Goal: Task Accomplishment & Management: Complete application form

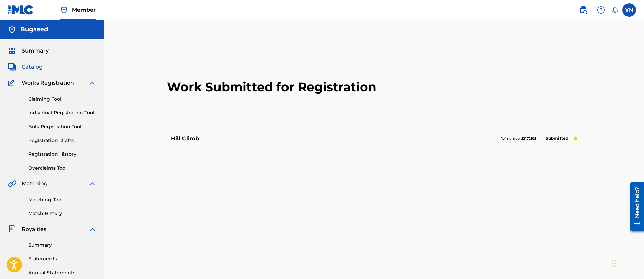
click at [30, 67] on span "Catalog" at bounding box center [32, 67] width 21 height 8
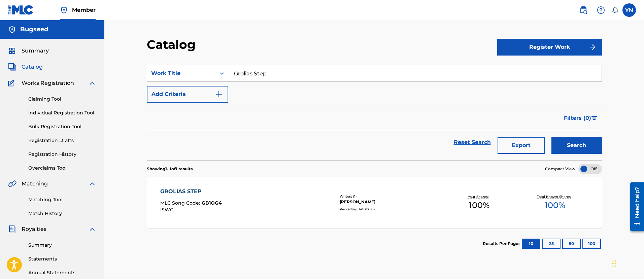
click at [308, 70] on input "Grolias Step" at bounding box center [414, 73] width 373 height 16
paste input "Raw Like Fish"
type input "Raw Like Fish"
click at [572, 138] on button "Search" at bounding box center [576, 145] width 51 height 17
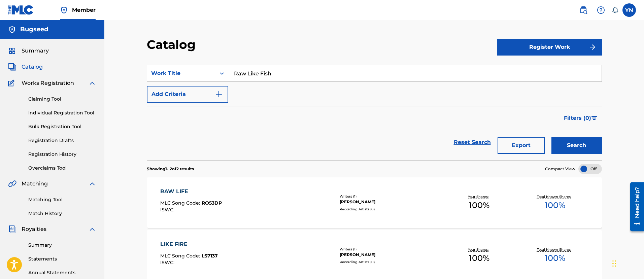
click at [550, 48] on button "Register Work" at bounding box center [549, 47] width 105 height 17
click at [517, 67] on link "Individual" at bounding box center [549, 69] width 105 height 16
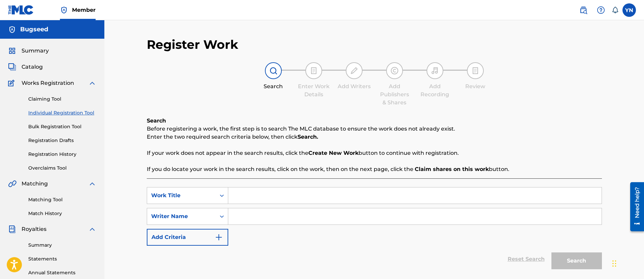
click at [300, 192] on input "Search Form" at bounding box center [414, 196] width 373 height 16
paste input "Raw Like Fish"
type input "Raw Like Fish"
click at [300, 222] on input "Search Form" at bounding box center [414, 216] width 373 height 16
click at [551, 253] on button "Search" at bounding box center [576, 261] width 51 height 17
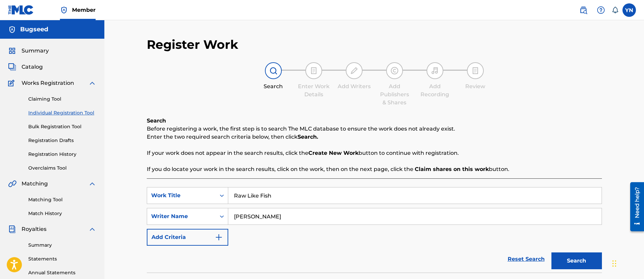
click at [354, 219] on input "[PERSON_NAME]" at bounding box center [414, 216] width 373 height 16
type input "[PERSON_NAME]"
click at [551, 253] on button "Search" at bounding box center [576, 261] width 51 height 17
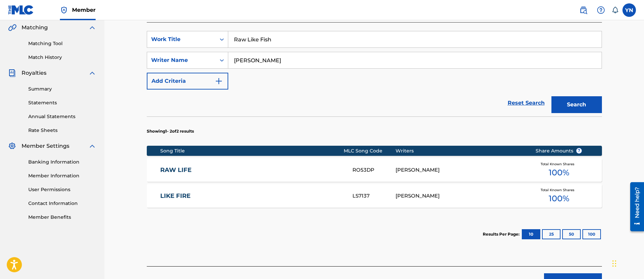
scroll to position [168, 0]
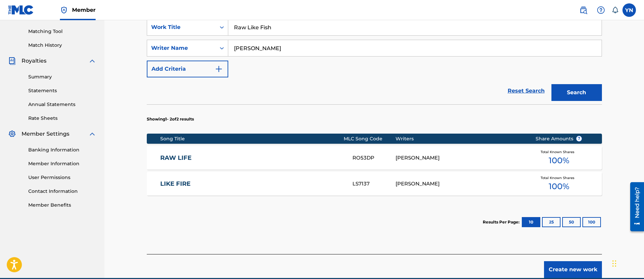
click at [588, 270] on button "Create new work" at bounding box center [573, 269] width 58 height 17
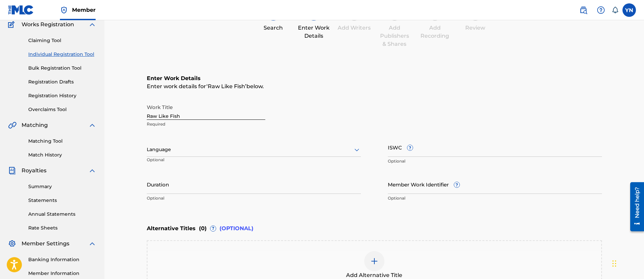
scroll to position [143, 0]
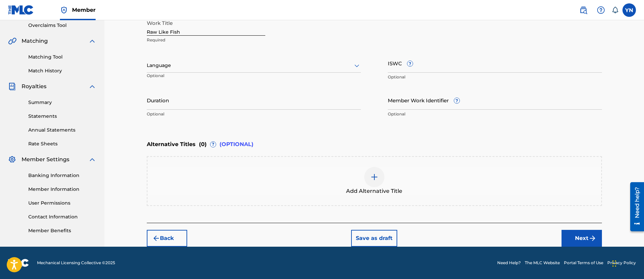
click at [577, 237] on button "Next" at bounding box center [582, 238] width 40 height 17
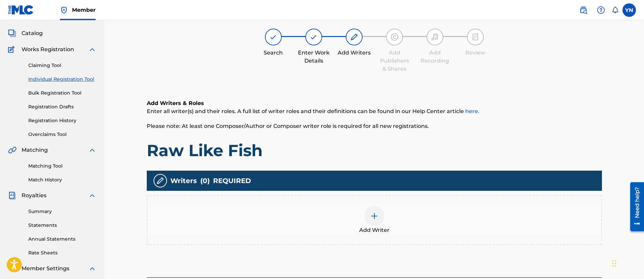
scroll to position [30, 0]
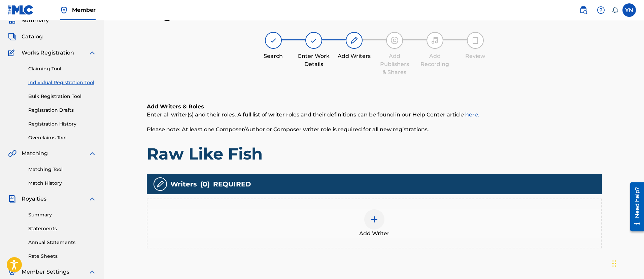
click at [430, 216] on div "Add Writer" at bounding box center [374, 223] width 454 height 28
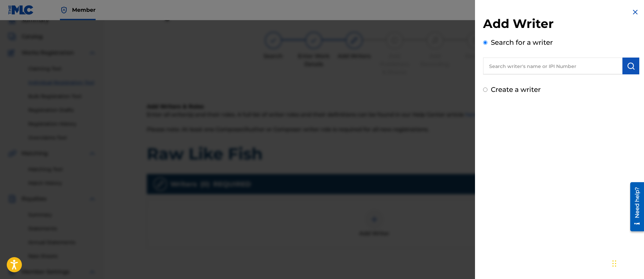
click at [523, 64] on input "text" at bounding box center [552, 66] width 139 height 17
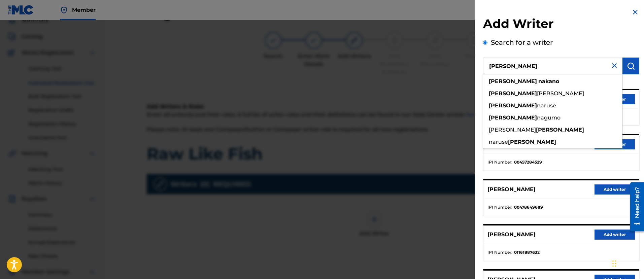
type input "[PERSON_NAME]"
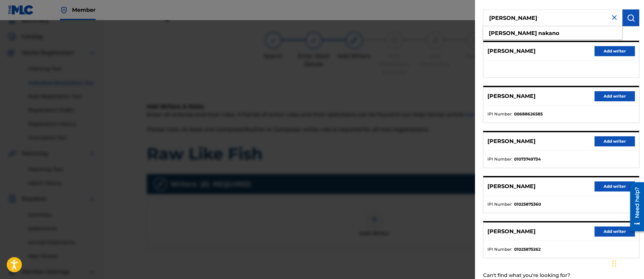
scroll to position [70, 0]
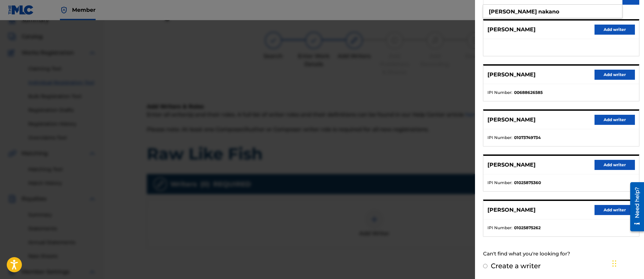
click at [603, 208] on button "Add writer" at bounding box center [615, 210] width 40 height 10
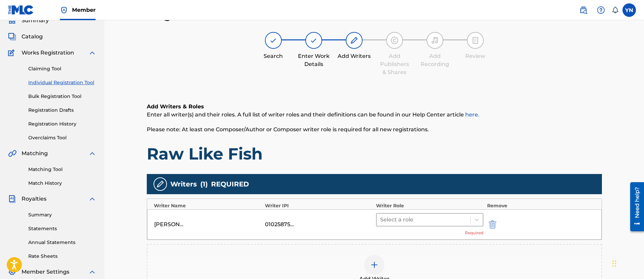
click at [461, 222] on div at bounding box center [423, 219] width 87 height 9
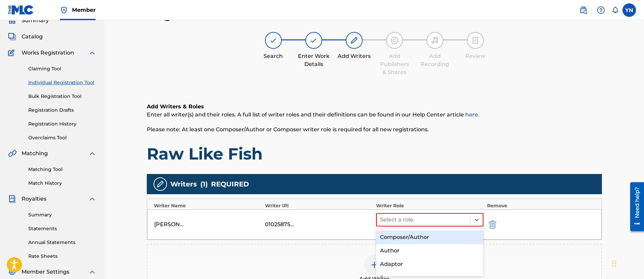
click at [441, 236] on div "Composer/Author" at bounding box center [430, 237] width 108 height 13
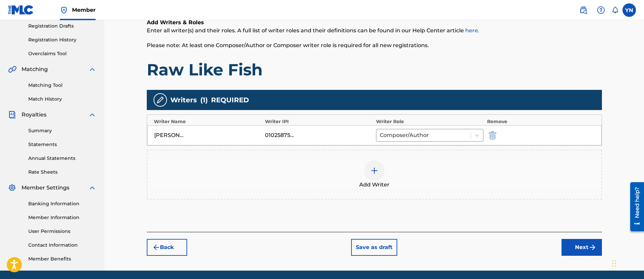
click at [595, 246] on img "submit" at bounding box center [593, 247] width 8 height 8
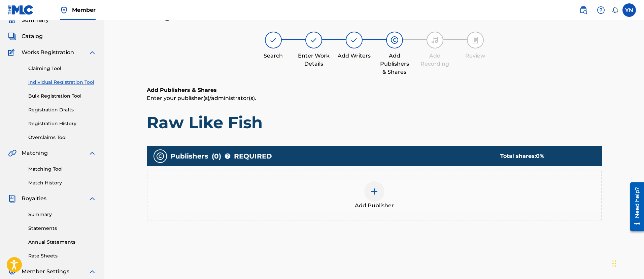
scroll to position [30, 0]
click at [455, 204] on div "Add Publisher" at bounding box center [374, 196] width 454 height 28
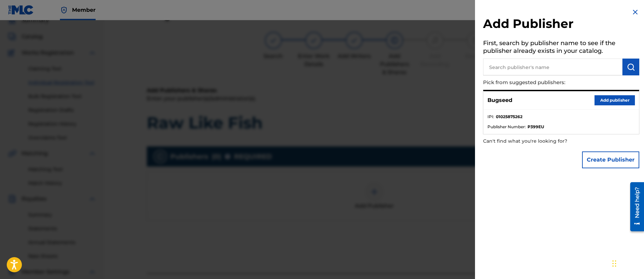
click at [601, 103] on button "Add publisher" at bounding box center [615, 100] width 40 height 10
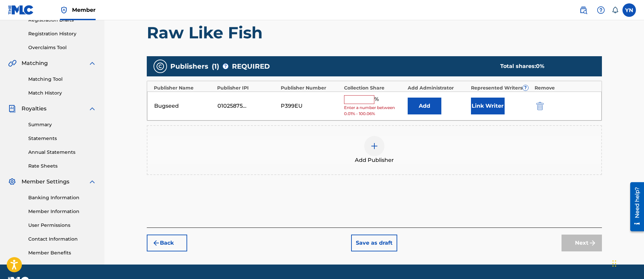
scroll to position [138, 0]
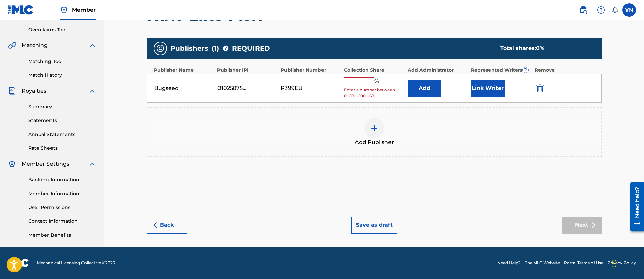
click at [357, 87] on span "Enter a number between 0.01% - 100.06%" at bounding box center [374, 93] width 60 height 12
drag, startPoint x: 363, startPoint y: 81, endPoint x: 363, endPoint y: 86, distance: 4.1
click at [363, 81] on input "text" at bounding box center [359, 81] width 30 height 9
type input "100"
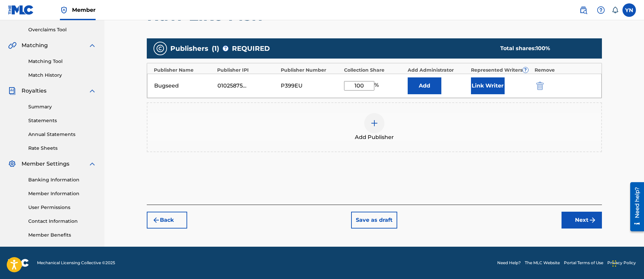
click at [582, 226] on button "Next" at bounding box center [582, 220] width 40 height 17
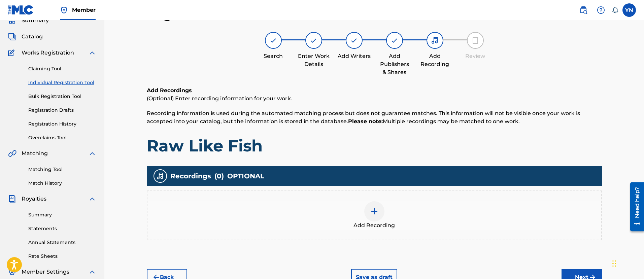
scroll to position [114, 0]
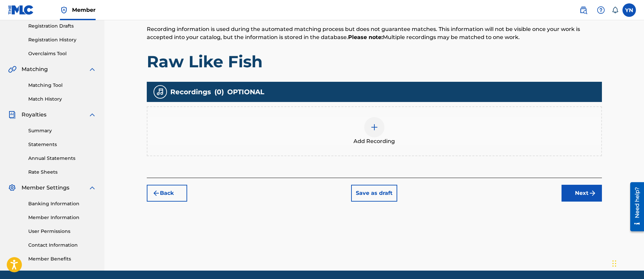
click at [452, 152] on div "Add Recording" at bounding box center [374, 131] width 455 height 50
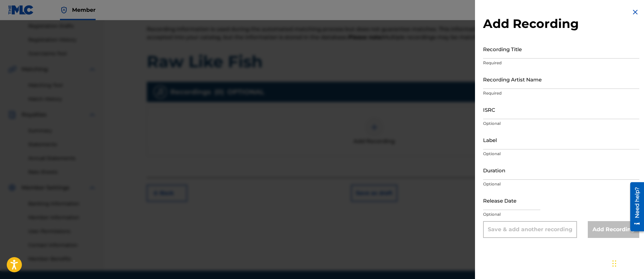
drag, startPoint x: 548, startPoint y: 61, endPoint x: 547, endPoint y: 52, distance: 9.1
click at [548, 60] on p "Required" at bounding box center [561, 63] width 156 height 6
click at [547, 52] on input "Recording Title" at bounding box center [561, 48] width 156 height 19
paste input "Raw Like Fish"
type input "Raw Like Fish"
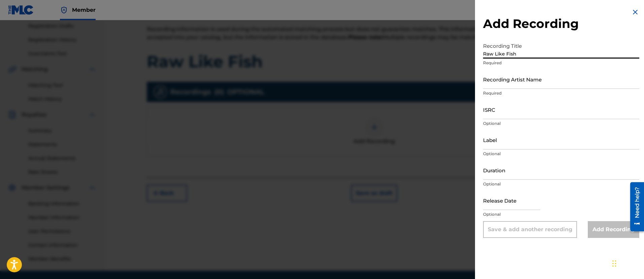
click at [525, 87] on input "Recording Artist Name" at bounding box center [561, 79] width 156 height 19
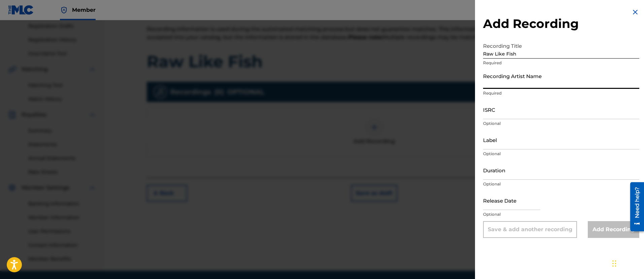
type input "Bugseed"
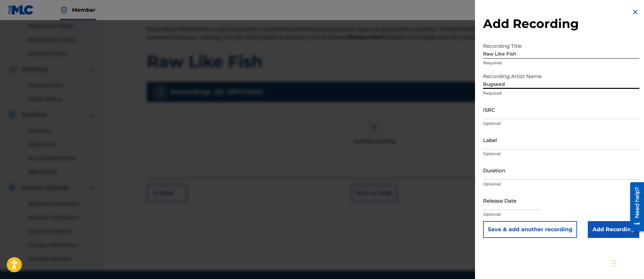
click at [514, 114] on input "ISRC" at bounding box center [561, 109] width 156 height 19
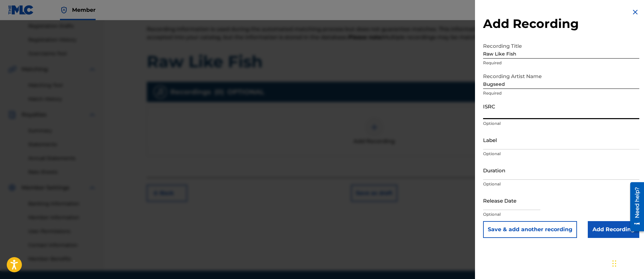
paste input "QZWFP2505280"
type input "QZWFP2505280"
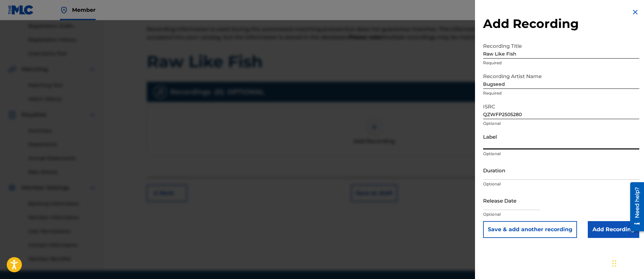
click at [544, 147] on input "Label" at bounding box center [561, 139] width 156 height 19
type input "Independent Beatcasting x Spring Break Tapes"
click at [598, 231] on input "Add Recording" at bounding box center [614, 229] width 52 height 17
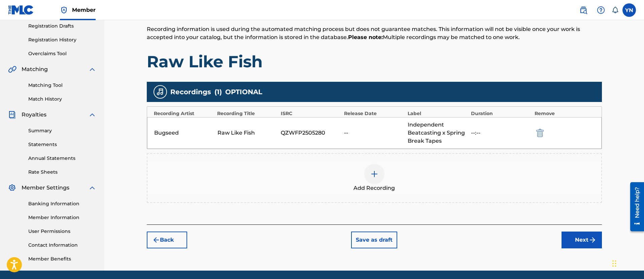
click at [577, 237] on button "Next" at bounding box center [582, 240] width 40 height 17
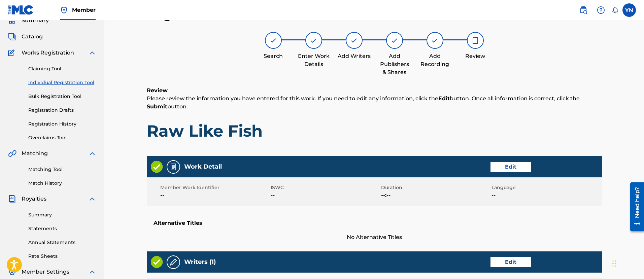
scroll to position [283, 0]
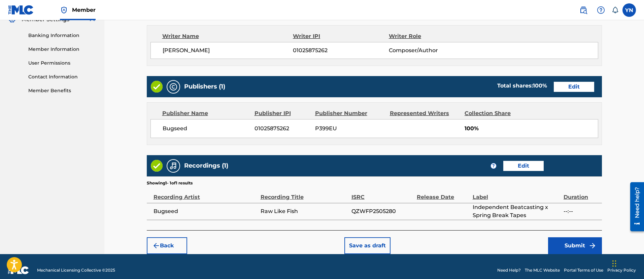
click at [566, 241] on button "Submit" at bounding box center [575, 245] width 54 height 17
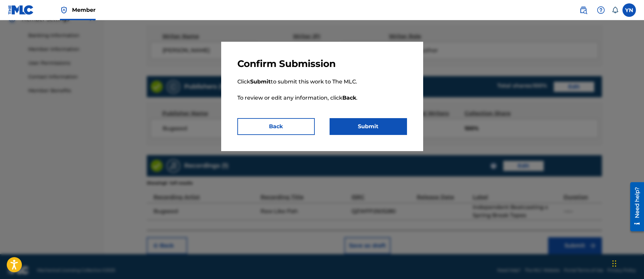
click at [360, 127] on button "Submit" at bounding box center [368, 126] width 77 height 17
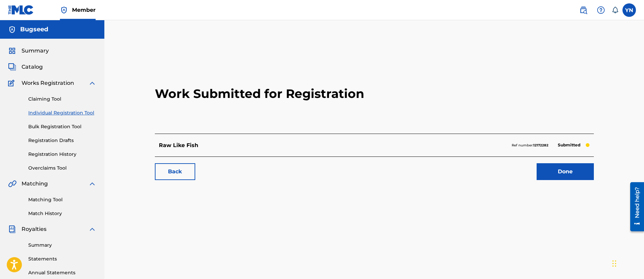
click at [35, 66] on span "Catalog" at bounding box center [32, 67] width 21 height 8
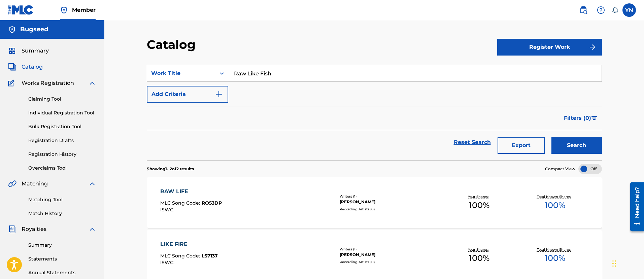
click at [336, 77] on input "Raw Like Fish" at bounding box center [414, 73] width 373 height 16
paste input "Into Your Mind"
type input "Into Your Mind"
drag, startPoint x: 544, startPoint y: 41, endPoint x: 541, endPoint y: 86, distance: 44.9
click at [537, 77] on div "Catalog Register Work SearchWithCriteriaff5199da-3553-4c46-b137-2e1a47e600ea Wo…" at bounding box center [374, 211] width 471 height 348
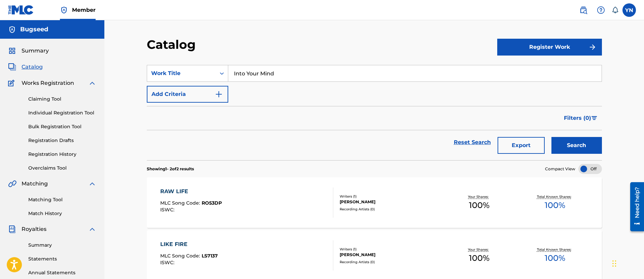
click at [533, 76] on input "Into Your Mind" at bounding box center [414, 73] width 373 height 16
click at [551, 137] on button "Search" at bounding box center [576, 145] width 51 height 17
click at [549, 45] on button "Register Work" at bounding box center [549, 47] width 105 height 17
click at [516, 68] on link "Individual" at bounding box center [549, 69] width 105 height 16
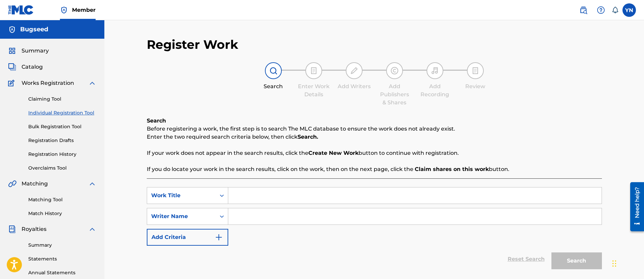
drag, startPoint x: 299, startPoint y: 181, endPoint x: 295, endPoint y: 197, distance: 16.5
click at [299, 183] on div "SearchWithCriteria1729e9d5-ecdf-4fb0-828d-0ad543af98dd Work Title SearchWithCri…" at bounding box center [374, 233] width 455 height 110
click at [295, 197] on input "Search Form" at bounding box center [414, 196] width 373 height 16
paste input "Into Your Mind"
type input "Into Your Mind"
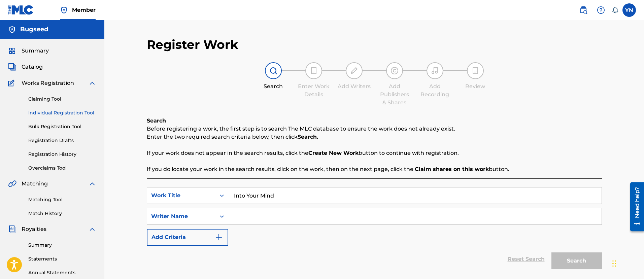
click at [292, 211] on input "Search Form" at bounding box center [414, 216] width 373 height 16
type input "[PERSON_NAME]"
click at [551, 253] on button "Search" at bounding box center [576, 261] width 51 height 17
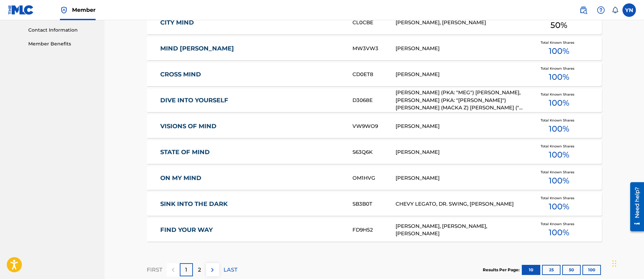
scroll to position [337, 0]
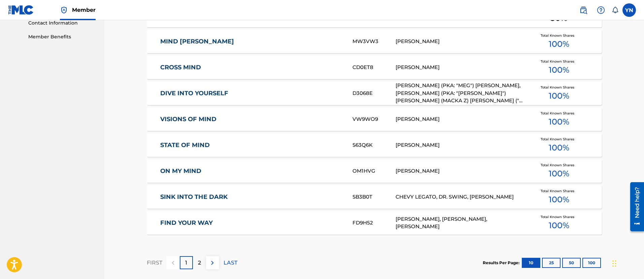
click at [201, 265] on div "2" at bounding box center [199, 262] width 13 height 13
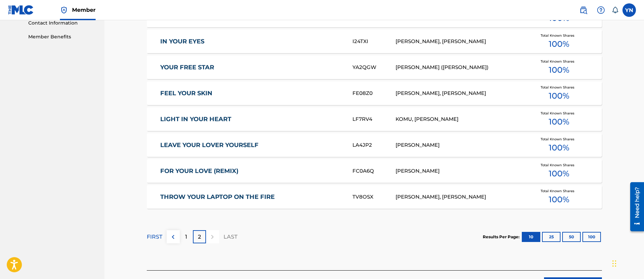
scroll to position [253, 0]
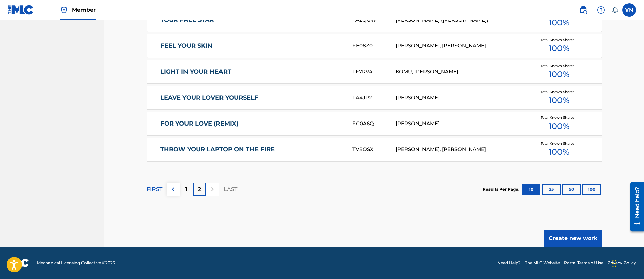
click at [567, 235] on button "Create new work" at bounding box center [573, 238] width 58 height 17
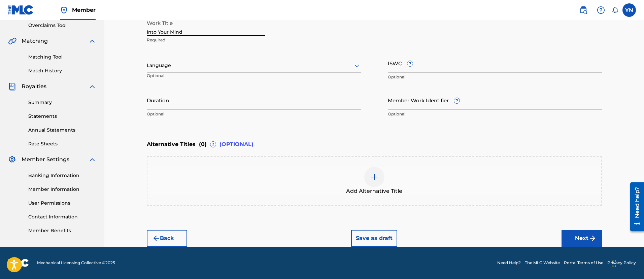
click at [586, 231] on button "Next" at bounding box center [582, 238] width 40 height 17
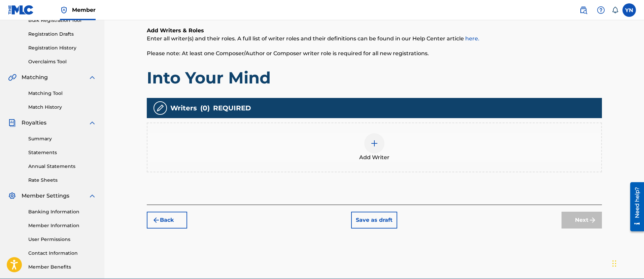
scroll to position [114, 0]
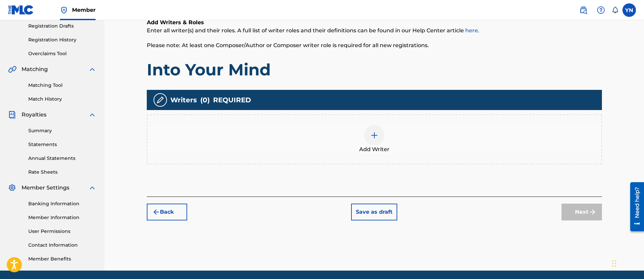
click at [377, 152] on span "Add Writer" at bounding box center [374, 149] width 30 height 8
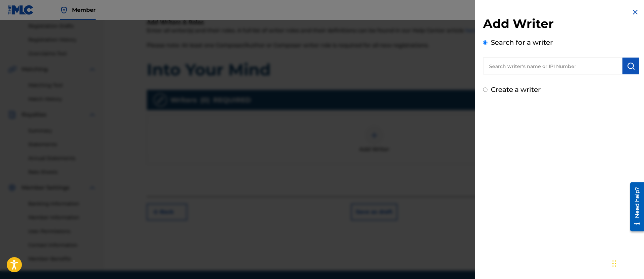
click at [531, 70] on input "text" at bounding box center [552, 66] width 139 height 17
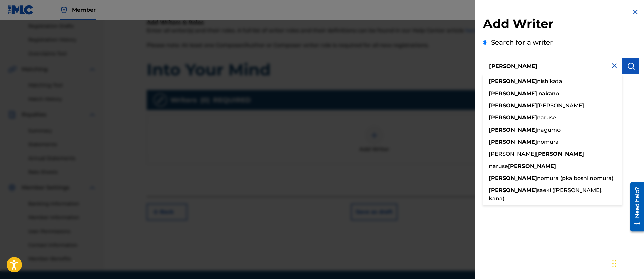
type input "[PERSON_NAME]"
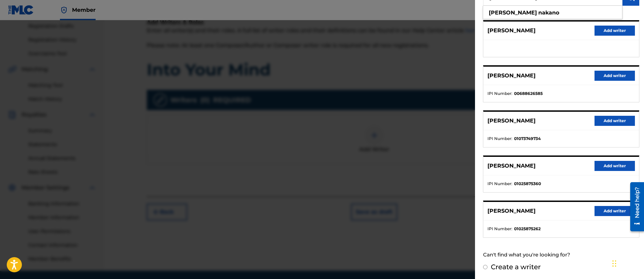
scroll to position [70, 0]
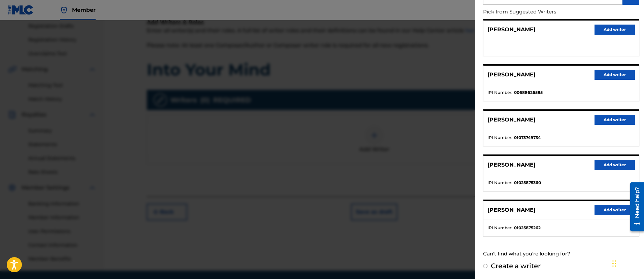
click at [608, 214] on button "Add writer" at bounding box center [615, 210] width 40 height 10
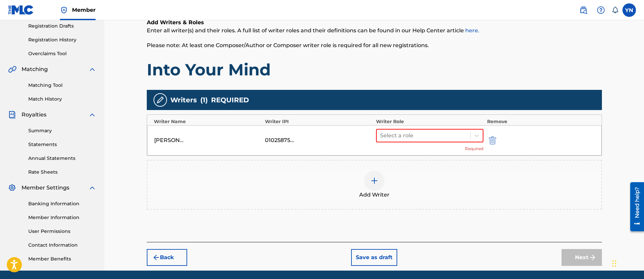
click at [430, 123] on div "Writer Role" at bounding box center [430, 121] width 108 height 7
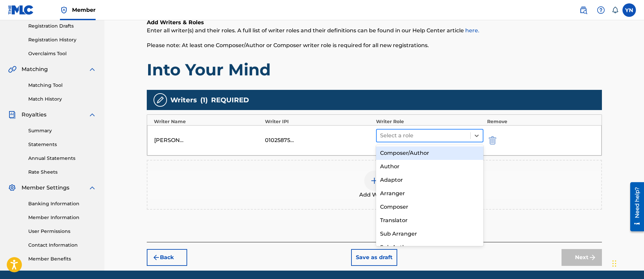
click at [428, 136] on div at bounding box center [423, 135] width 87 height 9
drag, startPoint x: 426, startPoint y: 161, endPoint x: 421, endPoint y: 155, distance: 7.4
click at [421, 155] on div "Composer/Author Author Adaptor Arranger Composer Translator Sub Arranger Sub Au…" at bounding box center [430, 195] width 108 height 101
click at [421, 155] on div "Composer/Author" at bounding box center [430, 152] width 108 height 13
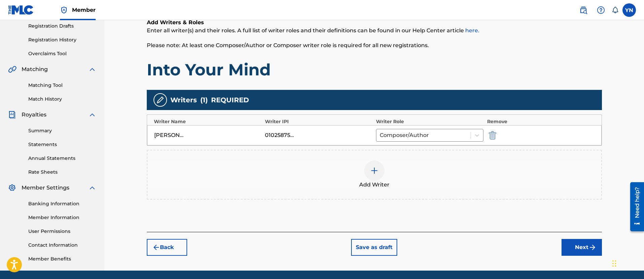
click at [573, 246] on button "Next" at bounding box center [582, 247] width 40 height 17
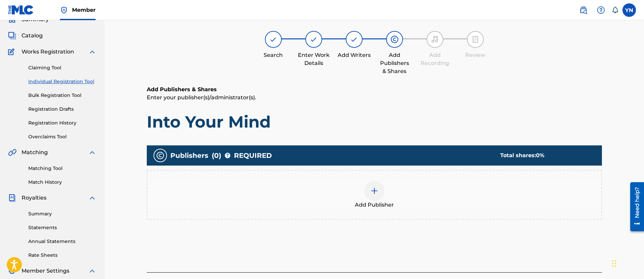
scroll to position [30, 0]
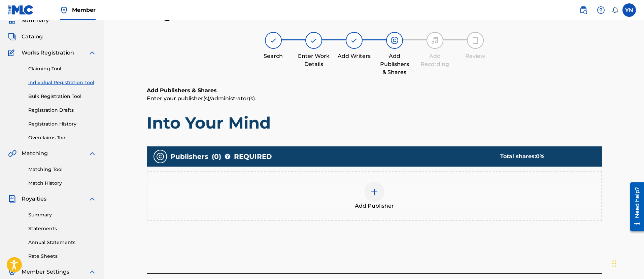
click at [419, 191] on div "Add Publisher" at bounding box center [374, 196] width 454 height 28
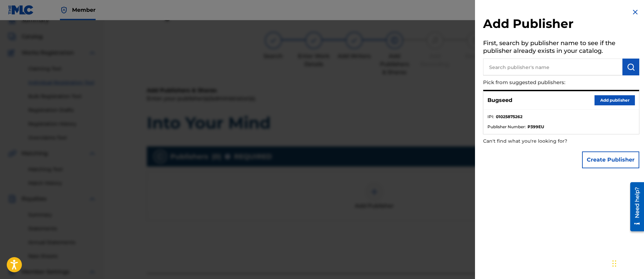
click at [625, 93] on div "Bugseed Add publisher" at bounding box center [561, 100] width 156 height 19
click at [620, 100] on button "Add publisher" at bounding box center [615, 100] width 40 height 10
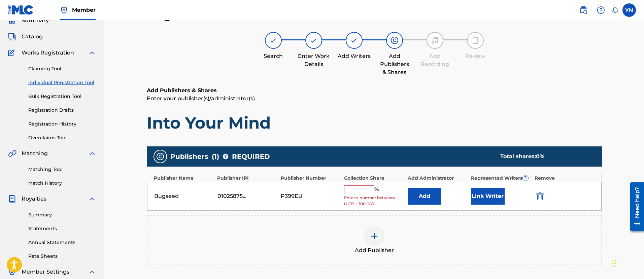
click at [369, 190] on input "text" at bounding box center [359, 190] width 30 height 9
type input "100"
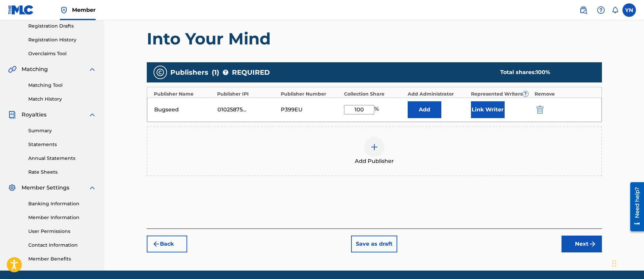
click at [601, 253] on div "Register Work Search Enter Work Details Add Writers Add Publishers & Shares Add…" at bounding box center [374, 97] width 471 height 348
click at [590, 245] on img "submit" at bounding box center [593, 244] width 8 height 8
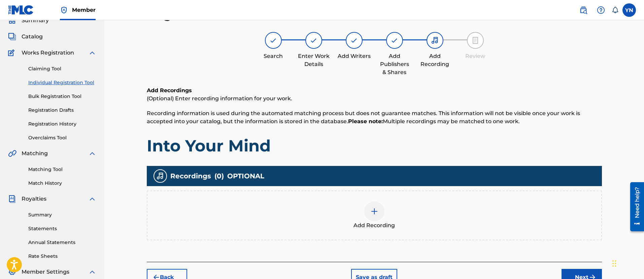
click at [466, 216] on div "Add Recording" at bounding box center [374, 215] width 454 height 28
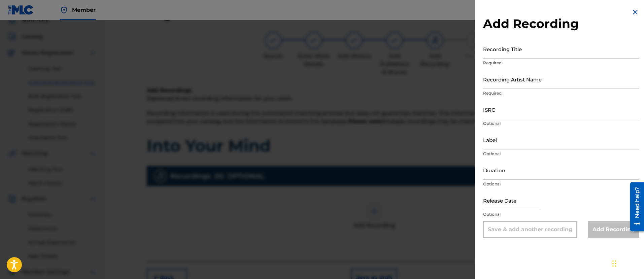
click at [535, 51] on input "Recording Title" at bounding box center [561, 48] width 156 height 19
paste input "Into Your Mind"
type input "Into Your Mind"
click at [531, 80] on input "Recording Artist Name" at bounding box center [561, 79] width 156 height 19
type input "Bugseed"
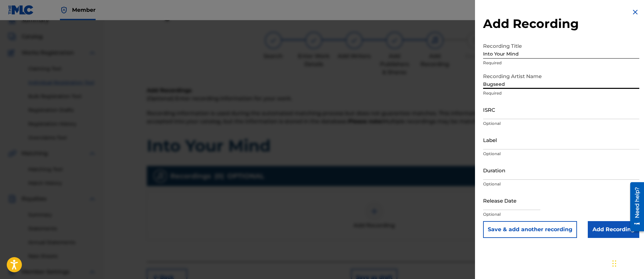
click at [529, 110] on input "ISRC" at bounding box center [561, 109] width 156 height 19
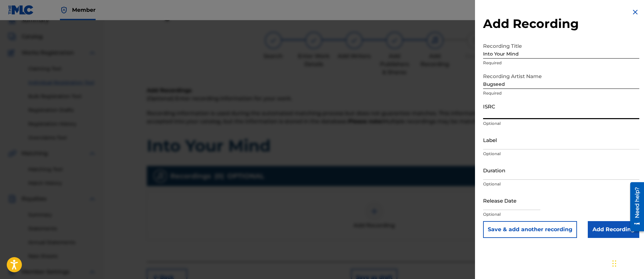
paste input "QZWFP2505281"
type input "QZWFP2505281"
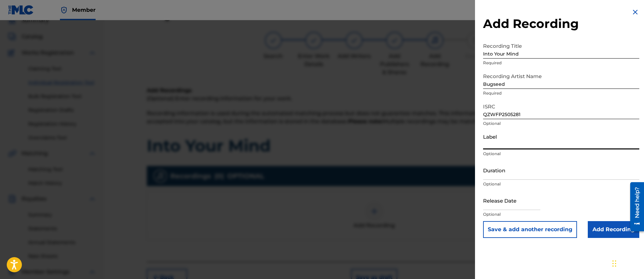
click at [533, 138] on input "Label" at bounding box center [561, 139] width 156 height 19
type input "Independent Beatcasting x Spring Break Tapes"
click at [607, 229] on input "Add Recording" at bounding box center [614, 229] width 52 height 17
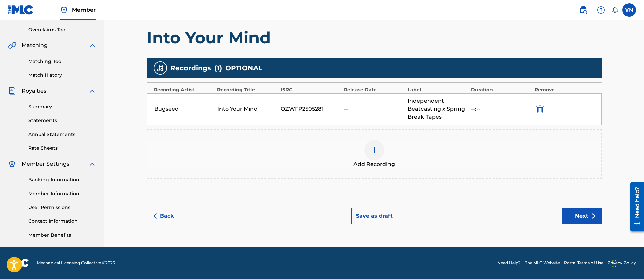
click at [567, 217] on button "Next" at bounding box center [582, 216] width 40 height 17
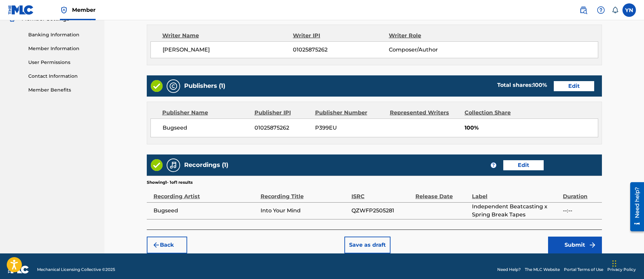
scroll to position [290, 0]
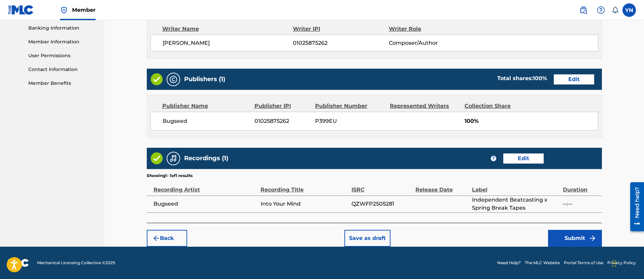
click at [560, 241] on button "Submit" at bounding box center [575, 238] width 54 height 17
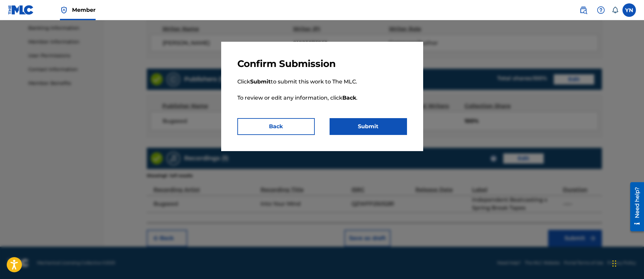
drag, startPoint x: 355, startPoint y: 116, endPoint x: 357, endPoint y: 120, distance: 3.6
click at [356, 117] on p "Click Submit to submit this work to The MLC. To review or edit any information,…" at bounding box center [322, 94] width 170 height 48
click at [397, 89] on p "Click Submit to submit this work to The MLC. To review or edit any information,…" at bounding box center [322, 94] width 170 height 48
click at [369, 123] on button "Submit" at bounding box center [368, 126] width 77 height 17
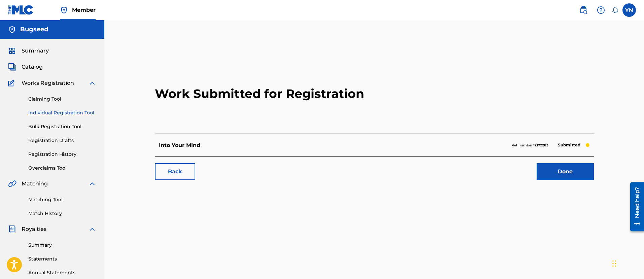
click at [51, 110] on link "Individual Registration Tool" at bounding box center [62, 112] width 68 height 7
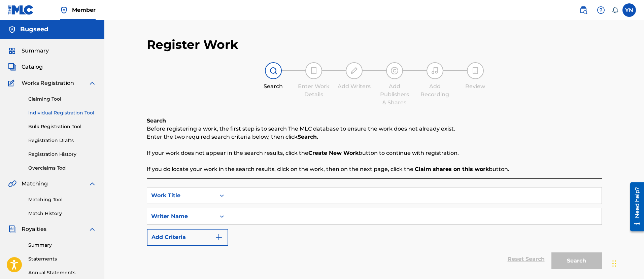
drag, startPoint x: 321, startPoint y: 190, endPoint x: 321, endPoint y: 194, distance: 4.8
click at [321, 190] on input "Search Form" at bounding box center [414, 196] width 373 height 16
paste input "Champoluc"
type input "Champoluc"
click at [313, 220] on input "Search Form" at bounding box center [414, 216] width 373 height 16
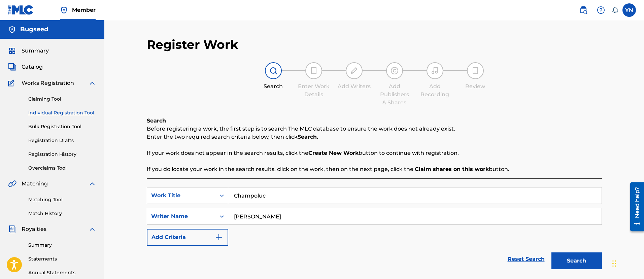
type input "[PERSON_NAME]"
click at [551, 253] on button "Search" at bounding box center [576, 261] width 51 height 17
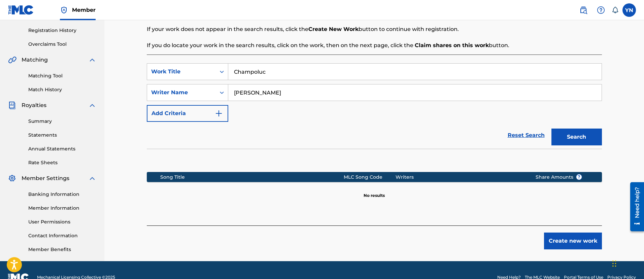
scroll to position [138, 0]
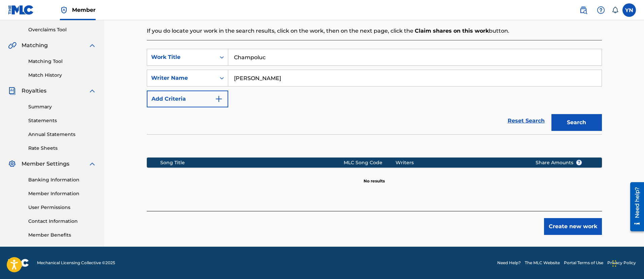
click at [574, 226] on button "Create new work" at bounding box center [573, 226] width 58 height 17
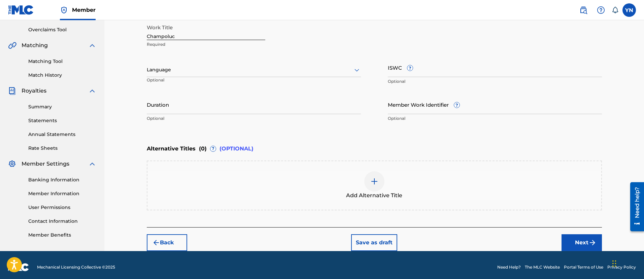
click at [585, 245] on button "Next" at bounding box center [582, 242] width 40 height 17
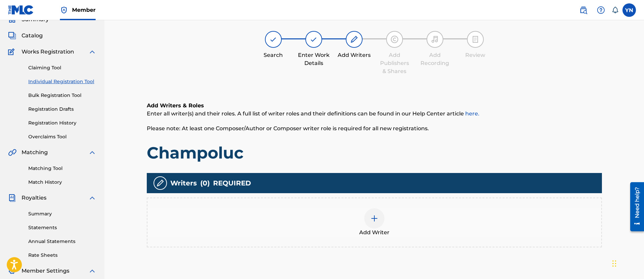
scroll to position [30, 0]
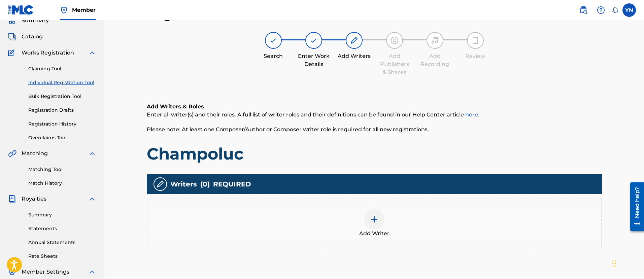
click at [359, 217] on div "Add Writer" at bounding box center [374, 223] width 454 height 28
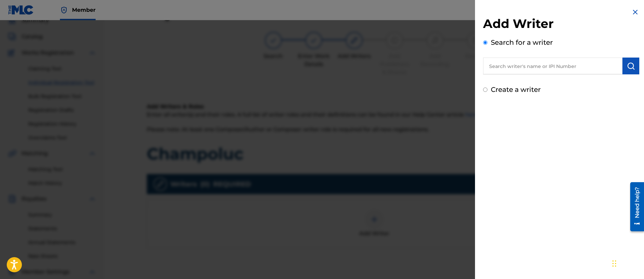
click at [517, 71] on input "text" at bounding box center [552, 66] width 139 height 17
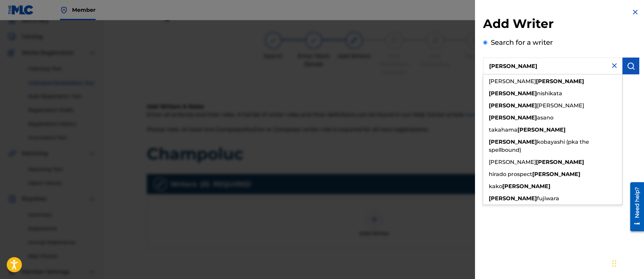
type input "[PERSON_NAME]"
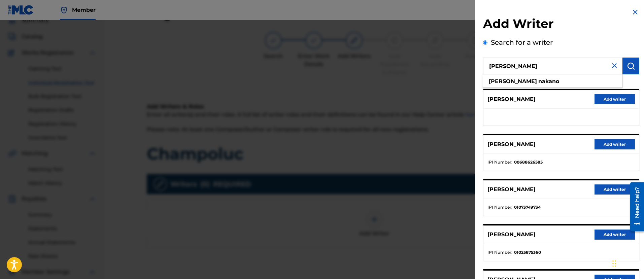
scroll to position [70, 0]
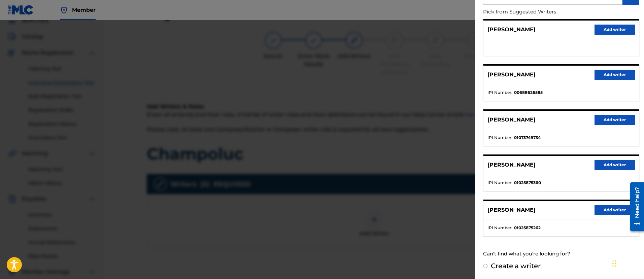
click at [601, 207] on button "Add writer" at bounding box center [615, 210] width 40 height 10
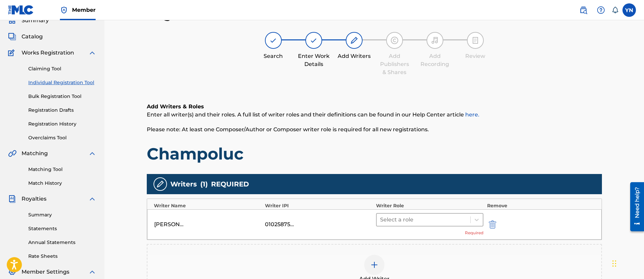
click at [447, 214] on div "Select a role" at bounding box center [424, 220] width 94 height 12
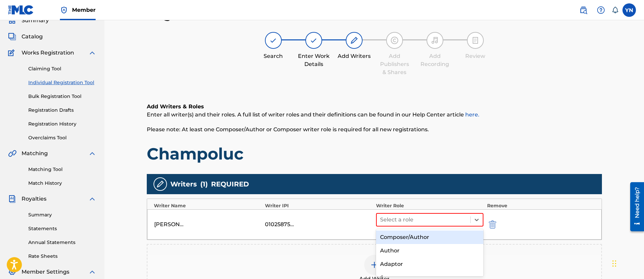
click at [437, 232] on div "Composer/Author" at bounding box center [430, 237] width 108 height 13
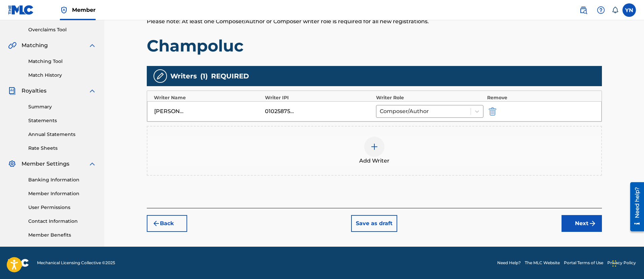
click at [574, 224] on button "Next" at bounding box center [582, 223] width 40 height 17
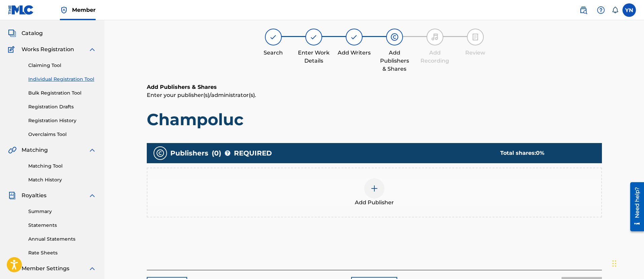
scroll to position [30, 0]
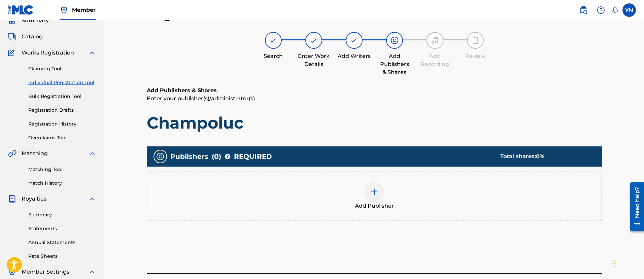
click at [490, 198] on div "Add Publisher" at bounding box center [374, 196] width 454 height 28
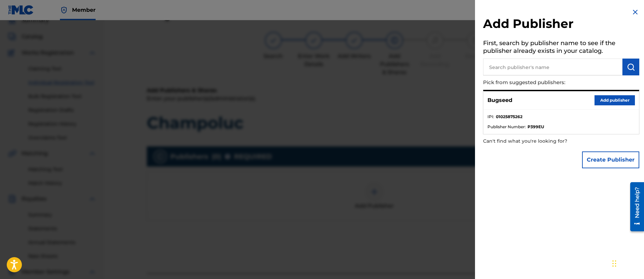
click at [624, 103] on button "Add publisher" at bounding box center [615, 100] width 40 height 10
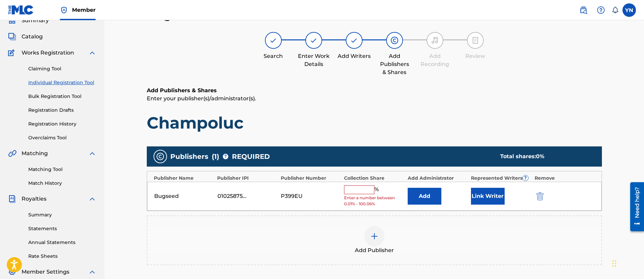
click at [364, 189] on input "text" at bounding box center [359, 190] width 30 height 9
type input "100"
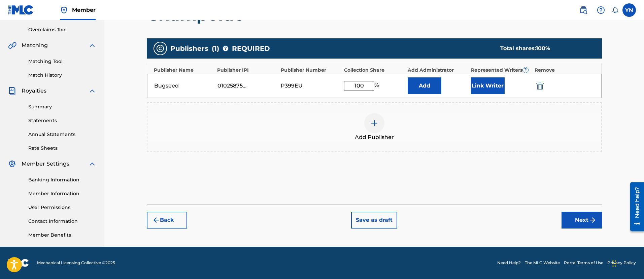
click at [583, 225] on button "Next" at bounding box center [582, 220] width 40 height 17
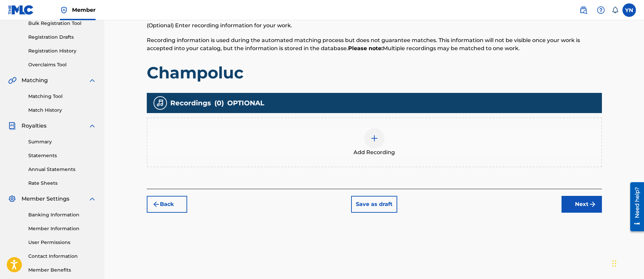
scroll to position [114, 0]
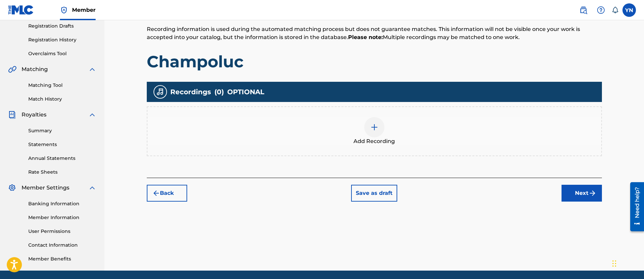
click at [482, 147] on div "Add Recording" at bounding box center [374, 131] width 455 height 50
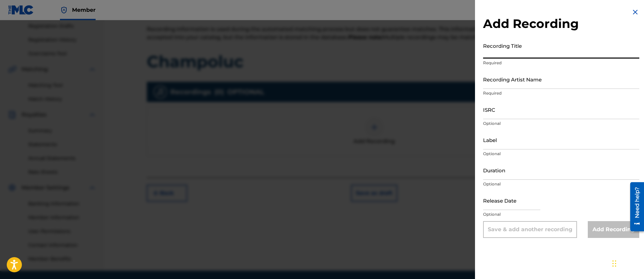
click at [541, 50] on input "Recording Title" at bounding box center [561, 48] width 156 height 19
paste input "Champoluc"
type input "Champoluc"
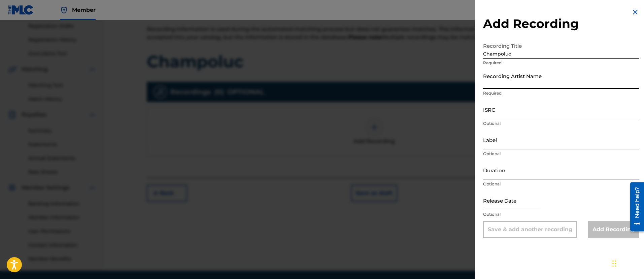
click at [518, 86] on input "Recording Artist Name" at bounding box center [561, 79] width 156 height 19
type input "Bugseed"
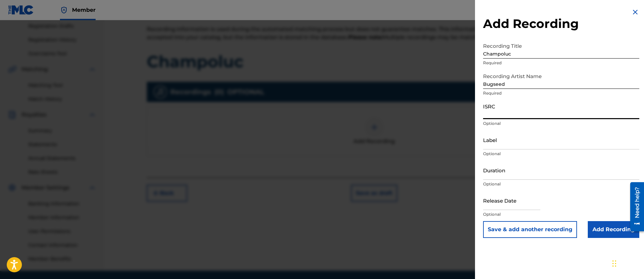
click at [517, 110] on input "ISRC" at bounding box center [561, 109] width 156 height 19
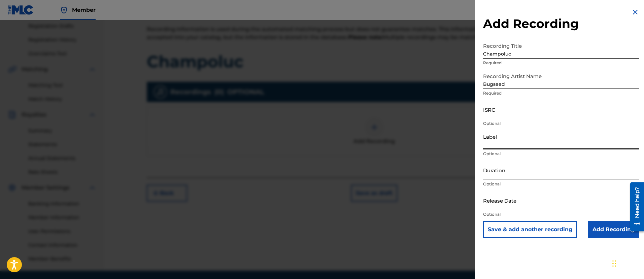
click at [497, 148] on input "Label" at bounding box center [561, 139] width 156 height 19
type input "Independent Beatcasting x Spring Break Tapes"
click at [520, 115] on input "ISRC" at bounding box center [561, 109] width 156 height 19
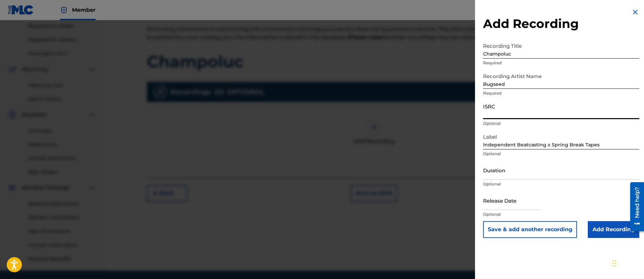
paste input "QZWFP2505282"
type input "QZWFP2505282"
click at [603, 221] on input "Add Recording" at bounding box center [614, 229] width 52 height 17
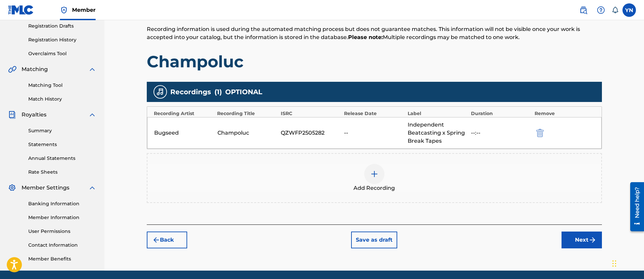
click at [583, 238] on button "Next" at bounding box center [582, 240] width 40 height 17
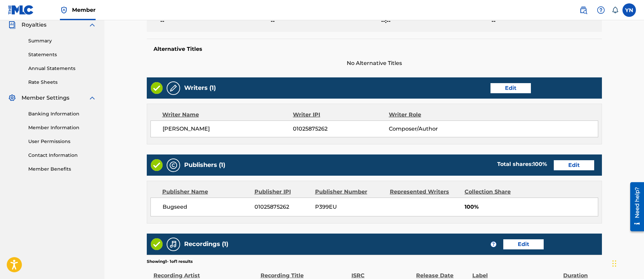
scroll to position [290, 0]
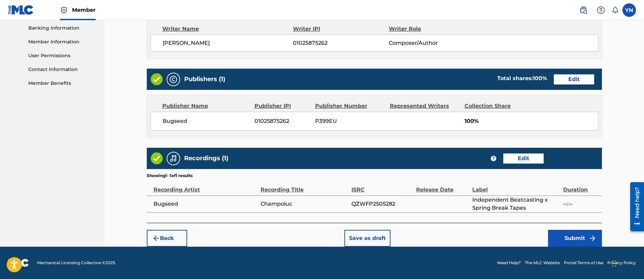
click at [572, 238] on button "Submit" at bounding box center [575, 238] width 54 height 17
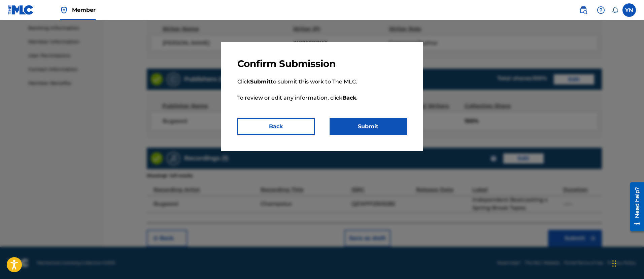
click at [377, 131] on button "Submit" at bounding box center [368, 126] width 77 height 17
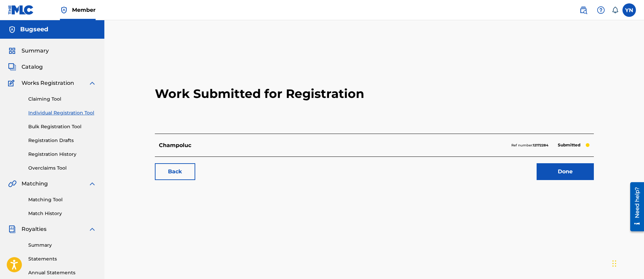
click at [54, 200] on link "Matching Tool" at bounding box center [62, 199] width 68 height 7
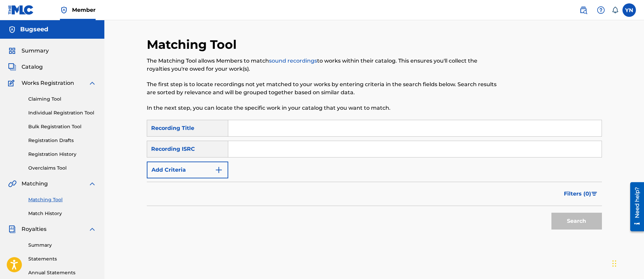
click at [290, 147] on input "Search Form" at bounding box center [414, 149] width 373 height 16
click at [275, 130] on input "Search Form" at bounding box center [414, 128] width 373 height 16
paste input "Told you"
type input "Told you"
click at [289, 148] on input "Search Form" at bounding box center [414, 149] width 373 height 16
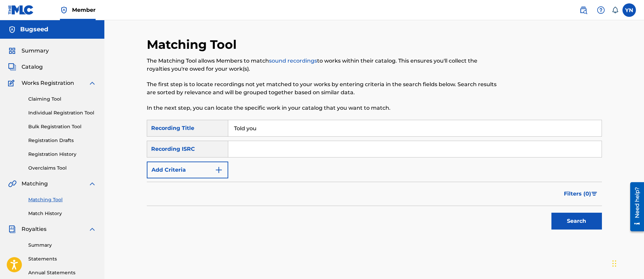
paste input "QZWFN2598227"
type input "QZWFN2598227"
click at [581, 224] on button "Search" at bounding box center [576, 221] width 51 height 17
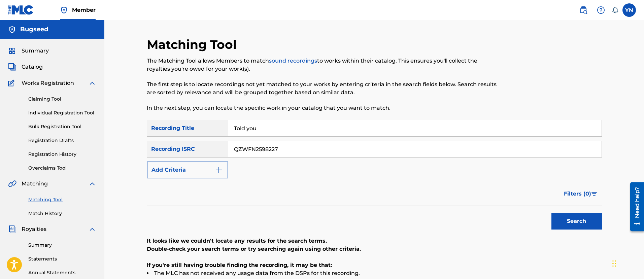
click at [53, 97] on link "Claiming Tool" at bounding box center [62, 99] width 68 height 7
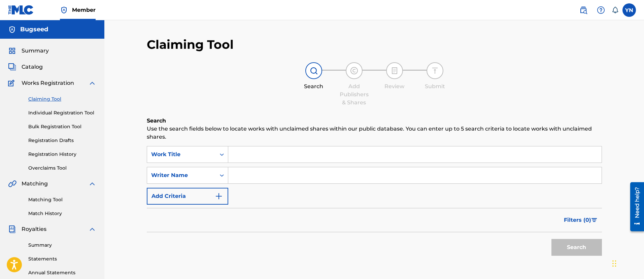
click at [272, 174] on input "Search Form" at bounding box center [414, 175] width 373 height 16
type input "[PERSON_NAME]"
click at [281, 151] on input "Search Form" at bounding box center [414, 154] width 373 height 16
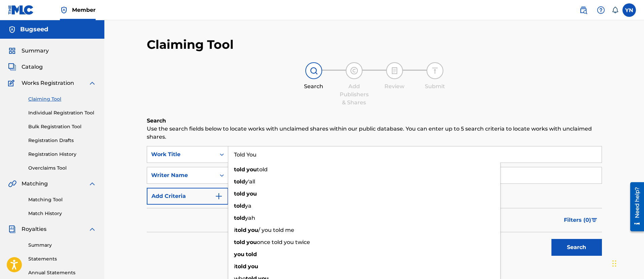
type input "Told You"
click at [551, 239] on button "Search" at bounding box center [576, 247] width 51 height 17
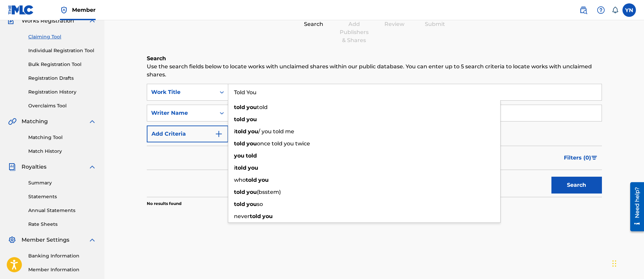
scroll to position [84, 0]
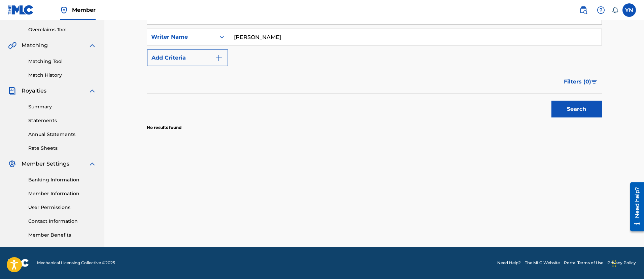
click at [582, 167] on div "Claiming Tool Search Add Publishers & Shares Review Submit Search Use the searc…" at bounding box center [374, 73] width 471 height 348
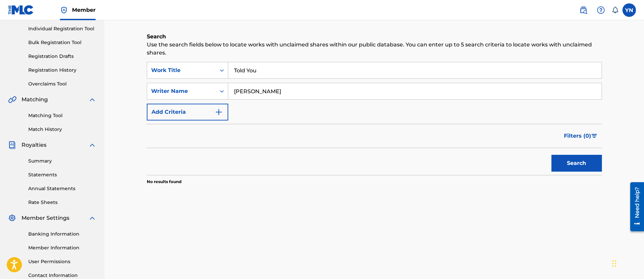
click at [555, 164] on button "Search" at bounding box center [576, 163] width 51 height 17
click at [266, 71] on input "Told You" at bounding box center [414, 70] width 373 height 16
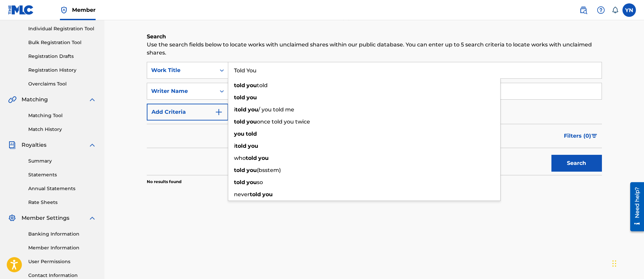
click at [149, 227] on div "Claiming Tool Search Add Publishers & Shares Review Submit Search Use the searc…" at bounding box center [374, 127] width 471 height 348
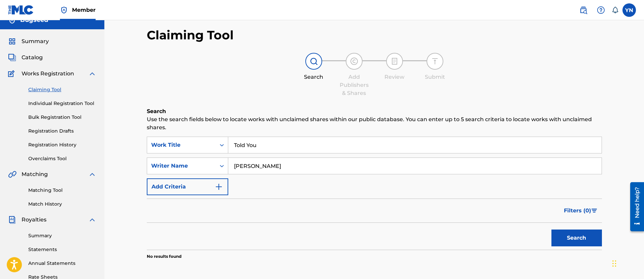
scroll to position [0, 0]
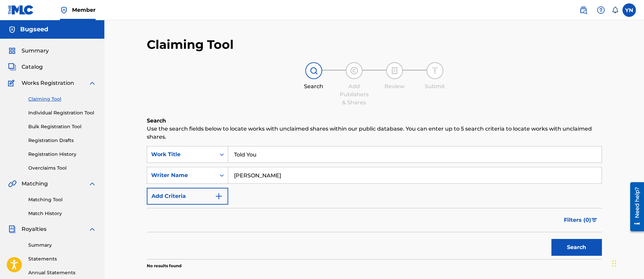
click at [66, 114] on link "Individual Registration Tool" at bounding box center [62, 112] width 68 height 7
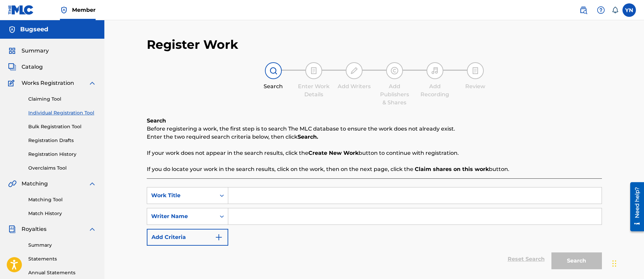
click at [273, 192] on input "Search Form" at bounding box center [414, 196] width 373 height 16
paste input "Told You"
type input "Told You"
click at [277, 221] on input "Search Form" at bounding box center [414, 216] width 373 height 16
type input "[PERSON_NAME]"
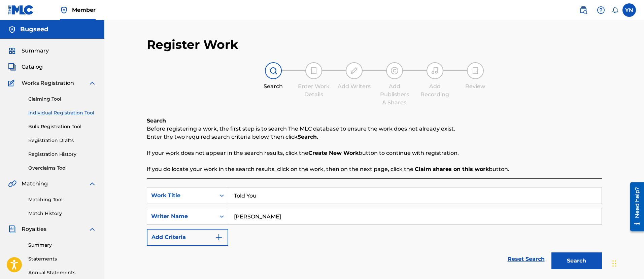
click at [551, 253] on button "Search" at bounding box center [576, 261] width 51 height 17
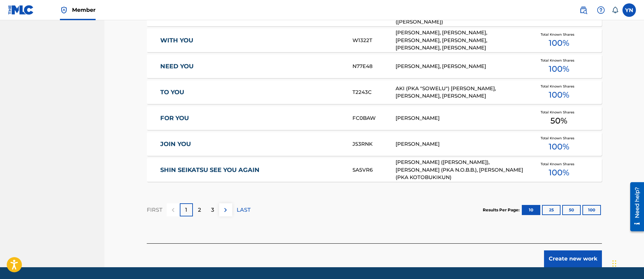
scroll to position [410, 0]
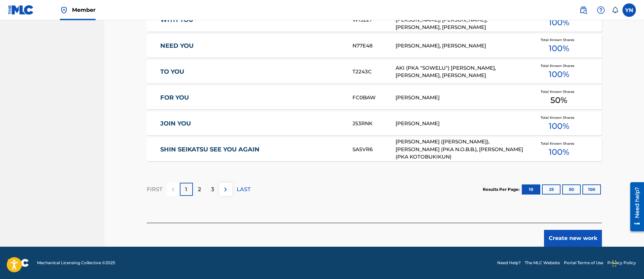
click at [559, 228] on div "Create new work" at bounding box center [374, 235] width 455 height 24
click at [560, 242] on button "Create new work" at bounding box center [573, 238] width 58 height 17
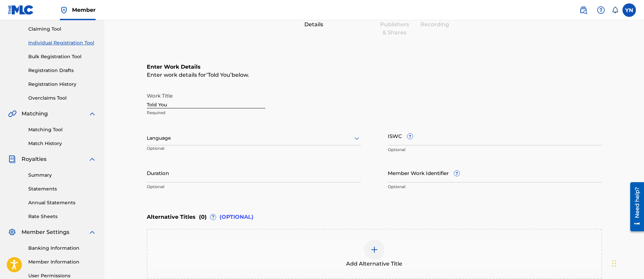
scroll to position [59, 0]
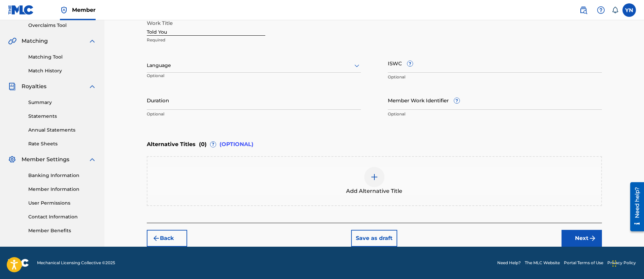
click at [583, 241] on button "Next" at bounding box center [582, 238] width 40 height 17
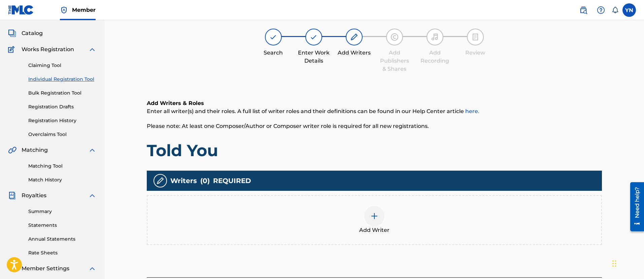
scroll to position [30, 0]
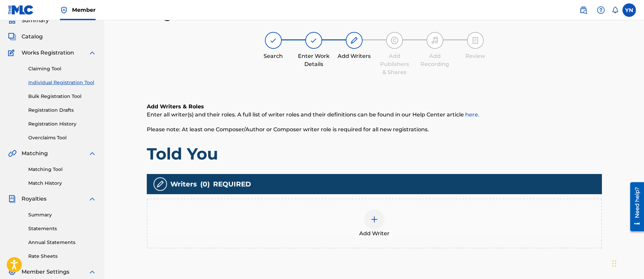
click at [402, 220] on div "Add Writer" at bounding box center [374, 223] width 454 height 28
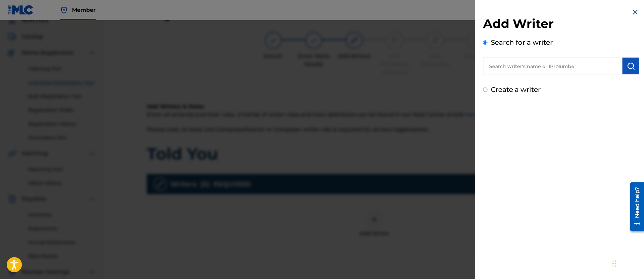
click at [532, 67] on input "text" at bounding box center [552, 66] width 139 height 17
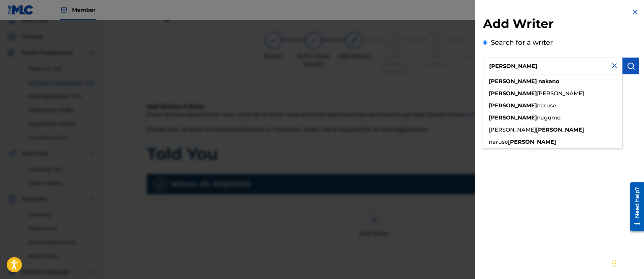
type input "[PERSON_NAME]"
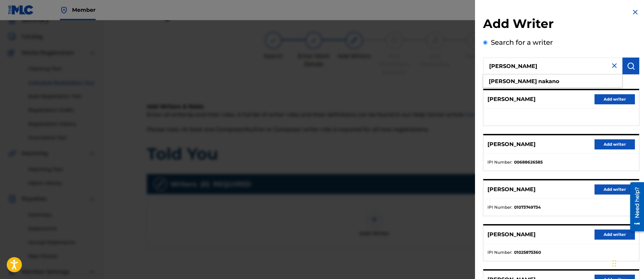
scroll to position [70, 0]
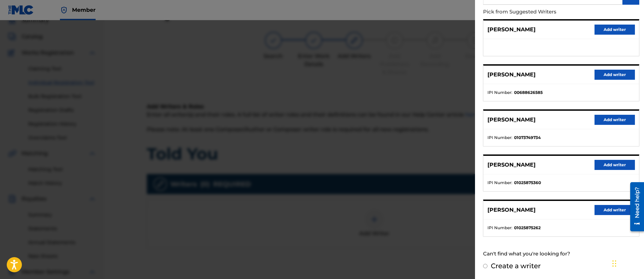
click at [608, 211] on button "Add writer" at bounding box center [615, 210] width 40 height 10
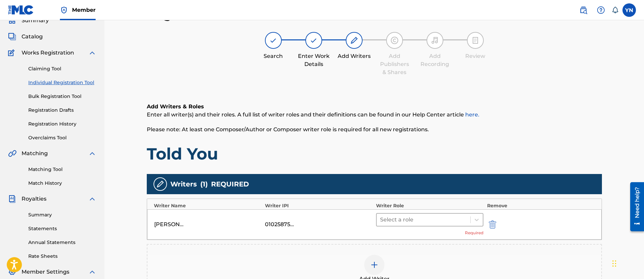
click at [441, 219] on div at bounding box center [423, 219] width 87 height 9
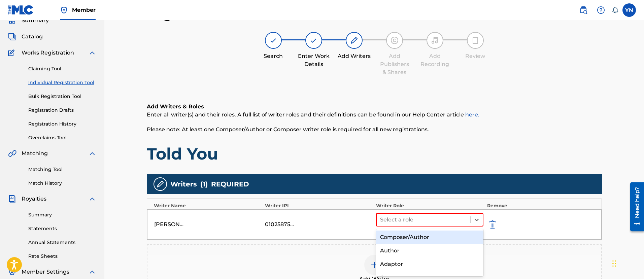
click at [432, 239] on div "Composer/Author" at bounding box center [430, 237] width 108 height 13
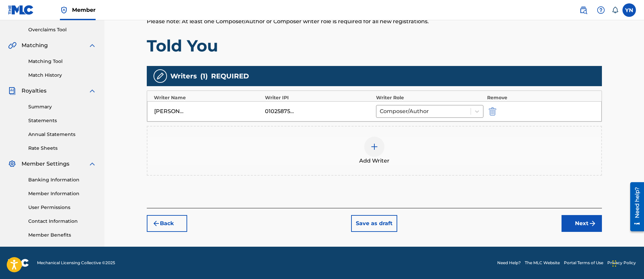
click at [578, 217] on button "Next" at bounding box center [582, 223] width 40 height 17
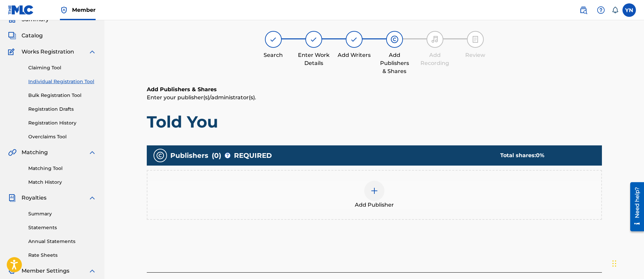
scroll to position [30, 0]
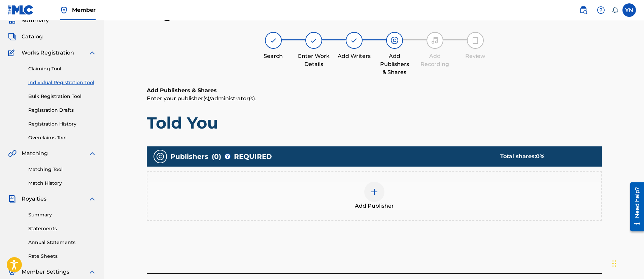
click at [482, 195] on div "Add Publisher" at bounding box center [374, 196] width 454 height 28
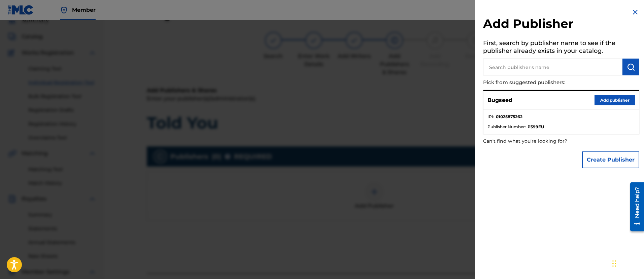
click at [595, 96] on button "Add publisher" at bounding box center [615, 100] width 40 height 10
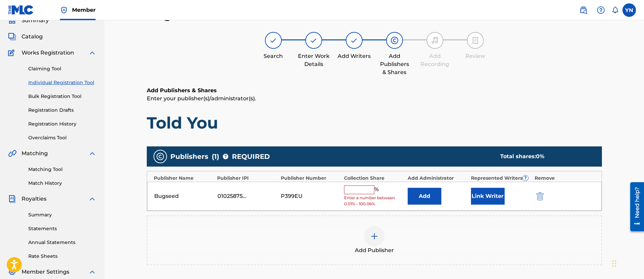
click at [370, 186] on input "text" at bounding box center [359, 190] width 30 height 9
type input "100"
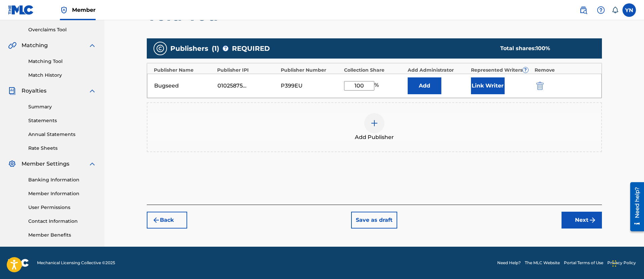
click at [584, 223] on button "Next" at bounding box center [582, 220] width 40 height 17
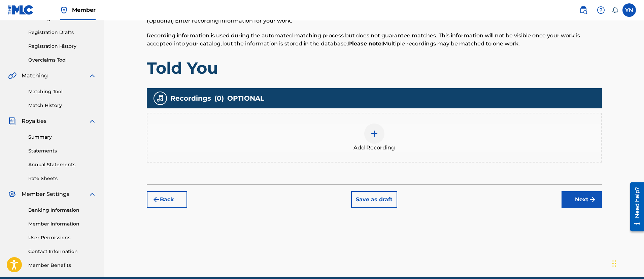
scroll to position [114, 0]
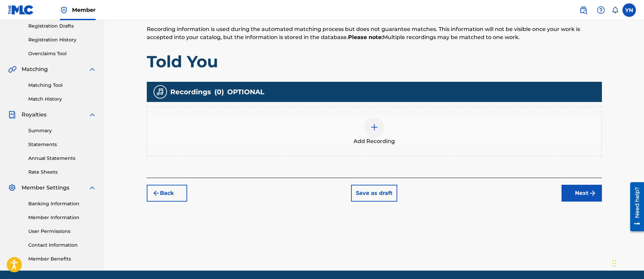
click at [457, 141] on div "Add Recording" at bounding box center [374, 131] width 454 height 28
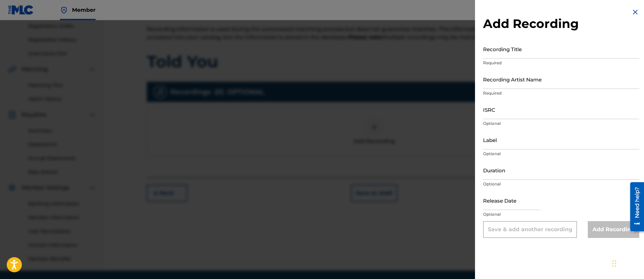
click at [565, 50] on input "Recording Title" at bounding box center [561, 48] width 156 height 19
paste input "Told You"
type input "Told You"
click at [549, 89] on input "Recording Artist Name" at bounding box center [561, 79] width 156 height 19
type input "Bugseed"
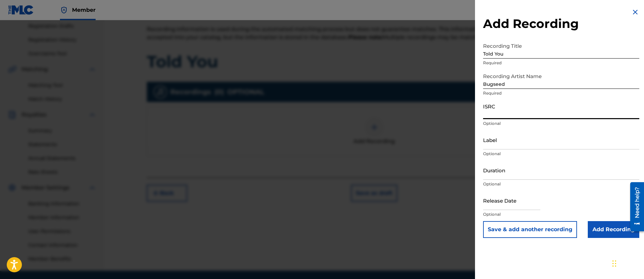
click at [526, 106] on input "ISRC" at bounding box center [561, 109] width 156 height 19
paste input "QZWFN2598227"
type input "QZWFN2598227"
click at [550, 142] on input "Label" at bounding box center [561, 139] width 156 height 19
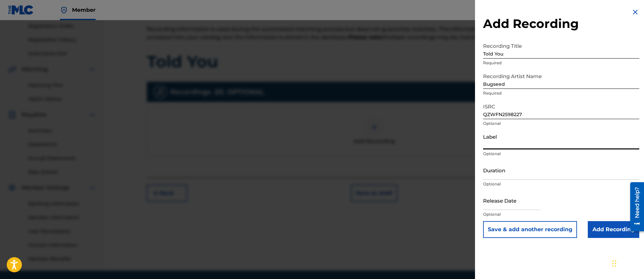
type input "Independent Beatcasting"
click at [603, 227] on input "Add Recording" at bounding box center [614, 229] width 52 height 17
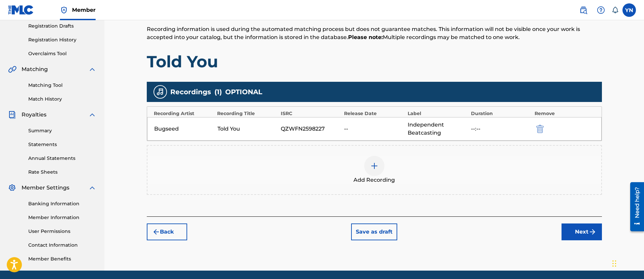
click at [567, 231] on button "Next" at bounding box center [582, 232] width 40 height 17
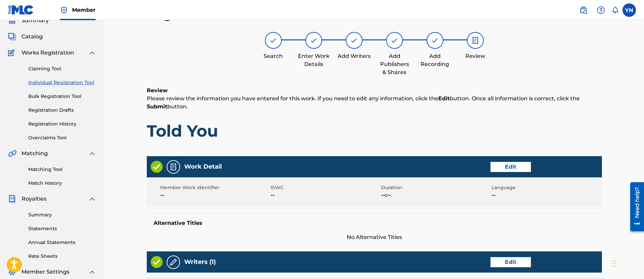
scroll to position [290, 0]
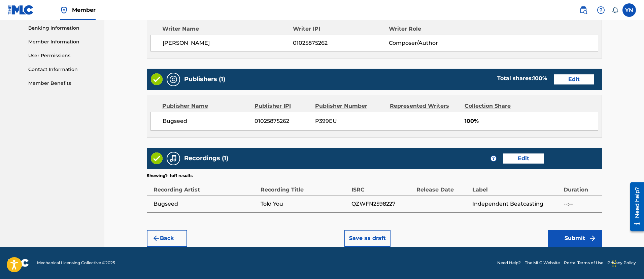
click at [559, 236] on button "Submit" at bounding box center [575, 238] width 54 height 17
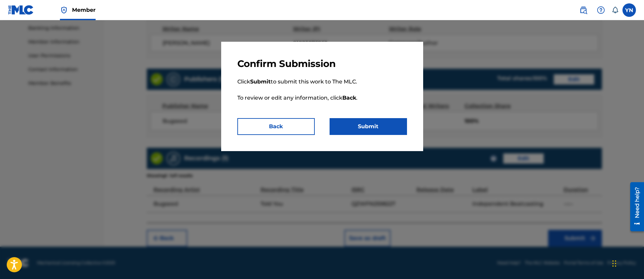
click at [370, 133] on button "Submit" at bounding box center [368, 126] width 77 height 17
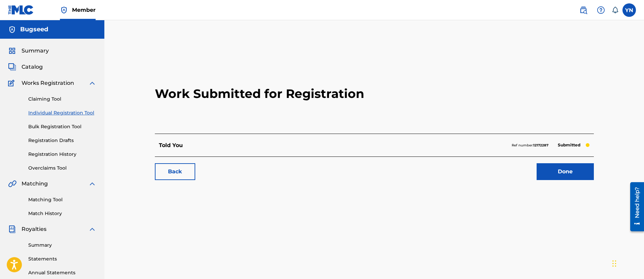
click at [85, 109] on link "Individual Registration Tool" at bounding box center [62, 112] width 68 height 7
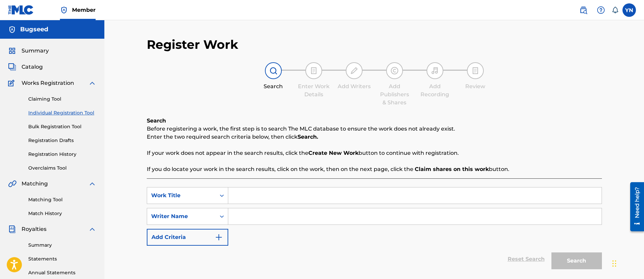
click at [282, 195] on input "Search Form" at bounding box center [414, 196] width 373 height 16
paste input "Mother goose suite"
type input "Mother goose suite"
click at [268, 219] on input "Search Form" at bounding box center [414, 216] width 373 height 16
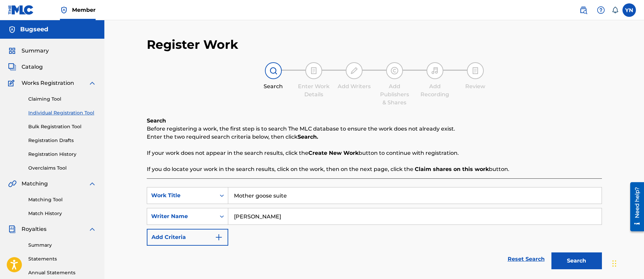
type input "[PERSON_NAME]"
click at [551, 253] on button "Search" at bounding box center [576, 261] width 51 height 17
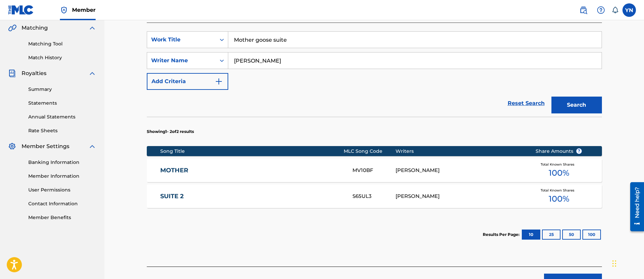
scroll to position [168, 0]
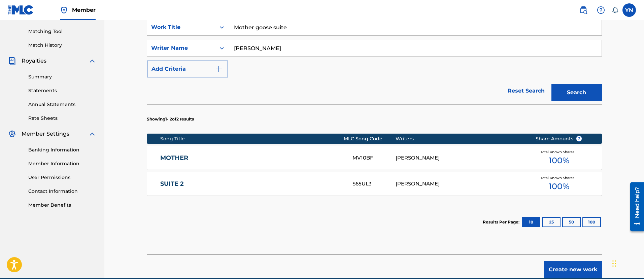
click at [570, 265] on button "Create new work" at bounding box center [573, 269] width 58 height 17
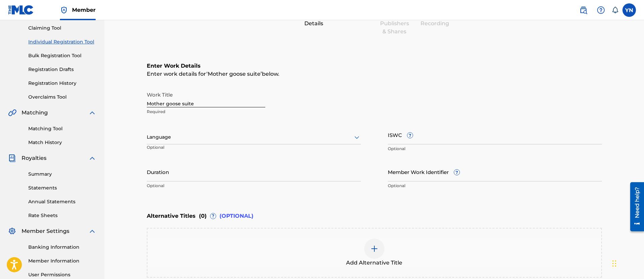
scroll to position [59, 0]
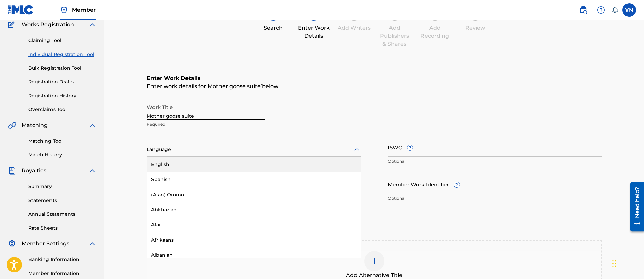
click at [283, 143] on div "Language" at bounding box center [254, 150] width 214 height 14
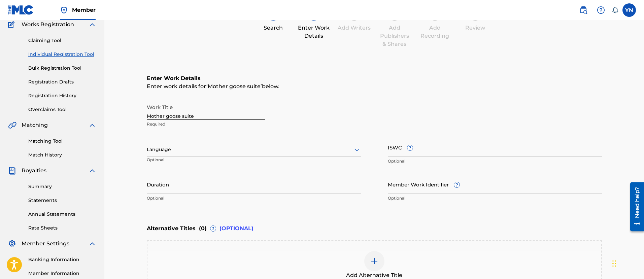
click at [280, 138] on div "Language Optional" at bounding box center [254, 153] width 214 height 30
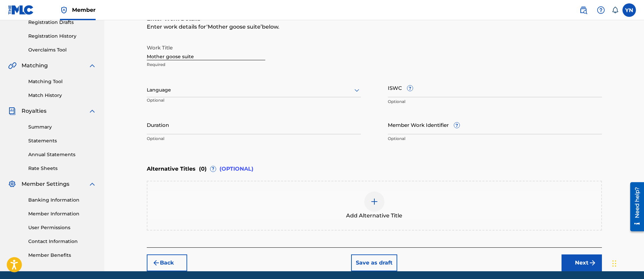
scroll to position [143, 0]
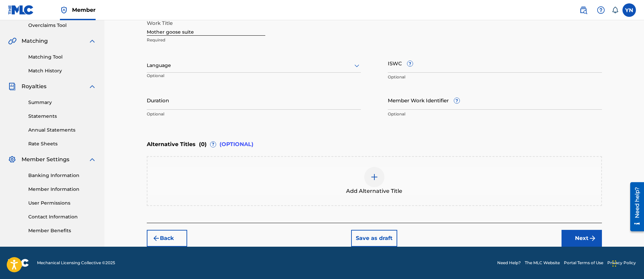
click at [580, 237] on button "Next" at bounding box center [582, 238] width 40 height 17
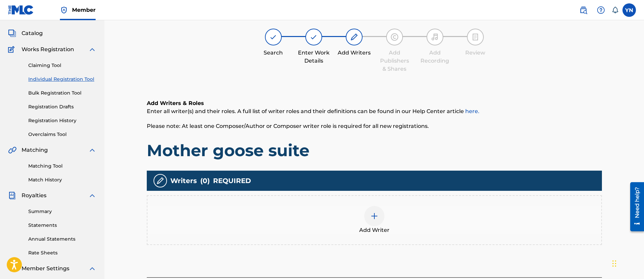
scroll to position [30, 0]
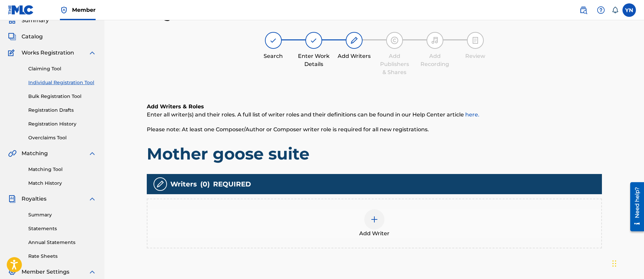
click at [423, 210] on div "Add Writer" at bounding box center [374, 223] width 454 height 28
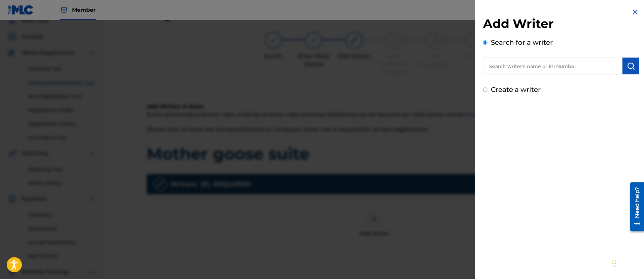
click at [524, 66] on input "text" at bounding box center [552, 66] width 139 height 17
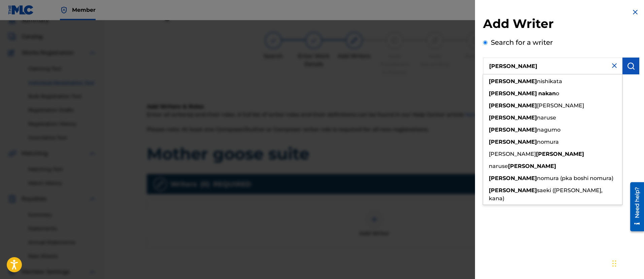
type input "[PERSON_NAME]"
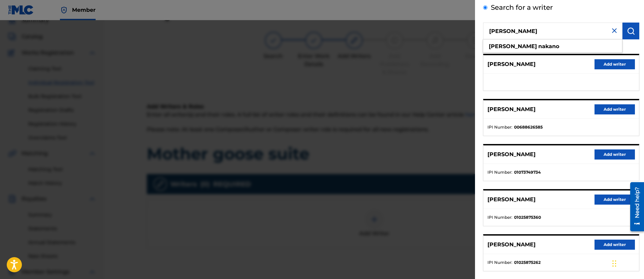
scroll to position [70, 0]
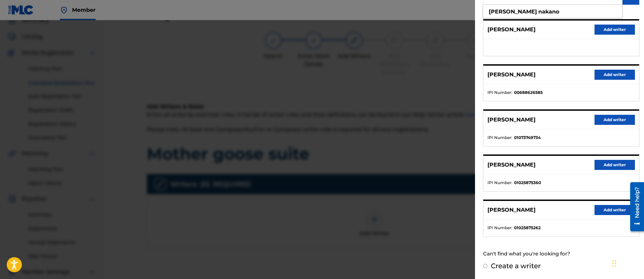
click at [597, 214] on button "Add writer" at bounding box center [615, 210] width 40 height 10
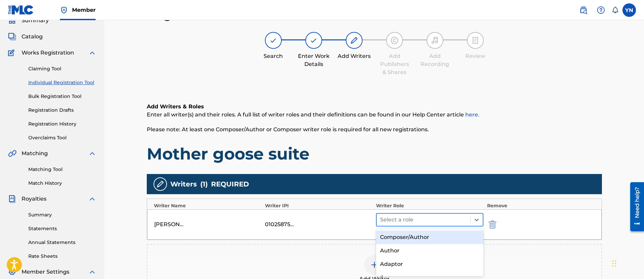
drag, startPoint x: 414, startPoint y: 214, endPoint x: 415, endPoint y: 219, distance: 4.8
click at [415, 216] on div at bounding box center [423, 219] width 87 height 9
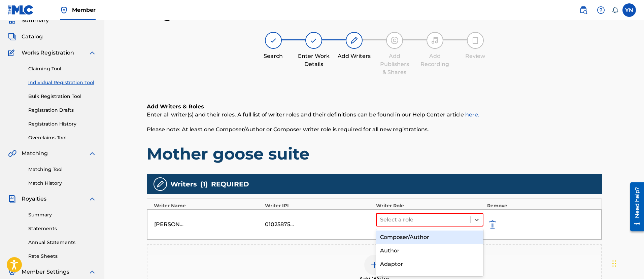
click at [415, 236] on div "Composer/Author" at bounding box center [430, 237] width 108 height 13
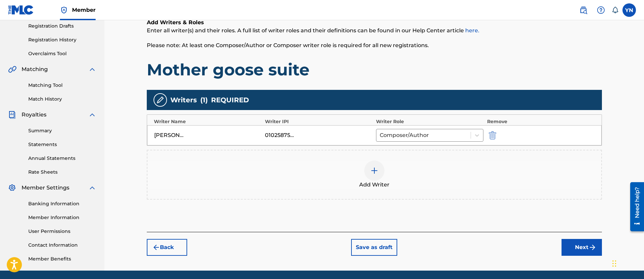
click at [575, 244] on button "Next" at bounding box center [582, 247] width 40 height 17
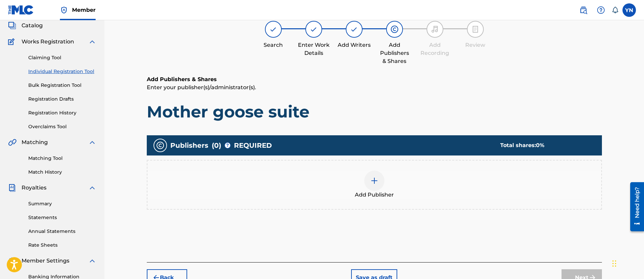
scroll to position [30, 0]
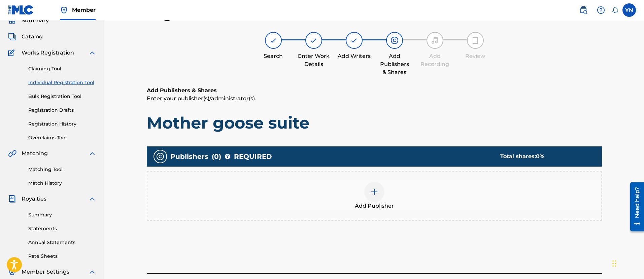
click at [456, 205] on div "Add Publisher" at bounding box center [374, 196] width 454 height 28
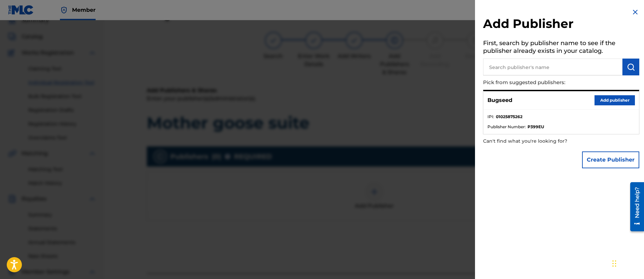
drag, startPoint x: 616, startPoint y: 94, endPoint x: 618, endPoint y: 98, distance: 4.4
click at [617, 94] on div "Bugseed Add publisher" at bounding box center [561, 100] width 156 height 19
click at [618, 101] on button "Add publisher" at bounding box center [615, 100] width 40 height 10
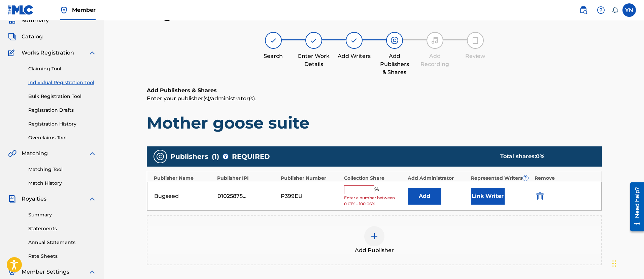
click at [371, 183] on div "Bugseed 01025875262 P399EU % Enter a number between 0.01% - 100.06% Add Link Wr…" at bounding box center [374, 196] width 455 height 29
click at [369, 190] on input "text" at bounding box center [359, 190] width 30 height 9
type input "100"
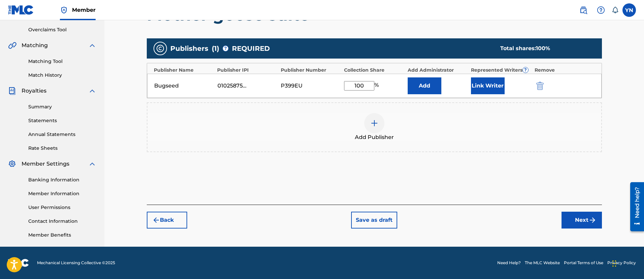
click at [584, 225] on button "Next" at bounding box center [582, 220] width 40 height 17
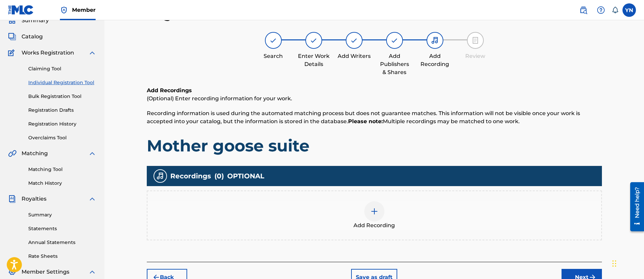
click at [417, 202] on div "Add Recording" at bounding box center [374, 215] width 454 height 28
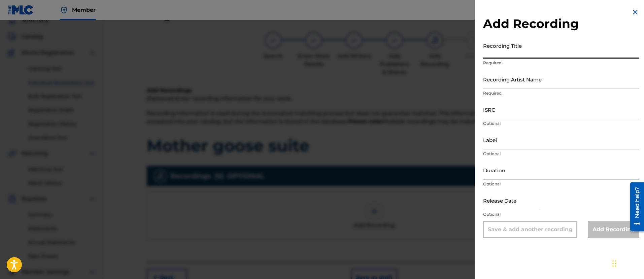
click at [518, 51] on input "Recording Title" at bounding box center [561, 48] width 156 height 19
paste input "Mother goose suite"
type input "Mother goose suite"
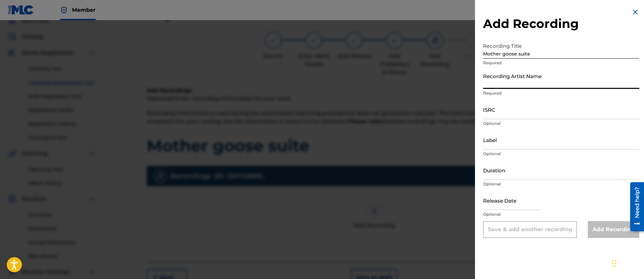
click at [524, 87] on input "Recording Artist Name" at bounding box center [561, 79] width 156 height 19
type input "Bugseed"
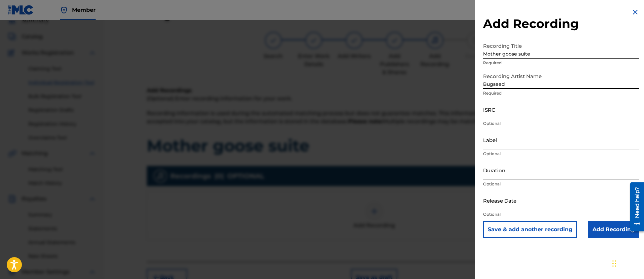
click at [521, 120] on div "ISRC Optional" at bounding box center [561, 115] width 156 height 30
click at [540, 107] on input "ISRC" at bounding box center [561, 109] width 156 height 19
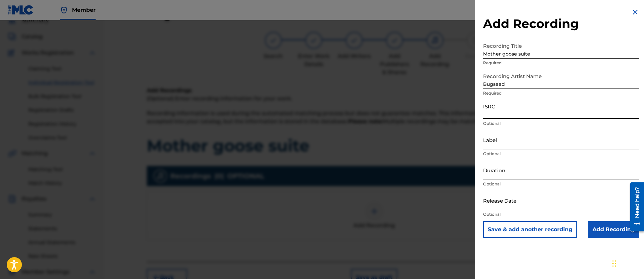
paste input "QZWFU2510219"
type input "QZWFU2510219"
click at [535, 144] on input "Label" at bounding box center [561, 139] width 156 height 19
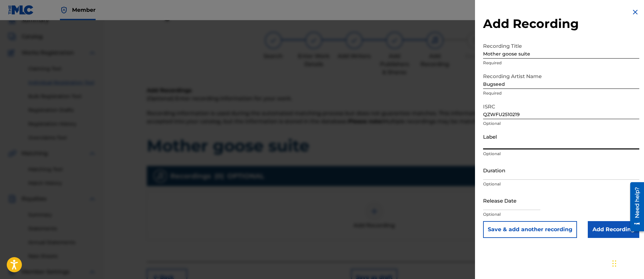
type input "Independent Beatcasting"
click at [601, 232] on input "Add Recording" at bounding box center [614, 229] width 52 height 17
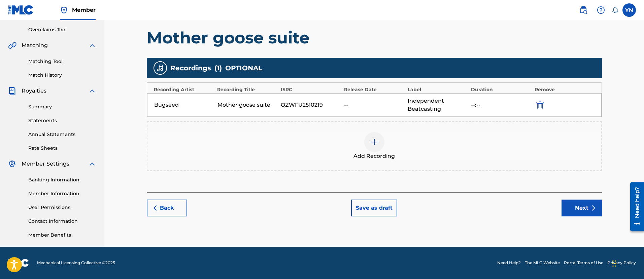
drag, startPoint x: 578, startPoint y: 221, endPoint x: 577, endPoint y: 217, distance: 3.5
click at [578, 220] on div "Register Work Search Enter Work Details Add Writers Add Publishers & Shares Add…" at bounding box center [374, 73] width 471 height 348
click at [575, 215] on button "Next" at bounding box center [582, 208] width 40 height 17
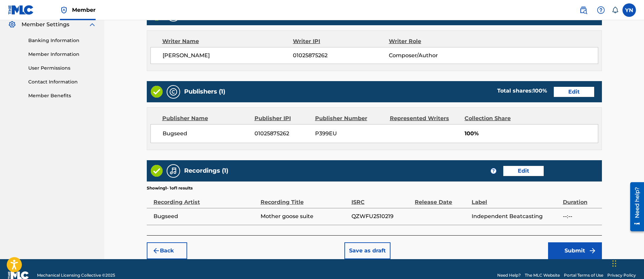
scroll to position [290, 0]
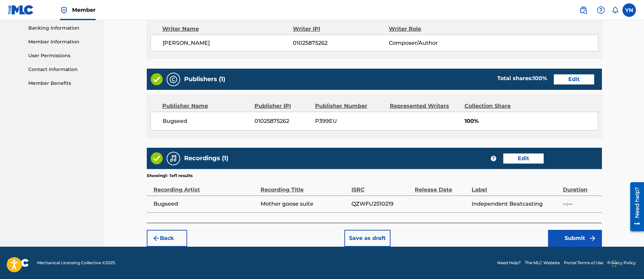
click at [560, 233] on button "Submit" at bounding box center [575, 238] width 54 height 17
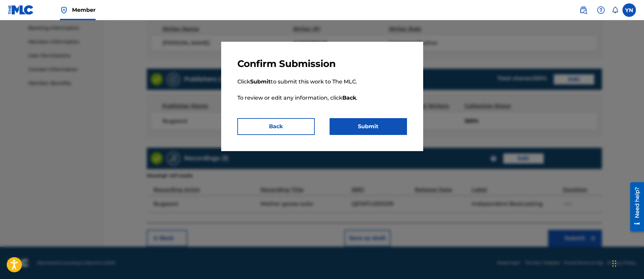
click at [381, 128] on button "Submit" at bounding box center [368, 126] width 77 height 17
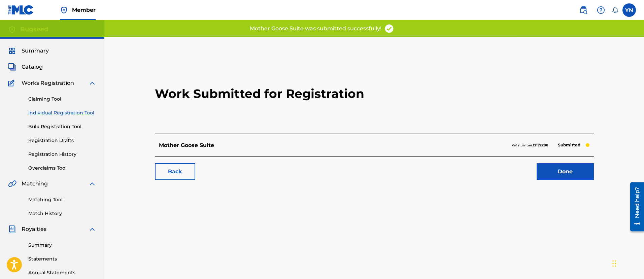
click at [556, 173] on link "Done" at bounding box center [565, 171] width 57 height 17
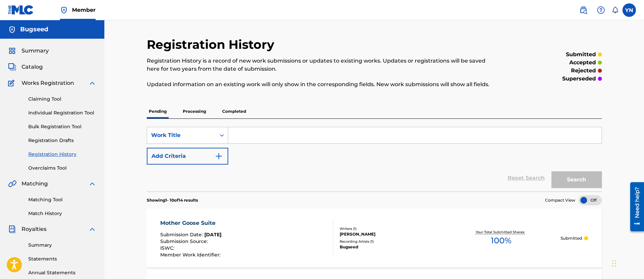
click at [68, 112] on link "Individual Registration Tool" at bounding box center [62, 112] width 68 height 7
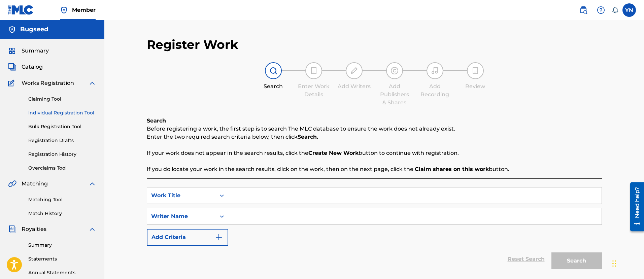
click at [264, 200] on input "Search Form" at bounding box center [414, 196] width 373 height 16
paste input "Cave madness"
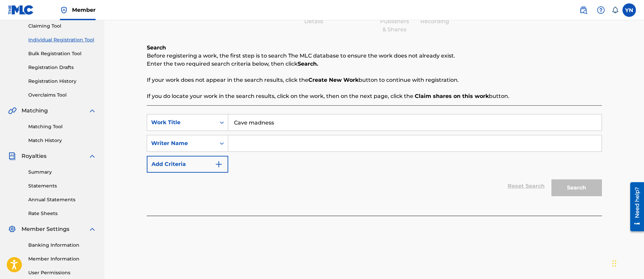
scroll to position [84, 0]
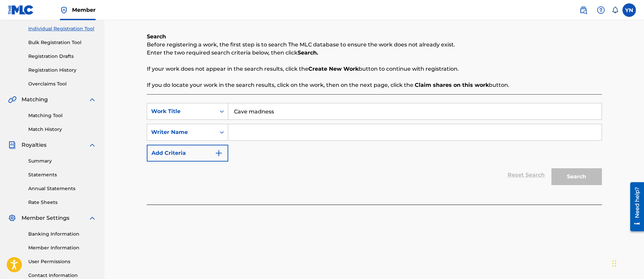
type input "Cave madness"
click at [291, 134] on input "Search Form" at bounding box center [414, 132] width 373 height 16
type input "[PERSON_NAME]"
click at [551, 168] on button "Search" at bounding box center [576, 176] width 51 height 17
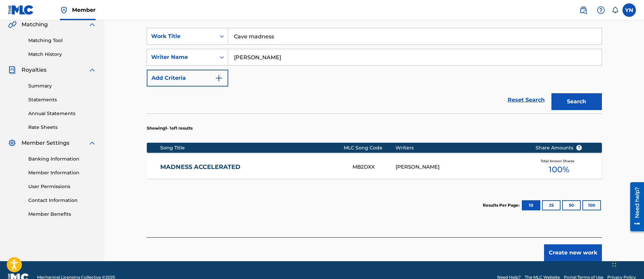
scroll to position [168, 0]
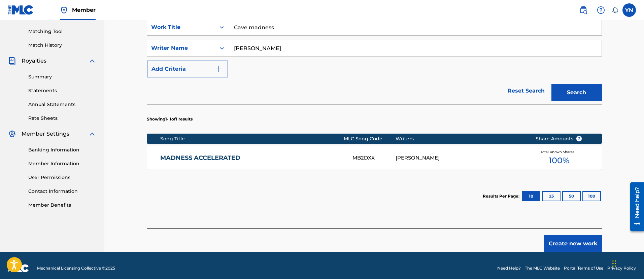
click at [586, 240] on button "Create new work" at bounding box center [573, 243] width 58 height 17
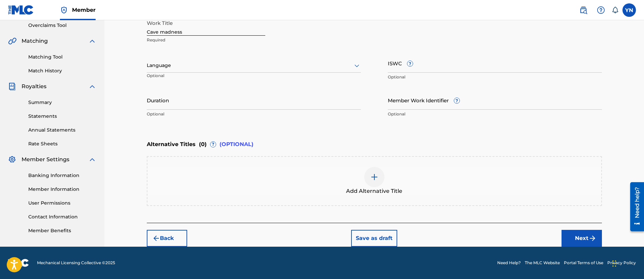
click at [568, 235] on button "Next" at bounding box center [582, 238] width 40 height 17
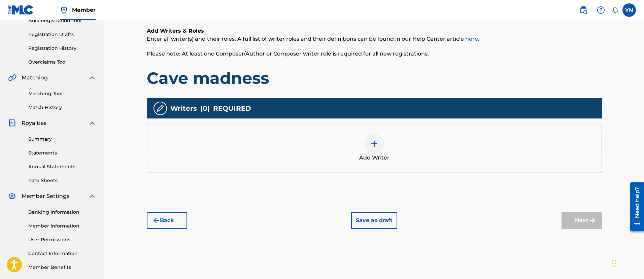
scroll to position [114, 0]
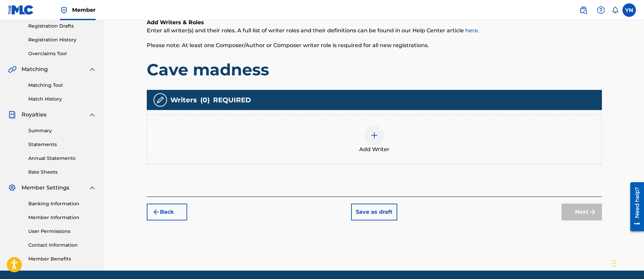
click at [463, 134] on div "Add Writer" at bounding box center [374, 139] width 454 height 28
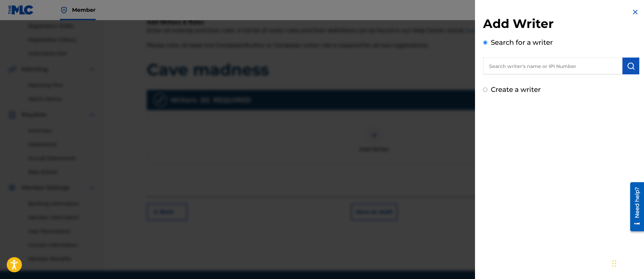
click at [514, 62] on input "text" at bounding box center [552, 66] width 139 height 17
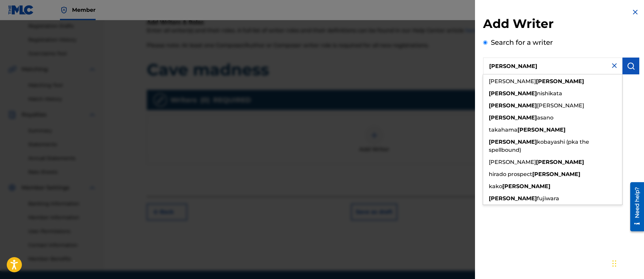
type input "[PERSON_NAME]"
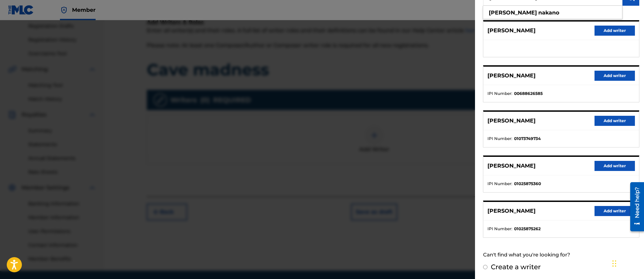
scroll to position [70, 0]
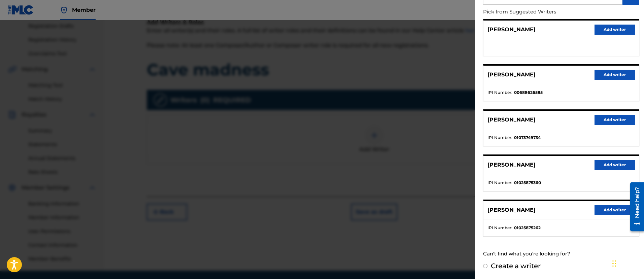
click at [597, 216] on div "[PERSON_NAME] Add writer" at bounding box center [561, 210] width 156 height 19
click at [600, 212] on button "Add writer" at bounding box center [615, 210] width 40 height 10
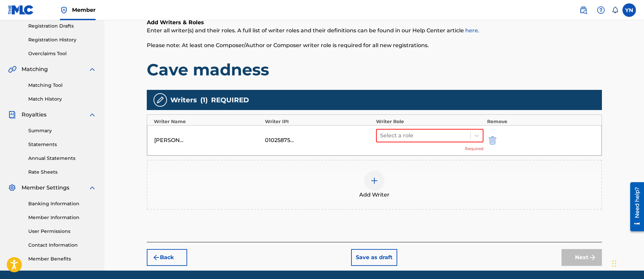
click at [443, 126] on div "[PERSON_NAME] 01025875262 Select a role Required" at bounding box center [374, 140] width 455 height 30
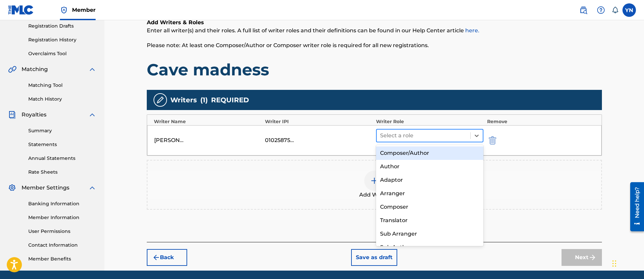
click at [442, 137] on div at bounding box center [423, 135] width 87 height 9
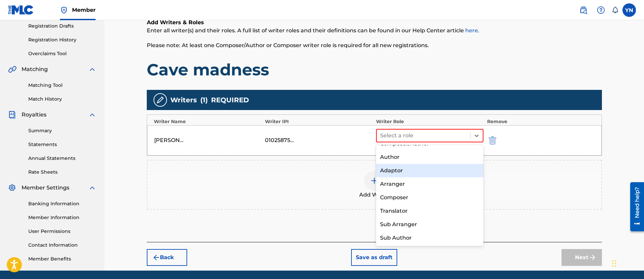
scroll to position [0, 0]
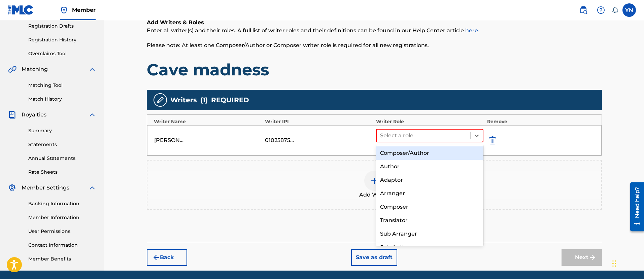
click at [439, 156] on div "Composer/Author" at bounding box center [430, 152] width 108 height 13
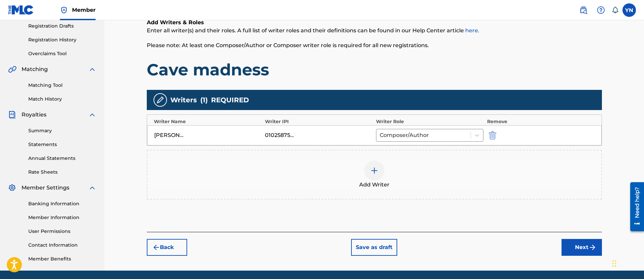
click at [565, 245] on button "Next" at bounding box center [582, 247] width 40 height 17
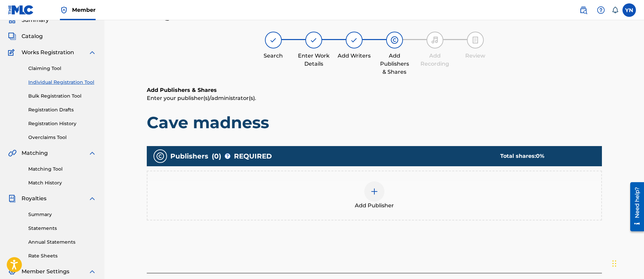
scroll to position [30, 0]
click at [424, 201] on div "Add Publisher" at bounding box center [374, 196] width 454 height 28
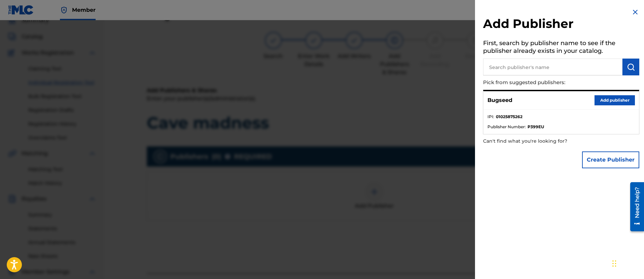
click at [611, 105] on div "Bugseed Add publisher" at bounding box center [561, 100] width 156 height 19
click at [607, 100] on button "Add publisher" at bounding box center [615, 100] width 40 height 10
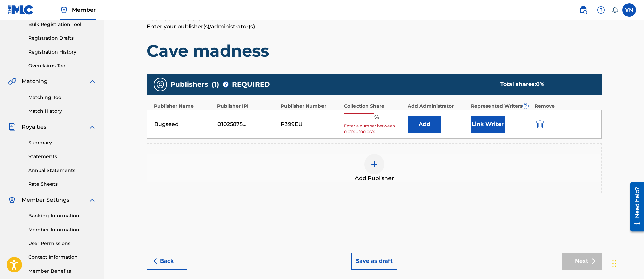
scroll to position [114, 0]
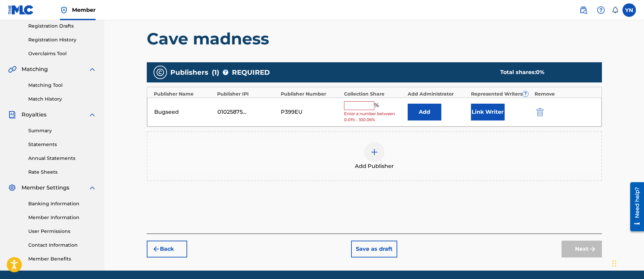
click at [356, 109] on input "text" at bounding box center [359, 105] width 30 height 9
type input "100"
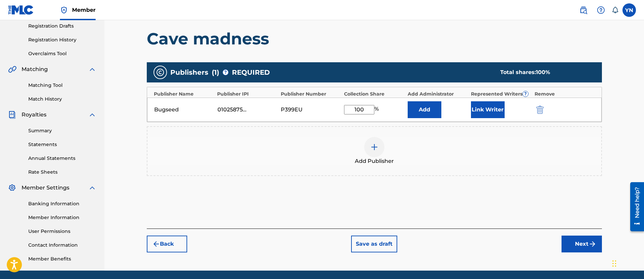
click at [566, 243] on button "Next" at bounding box center [582, 244] width 40 height 17
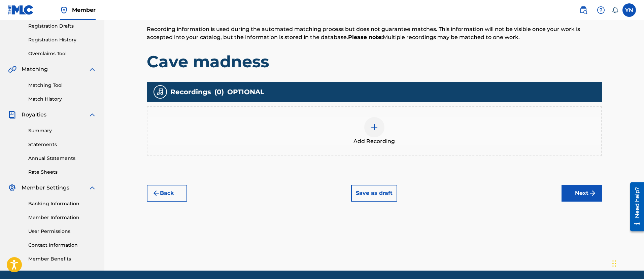
click at [413, 129] on div "Add Recording" at bounding box center [374, 131] width 454 height 28
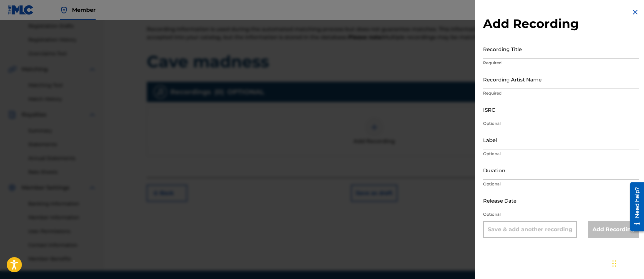
click at [535, 58] on input "Recording Title" at bounding box center [561, 48] width 156 height 19
click at [535, 57] on input "Recording Title" at bounding box center [561, 48] width 156 height 19
paste input "Cave madness"
type input "Cave madness"
click at [536, 83] on input "Recording Artist Name" at bounding box center [561, 79] width 156 height 19
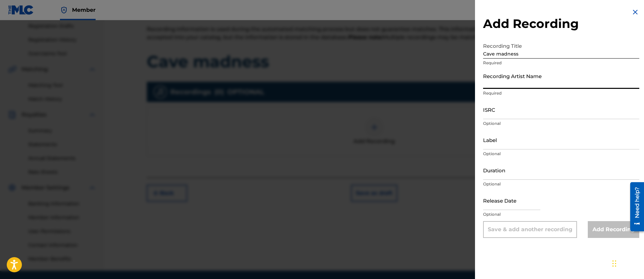
type input "Bugseed"
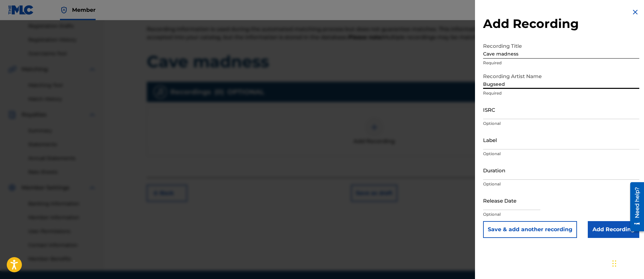
click at [521, 111] on input "ISRC" at bounding box center [561, 109] width 156 height 19
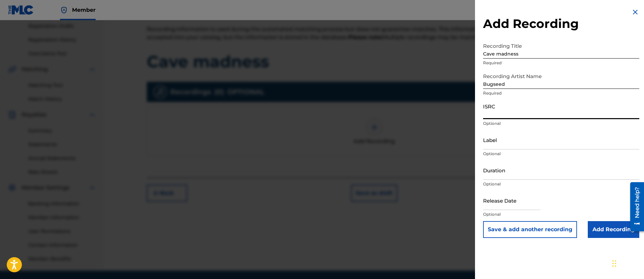
paste input "QZWFW2575189"
type input "QZWFW2575189"
click at [528, 140] on input "Label" at bounding box center [561, 139] width 156 height 19
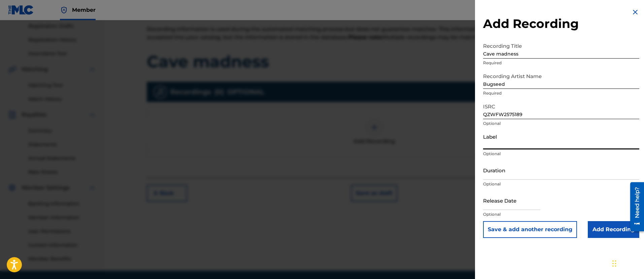
type input "Independent Beatcasting"
click at [607, 230] on input "Add Recording" at bounding box center [614, 229] width 52 height 17
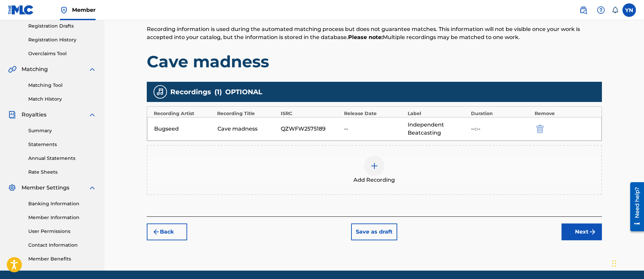
click at [560, 237] on div "Back Save as draft Next" at bounding box center [374, 228] width 455 height 24
click at [572, 237] on button "Next" at bounding box center [582, 232] width 40 height 17
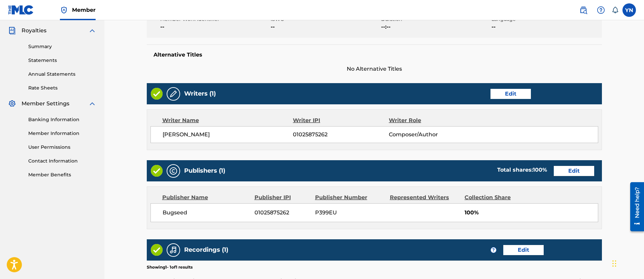
scroll to position [290, 0]
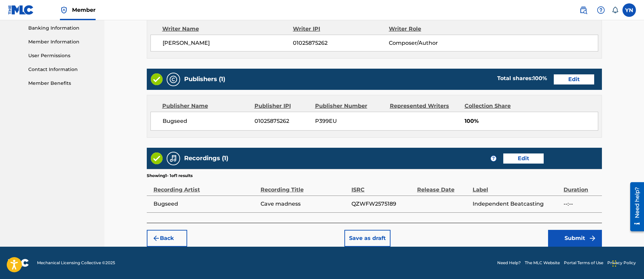
click at [566, 231] on button "Submit" at bounding box center [575, 238] width 54 height 17
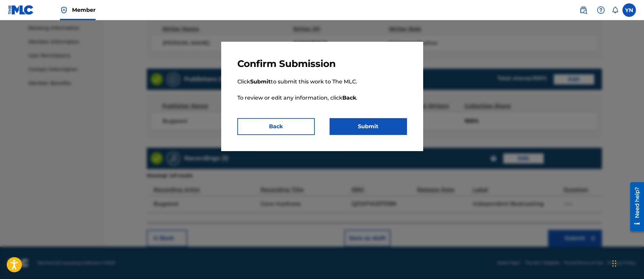
click at [361, 127] on button "Submit" at bounding box center [368, 126] width 77 height 17
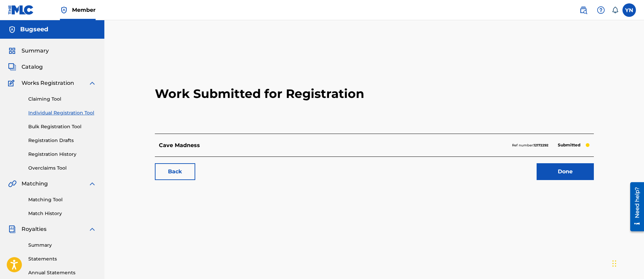
click at [68, 111] on link "Individual Registration Tool" at bounding box center [62, 112] width 68 height 7
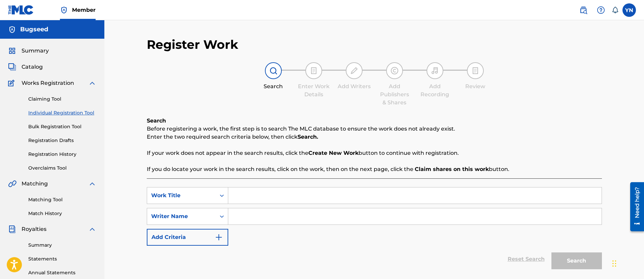
click at [370, 195] on input "Search Form" at bounding box center [414, 196] width 373 height 16
paste input "Spiral"
type input "Spiral"
click at [339, 222] on input "Search Form" at bounding box center [414, 216] width 373 height 16
type input "[PERSON_NAME]"
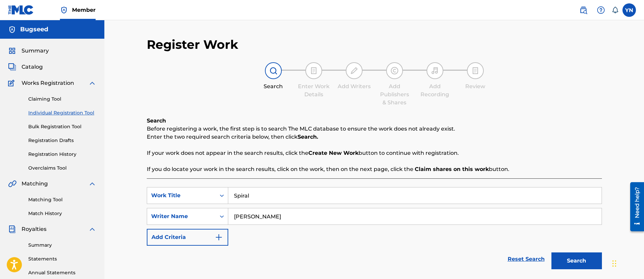
click at [551, 253] on button "Search" at bounding box center [576, 261] width 51 height 17
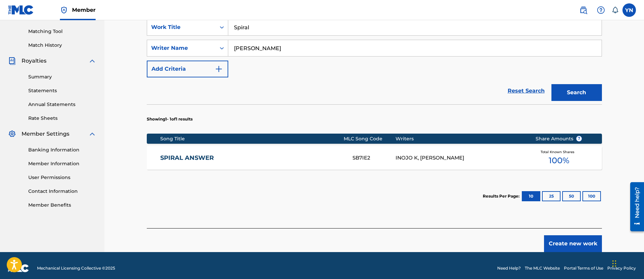
click at [570, 242] on button "Create new work" at bounding box center [573, 243] width 58 height 17
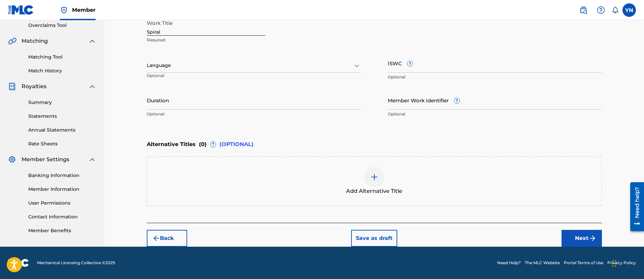
scroll to position [59, 0]
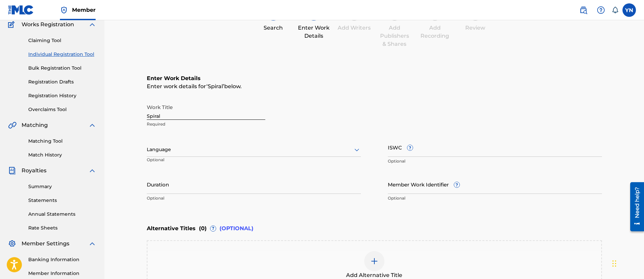
click at [212, 108] on input "Spiral" at bounding box center [206, 110] width 119 height 19
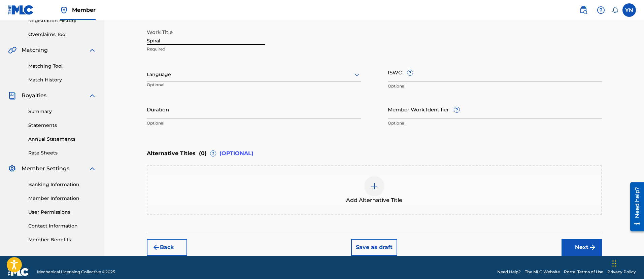
scroll to position [143, 0]
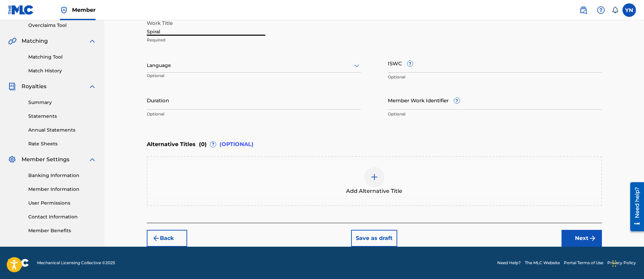
click at [567, 234] on button "Next" at bounding box center [582, 238] width 40 height 17
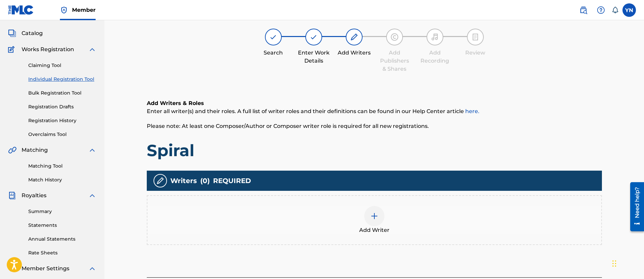
scroll to position [30, 0]
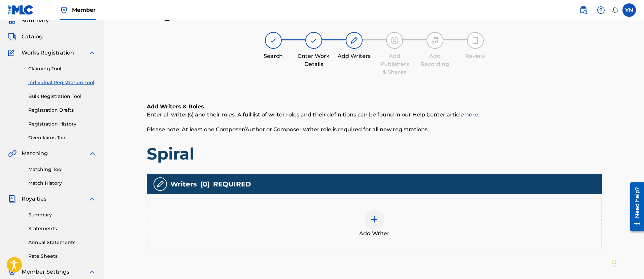
click at [402, 220] on div "Add Writer" at bounding box center [374, 223] width 454 height 28
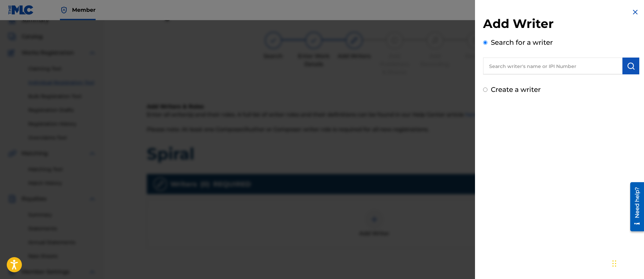
click at [520, 92] on label "Create a writer" at bounding box center [516, 90] width 50 height 8
radio input "true"
click at [488, 92] on input "Create a writer" at bounding box center [485, 90] width 4 height 4
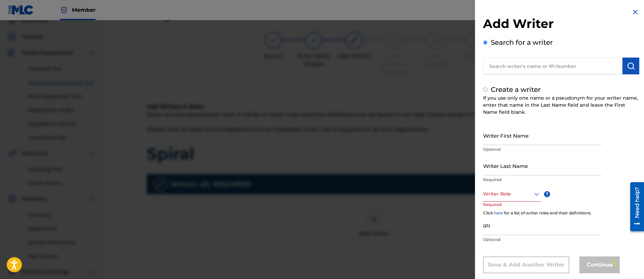
radio input "false"
radio input "true"
click at [527, 66] on input "text" at bounding box center [552, 66] width 139 height 17
radio input "true"
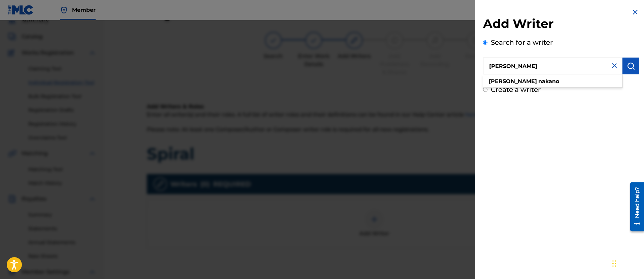
type input "[PERSON_NAME]"
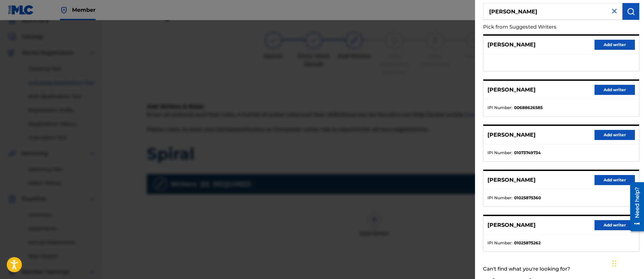
scroll to position [70, 0]
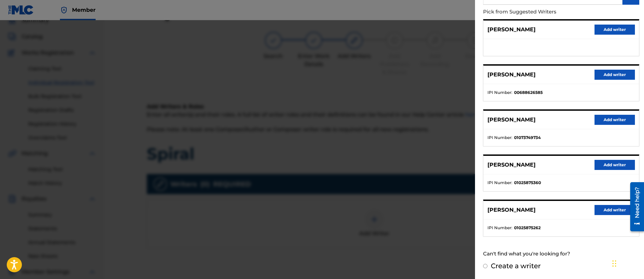
click at [602, 209] on button "Add writer" at bounding box center [615, 210] width 40 height 10
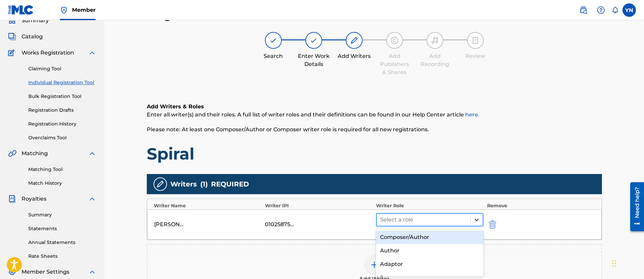
click at [471, 217] on div at bounding box center [477, 220] width 12 height 12
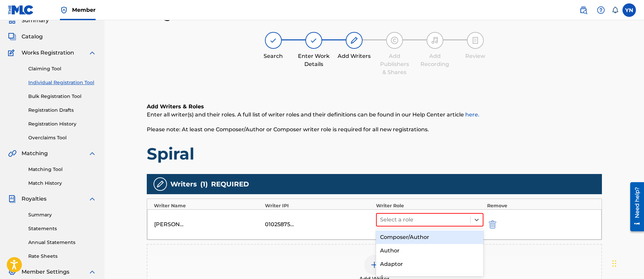
click at [456, 233] on div "Composer/Author" at bounding box center [430, 237] width 108 height 13
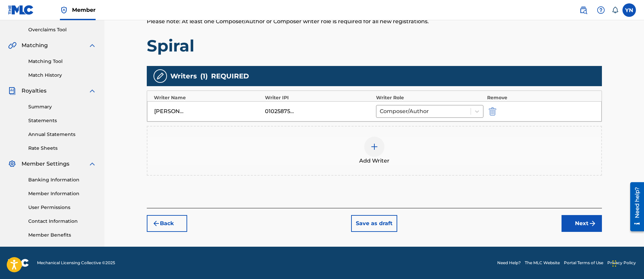
click at [585, 229] on button "Next" at bounding box center [582, 223] width 40 height 17
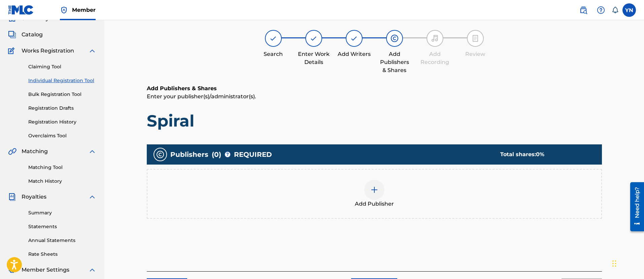
scroll to position [30, 0]
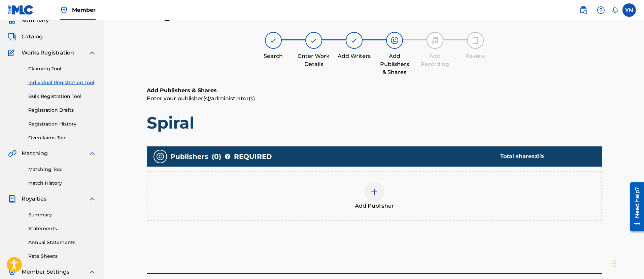
click at [429, 190] on div "Add Publisher" at bounding box center [374, 196] width 454 height 28
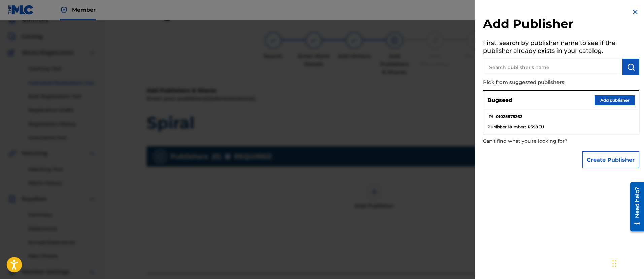
click at [597, 98] on button "Add publisher" at bounding box center [615, 100] width 40 height 10
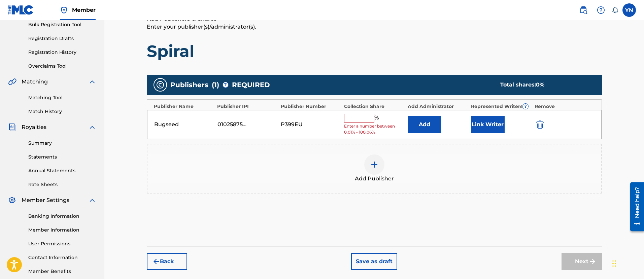
scroll to position [114, 0]
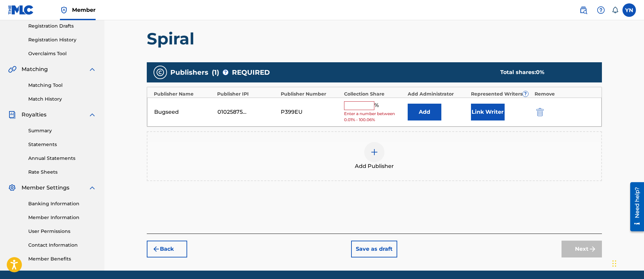
drag, startPoint x: 366, startPoint y: 105, endPoint x: 367, endPoint y: 109, distance: 3.9
click at [366, 105] on input "text" at bounding box center [359, 105] width 30 height 9
type input "100"
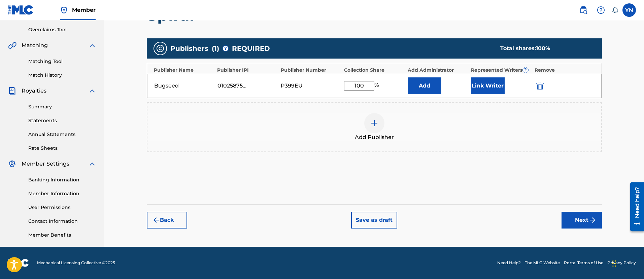
click at [574, 225] on button "Next" at bounding box center [582, 220] width 40 height 17
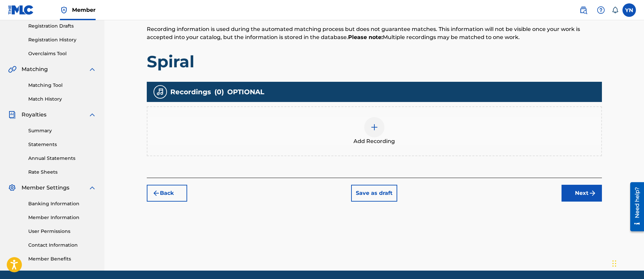
click at [430, 143] on div "Add Recording" at bounding box center [374, 131] width 454 height 28
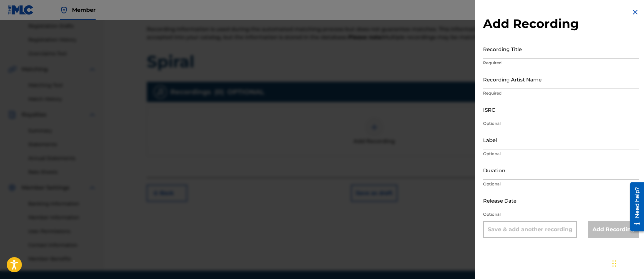
click at [528, 56] on input "Recording Title" at bounding box center [561, 48] width 156 height 19
paste input "Spiral"
type input "Spiral"
click at [530, 83] on input "Recording Artist Name" at bounding box center [561, 79] width 156 height 19
type input "Bugseed"
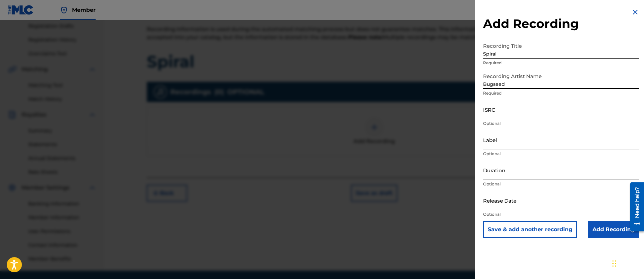
click at [516, 114] on input "ISRC" at bounding box center [561, 109] width 156 height 19
paste input "QZZ782590985"
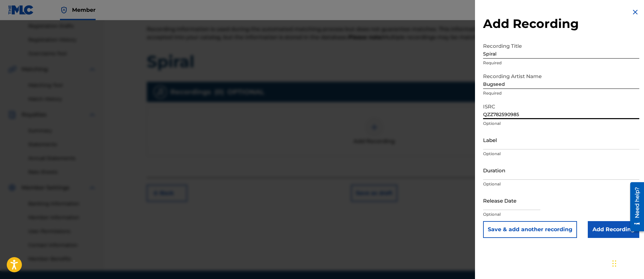
type input "QZZ782590985"
click at [542, 143] on input "Label" at bounding box center [561, 139] width 156 height 19
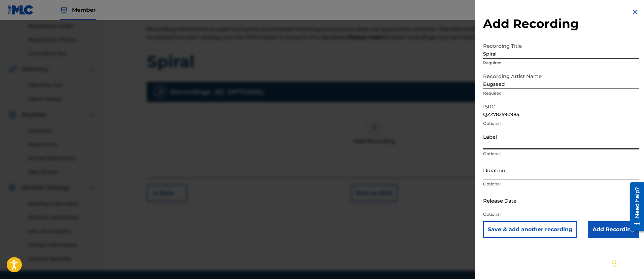
type input "Independent Beatcasting"
click at [593, 228] on input "Add Recording" at bounding box center [614, 229] width 52 height 17
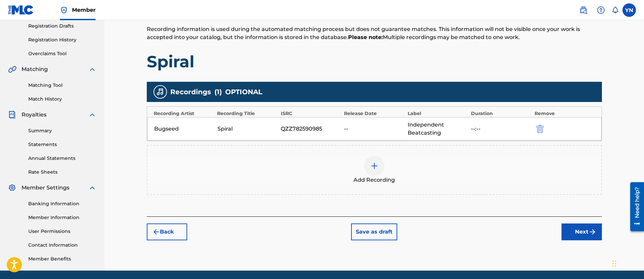
click at [562, 232] on button "Next" at bounding box center [582, 232] width 40 height 17
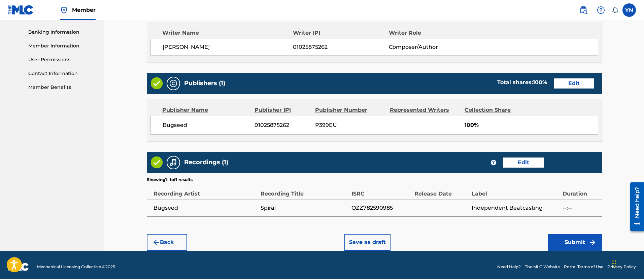
scroll to position [290, 0]
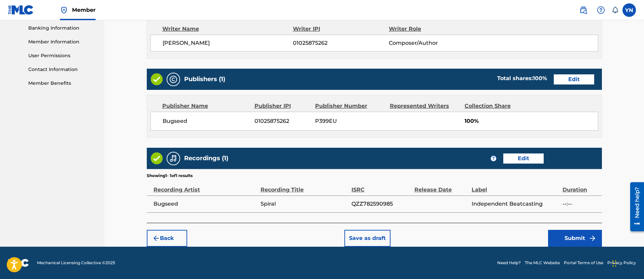
click at [557, 238] on button "Submit" at bounding box center [575, 238] width 54 height 17
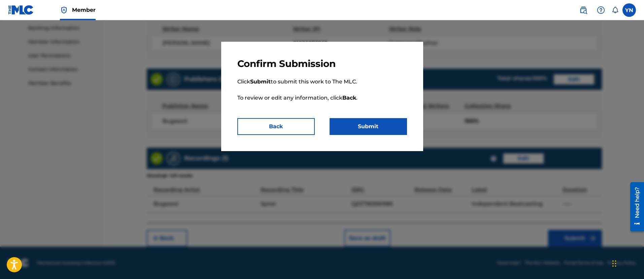
click at [382, 129] on button "Submit" at bounding box center [368, 126] width 77 height 17
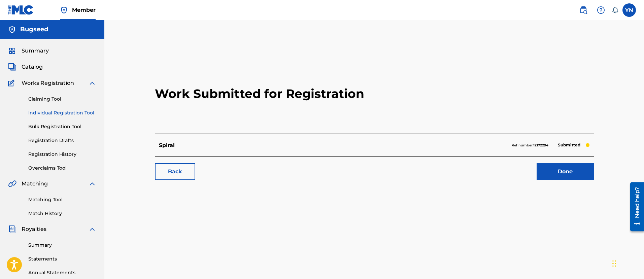
click at [573, 169] on link "Done" at bounding box center [565, 171] width 57 height 17
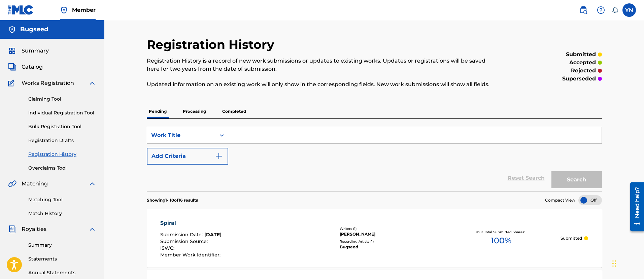
click at [52, 111] on link "Individual Registration Tool" at bounding box center [62, 112] width 68 height 7
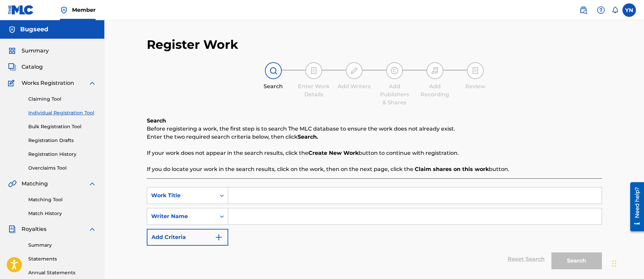
click at [316, 192] on input "Search Form" at bounding box center [414, 196] width 373 height 16
paste input "One Shot"
type input "One Shot"
click at [301, 222] on input "Search Form" at bounding box center [414, 216] width 373 height 16
type input "b"
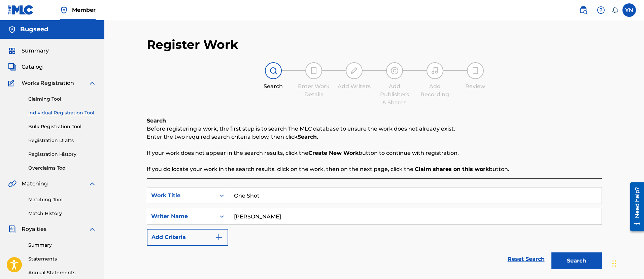
type input "[PERSON_NAME]"
click at [551, 253] on button "Search" at bounding box center [576, 261] width 51 height 17
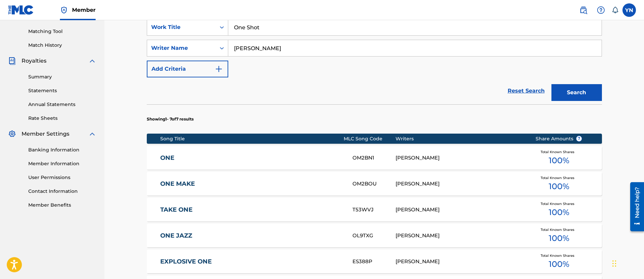
scroll to position [253, 0]
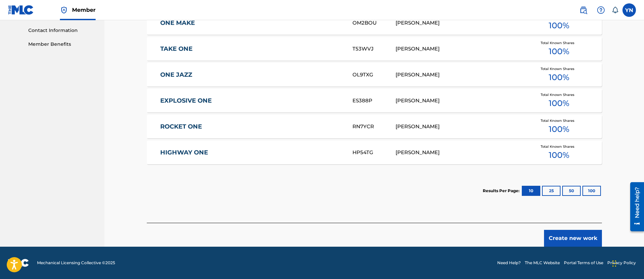
click at [567, 234] on button "Create new work" at bounding box center [573, 238] width 58 height 17
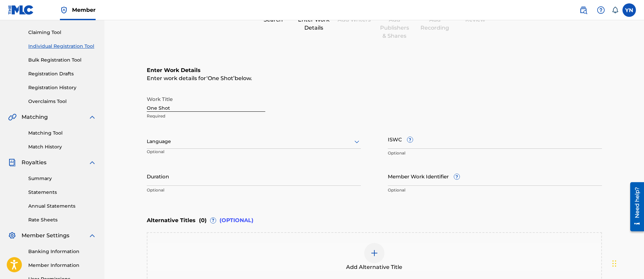
scroll to position [59, 0]
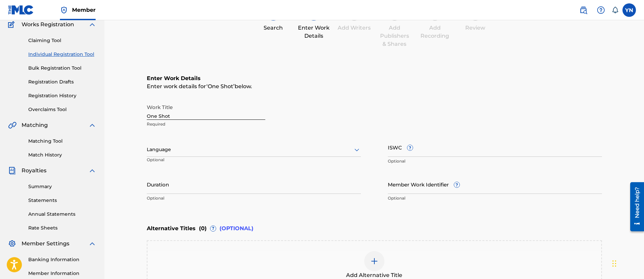
click at [215, 154] on div at bounding box center [254, 149] width 214 height 8
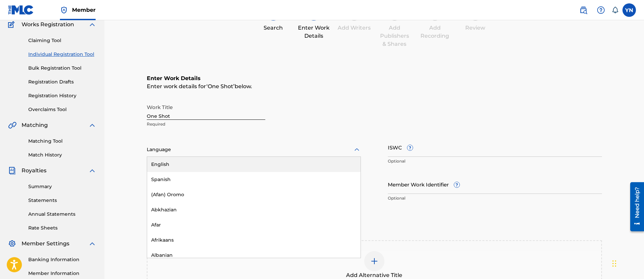
click at [211, 148] on div at bounding box center [254, 149] width 214 height 8
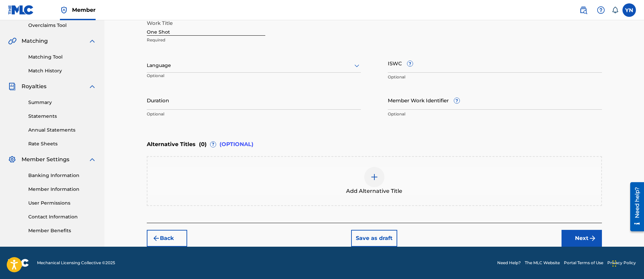
click at [589, 240] on img "submit" at bounding box center [593, 238] width 8 height 8
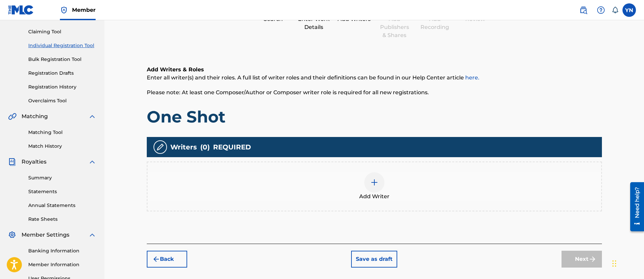
scroll to position [30, 0]
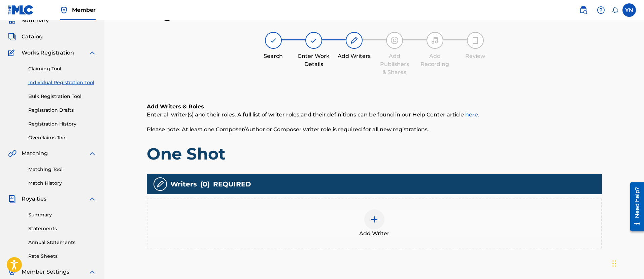
click at [438, 225] on div "Add Writer" at bounding box center [374, 223] width 454 height 28
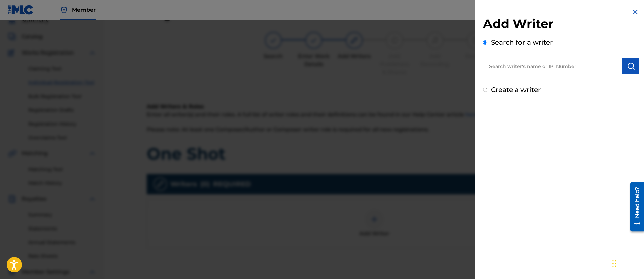
click at [530, 59] on input "text" at bounding box center [552, 66] width 139 height 17
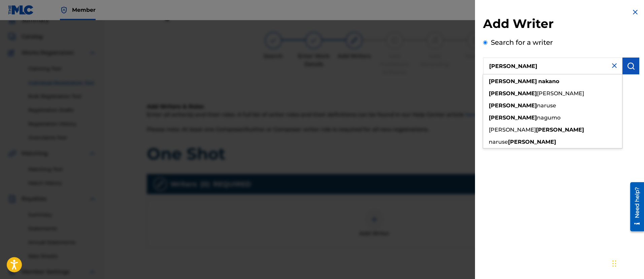
type input "[PERSON_NAME]"
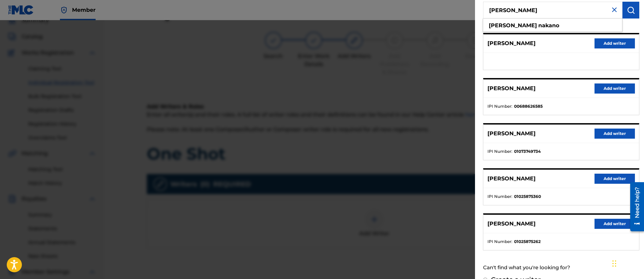
scroll to position [70, 0]
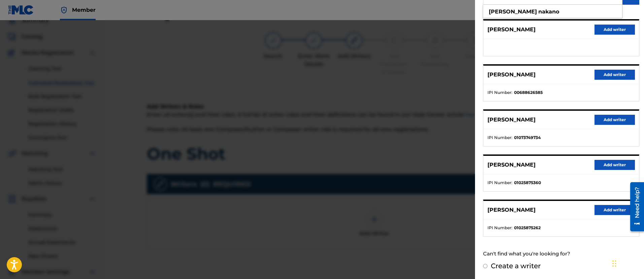
click at [606, 213] on button "Add writer" at bounding box center [615, 210] width 40 height 10
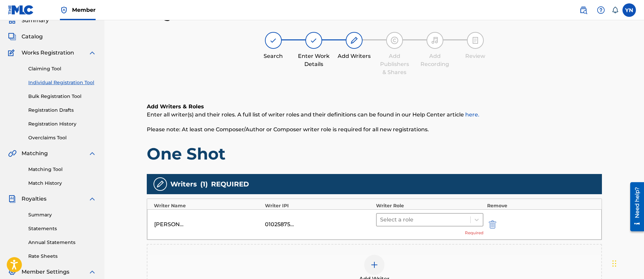
click at [423, 222] on div at bounding box center [423, 219] width 87 height 9
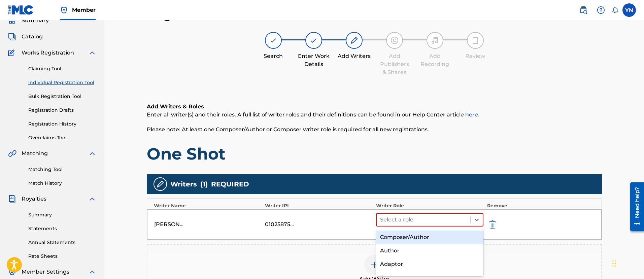
click at [420, 238] on div "Composer/Author" at bounding box center [430, 237] width 108 height 13
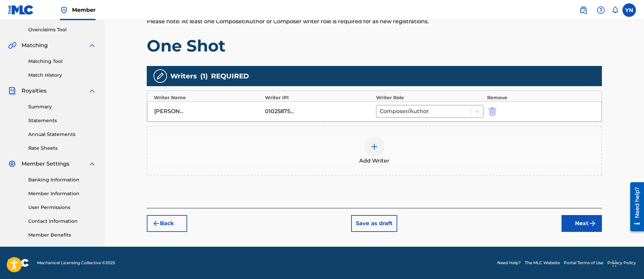
click at [570, 231] on button "Next" at bounding box center [582, 223] width 40 height 17
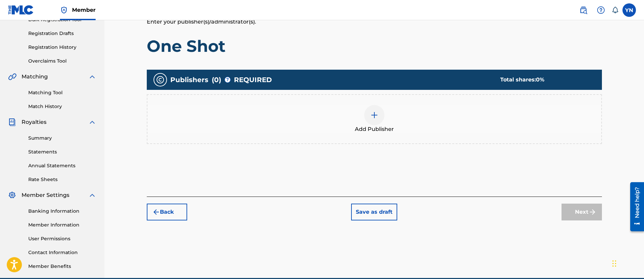
scroll to position [114, 0]
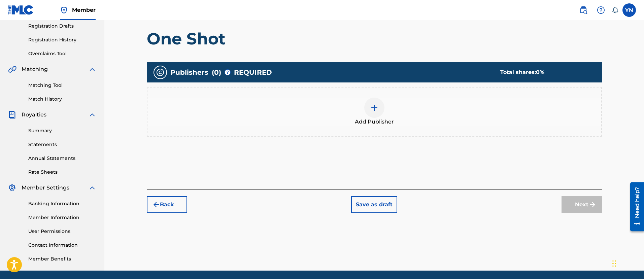
click at [366, 105] on div at bounding box center [374, 108] width 20 height 20
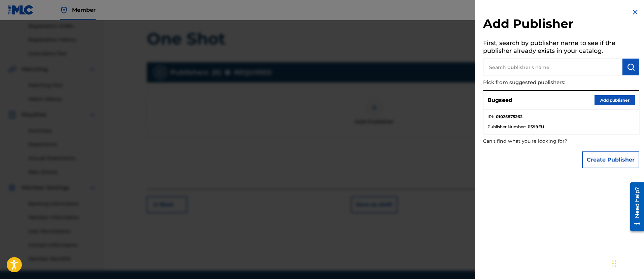
click at [607, 99] on button "Add publisher" at bounding box center [615, 100] width 40 height 10
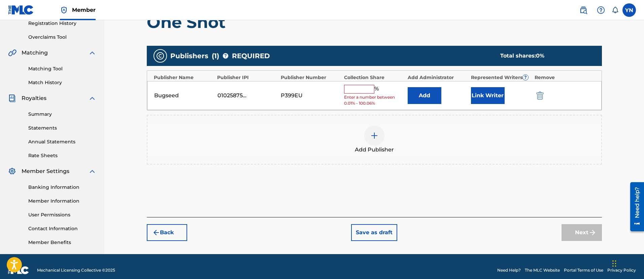
scroll to position [138, 0]
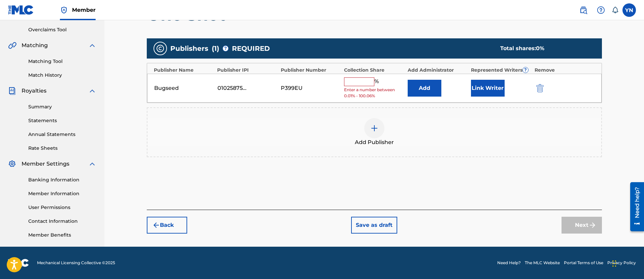
click at [372, 81] on input "text" at bounding box center [359, 81] width 30 height 9
type input "100"
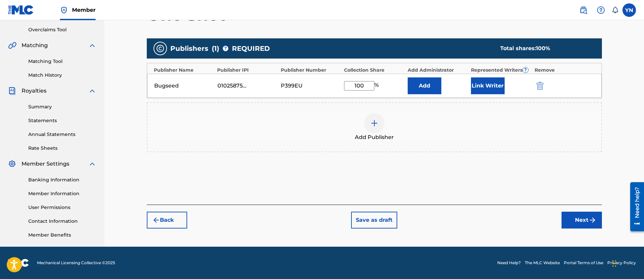
click at [565, 219] on button "Next" at bounding box center [582, 220] width 40 height 17
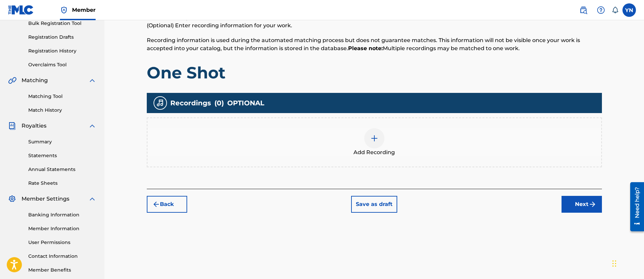
scroll to position [114, 0]
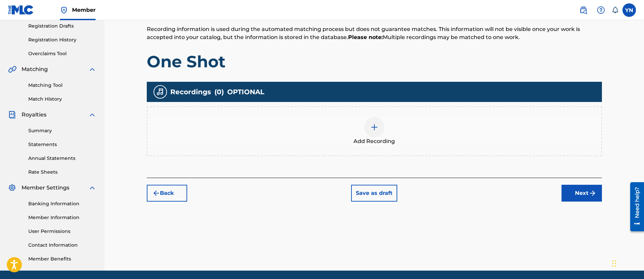
click at [475, 137] on div "Add Recording" at bounding box center [374, 131] width 454 height 28
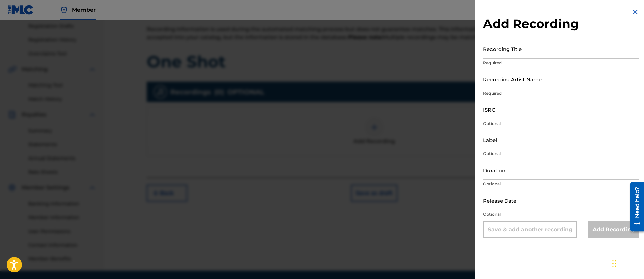
click at [551, 55] on input "Recording Title" at bounding box center [561, 48] width 156 height 19
paste input "One Shot"
type input "One Shot"
click at [541, 87] on input "Recording Artist Name" at bounding box center [561, 79] width 156 height 19
type input "Bugseed"
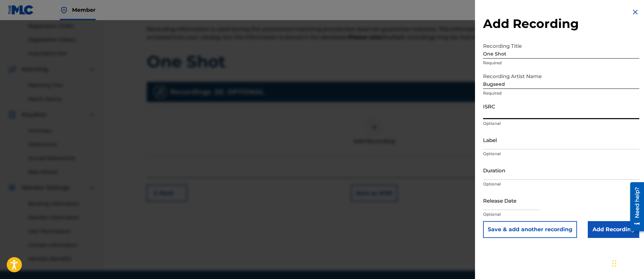
click at [534, 108] on input "ISRC" at bounding box center [561, 109] width 156 height 19
paste input "QZZ7L2572452"
type input "QZZ7L2572452"
click at [514, 141] on input "Label" at bounding box center [561, 139] width 156 height 19
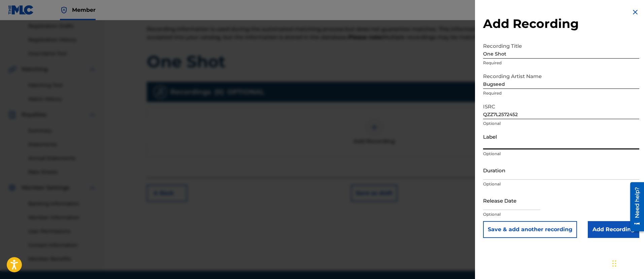
type input "Independent Beatcasting"
click at [535, 174] on input "Duration" at bounding box center [561, 170] width 156 height 19
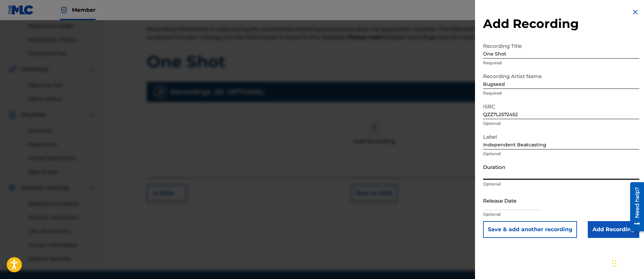
click at [594, 235] on input "Add Recording" at bounding box center [614, 229] width 52 height 17
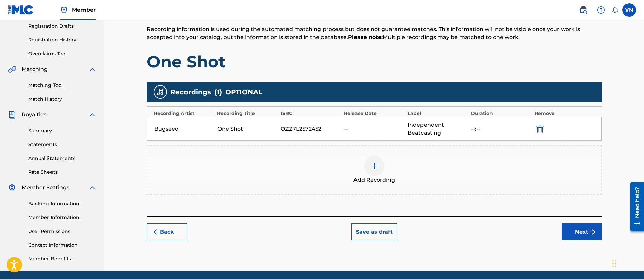
click at [567, 228] on button "Next" at bounding box center [582, 232] width 40 height 17
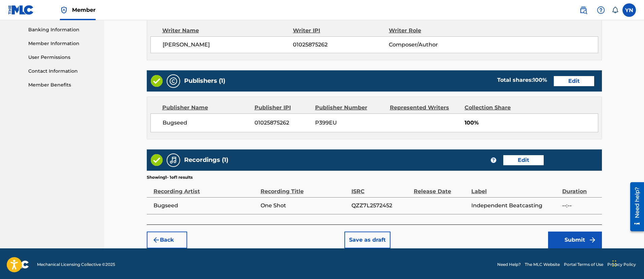
scroll to position [290, 0]
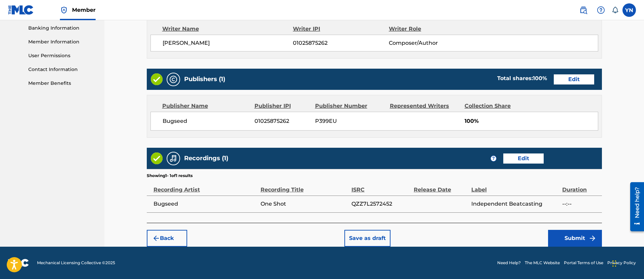
click at [577, 238] on button "Submit" at bounding box center [575, 238] width 54 height 17
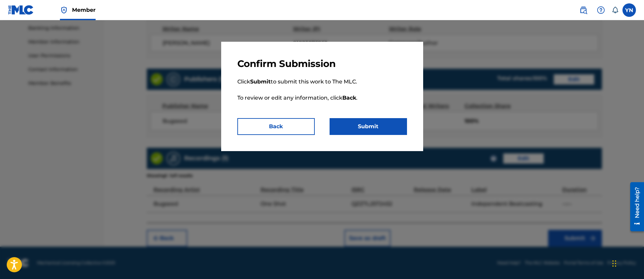
click at [392, 124] on button "Submit" at bounding box center [368, 126] width 77 height 17
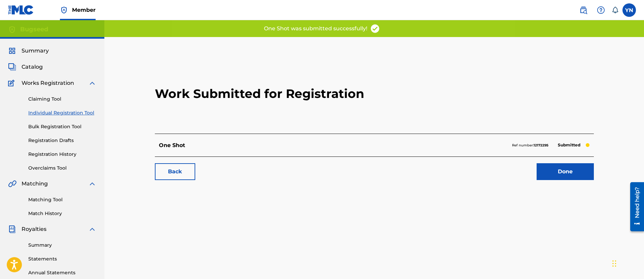
click at [83, 113] on link "Individual Registration Tool" at bounding box center [62, 112] width 68 height 7
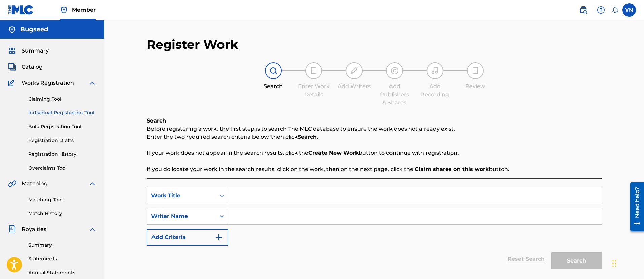
click at [292, 201] on input "Search Form" at bounding box center [414, 196] width 373 height 16
paste input "Spot Seek"
type input "Spot Seek"
click at [298, 220] on input "Search Form" at bounding box center [414, 216] width 373 height 16
type input "[PERSON_NAME]"
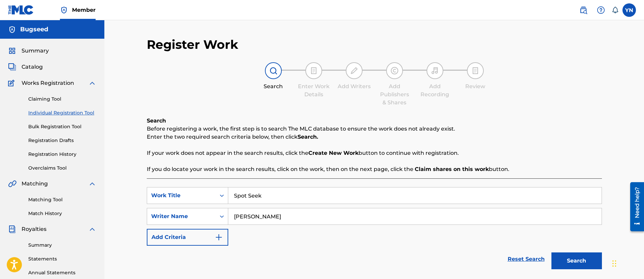
click at [551, 253] on button "Search" at bounding box center [576, 261] width 51 height 17
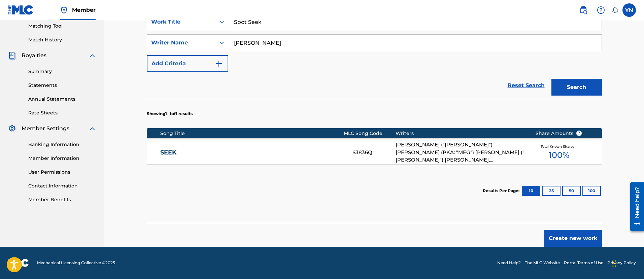
click at [491, 158] on div "[PERSON_NAME] ("[PERSON_NAME]") [PERSON_NAME] (PKA: "MEG") [PERSON_NAME] ("[PER…" at bounding box center [461, 152] width 130 height 23
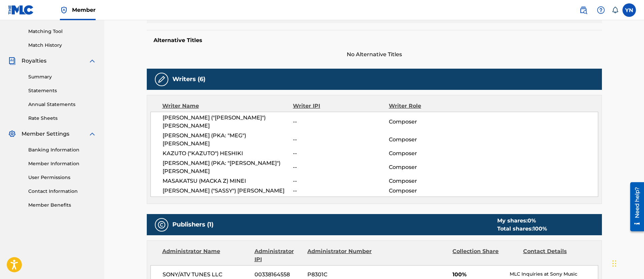
scroll to position [253, 0]
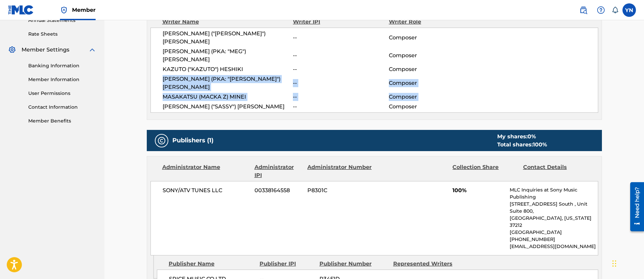
drag, startPoint x: 158, startPoint y: 87, endPoint x: 158, endPoint y: 61, distance: 26.3
click at [158, 61] on div "[PERSON_NAME] ("[PERSON_NAME]") [PERSON_NAME] -- Composer [PERSON_NAME] (PKA: "…" at bounding box center [374, 70] width 448 height 85
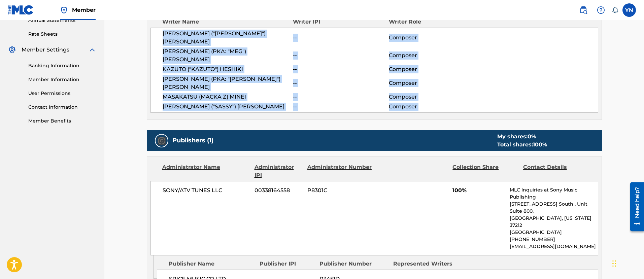
drag, startPoint x: 161, startPoint y: 36, endPoint x: 145, endPoint y: 96, distance: 62.5
click at [145, 96] on div "< Back to results Last Edited: [DATE] Source: CWR SEEK Work Detail Member Work …" at bounding box center [374, 79] width 471 height 588
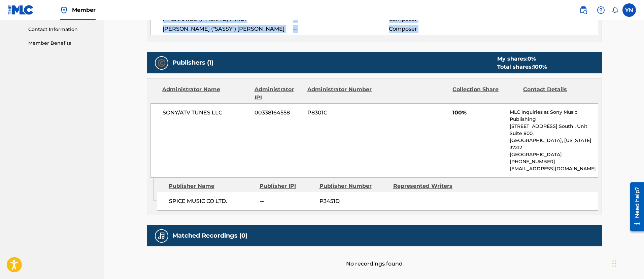
scroll to position [337, 0]
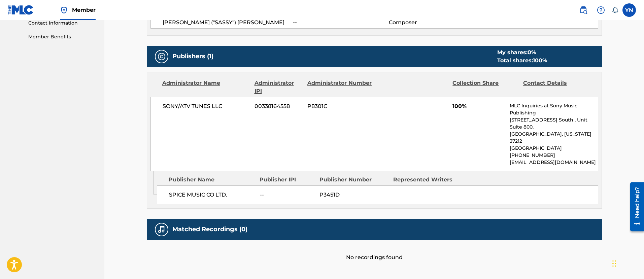
click at [221, 191] on span "SPICE MUSIC CO LTD." at bounding box center [212, 195] width 86 height 8
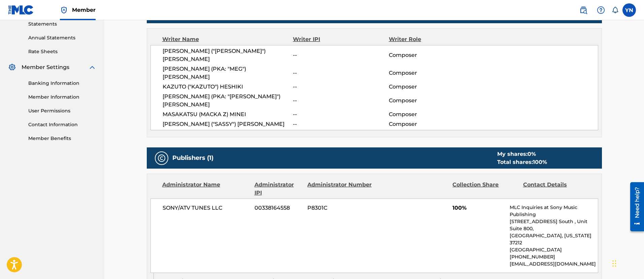
scroll to position [230, 0]
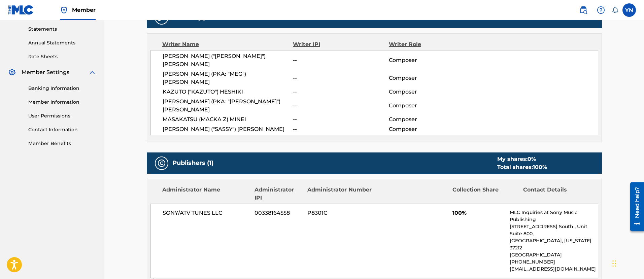
drag, startPoint x: 337, startPoint y: 158, endPoint x: 324, endPoint y: 144, distance: 19.5
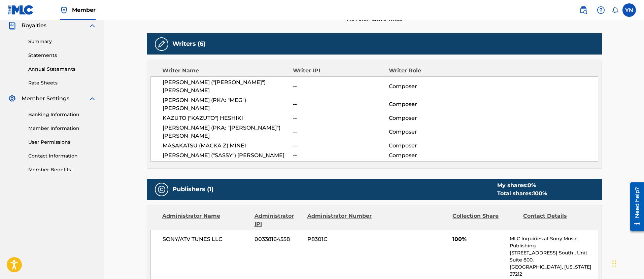
drag, startPoint x: 413, startPoint y: 177, endPoint x: 397, endPoint y: 159, distance: 24.1
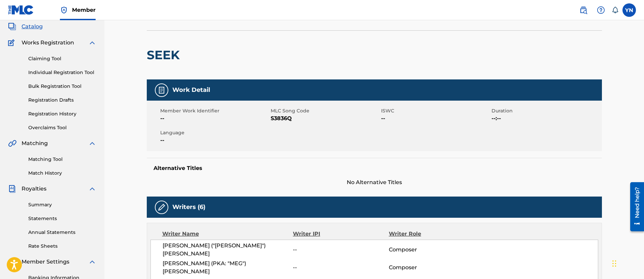
scroll to position [32, 0]
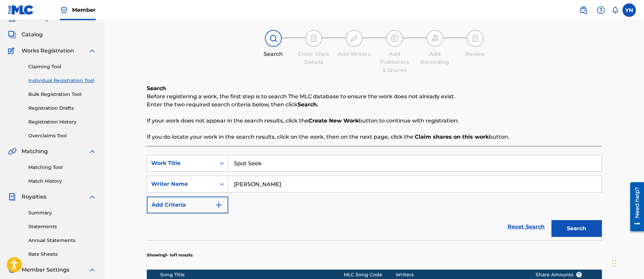
scroll to position [138, 0]
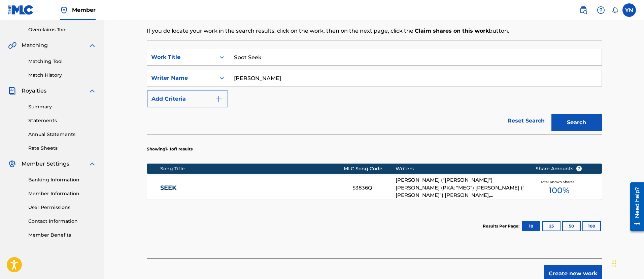
click at [559, 273] on button "Create new work" at bounding box center [573, 273] width 58 height 17
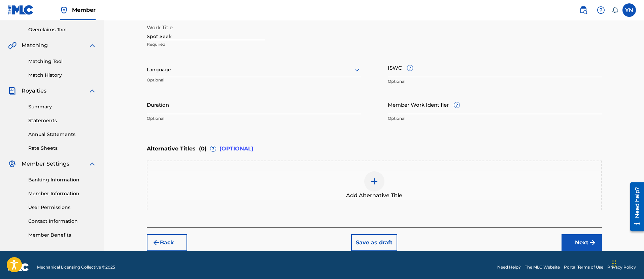
click at [589, 232] on div "Back Save as draft Next" at bounding box center [374, 239] width 455 height 24
click at [590, 242] on img "submit" at bounding box center [593, 243] width 8 height 8
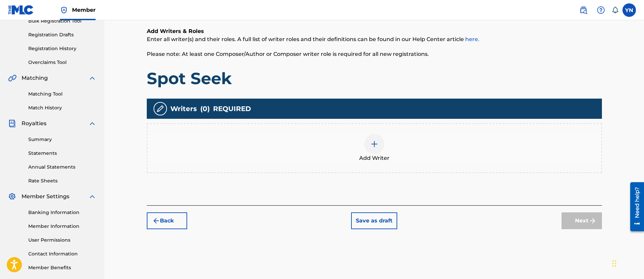
scroll to position [114, 0]
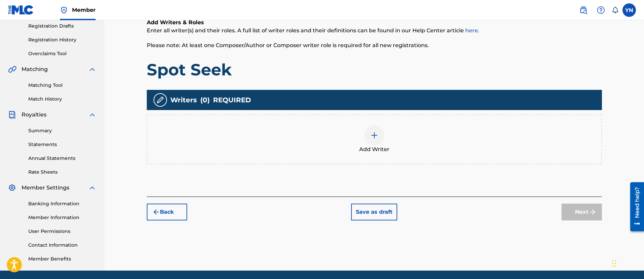
click at [387, 143] on div "Add Writer" at bounding box center [374, 139] width 454 height 28
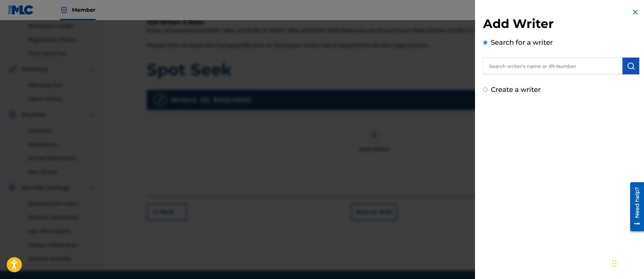
click at [541, 70] on input "text" at bounding box center [552, 66] width 139 height 17
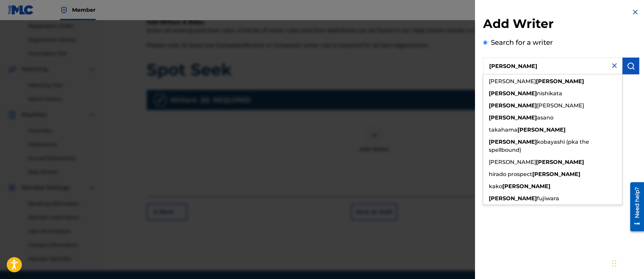
type input "[PERSON_NAME]"
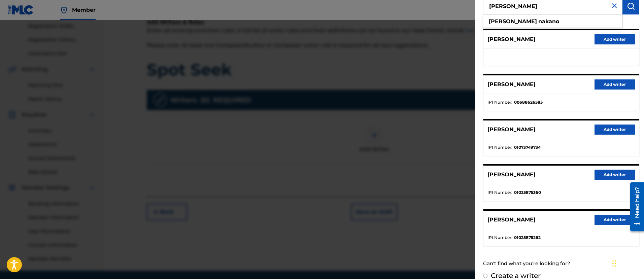
scroll to position [70, 0]
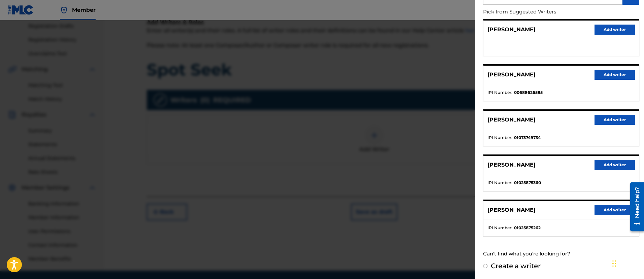
click at [605, 213] on button "Add writer" at bounding box center [615, 210] width 40 height 10
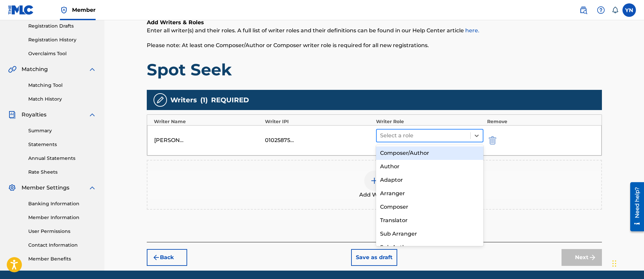
click at [454, 131] on div at bounding box center [423, 135] width 87 height 9
click at [444, 149] on div "Composer/Author" at bounding box center [430, 152] width 108 height 13
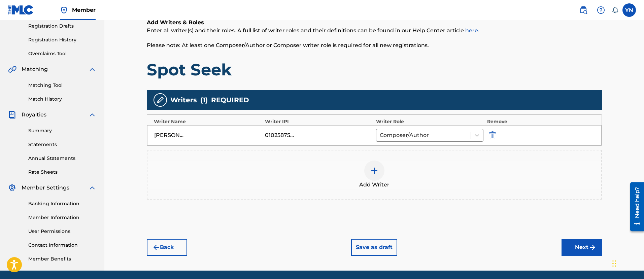
click at [567, 247] on button "Next" at bounding box center [582, 247] width 40 height 17
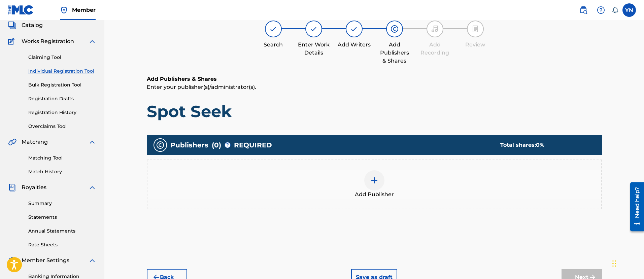
scroll to position [30, 0]
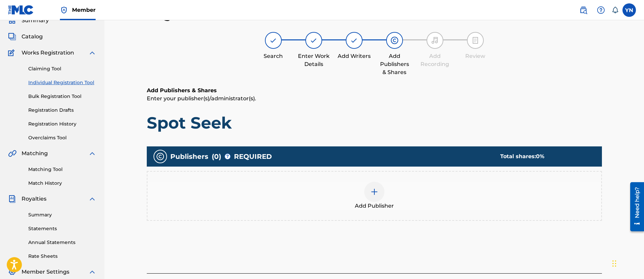
click at [492, 192] on div "Add Publisher" at bounding box center [374, 196] width 454 height 28
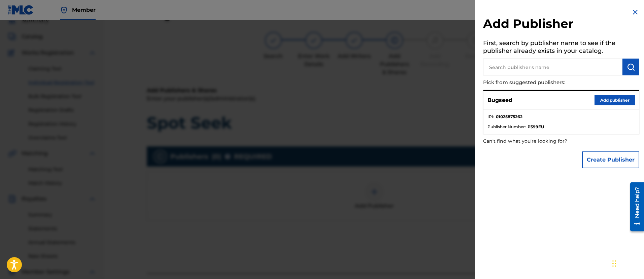
click at [617, 103] on button "Add publisher" at bounding box center [615, 100] width 40 height 10
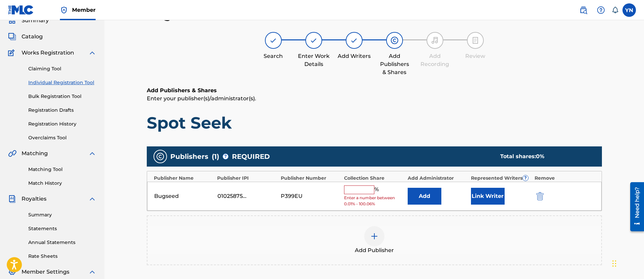
click at [369, 190] on input "text" at bounding box center [359, 190] width 30 height 9
type input "100"
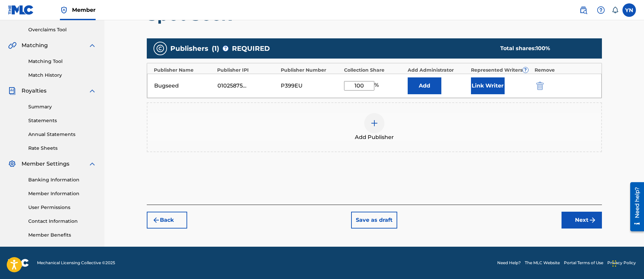
click at [577, 226] on button "Next" at bounding box center [582, 220] width 40 height 17
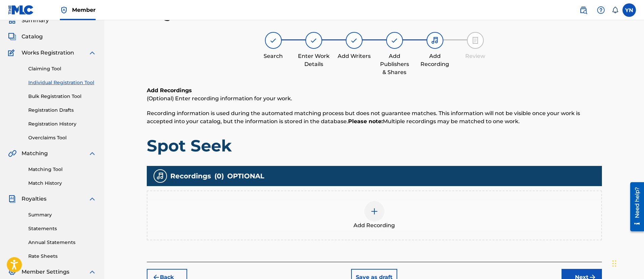
click at [544, 219] on div "Add Recording" at bounding box center [374, 215] width 454 height 28
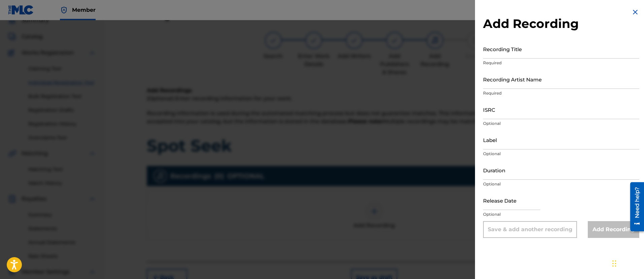
click at [544, 53] on input "Recording Title" at bounding box center [561, 48] width 156 height 19
paste input "Spot Seek"
type input "Spot Seek"
click at [543, 78] on input "Recording Artist Name" at bounding box center [561, 79] width 156 height 19
type input "Bugseed"
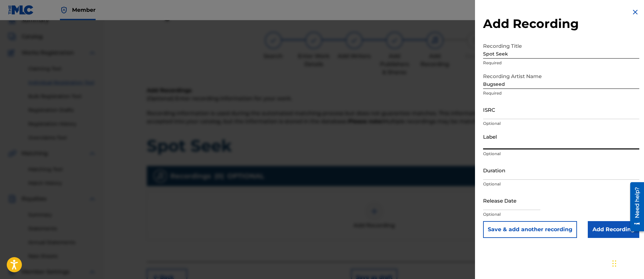
click at [511, 145] on input "Label" at bounding box center [561, 139] width 156 height 19
type input "Independent Beatcasting"
click at [519, 113] on input "ISRC" at bounding box center [561, 109] width 156 height 19
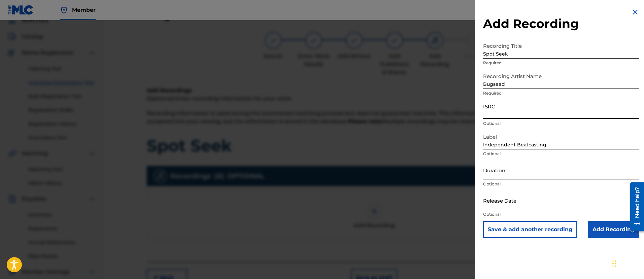
paste input "QZZ7L2572453"
type input "QZZ7L2572453"
click at [592, 226] on input "Add Recording" at bounding box center [614, 229] width 52 height 17
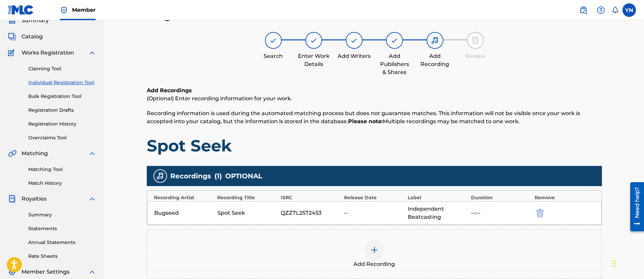
scroll to position [138, 0]
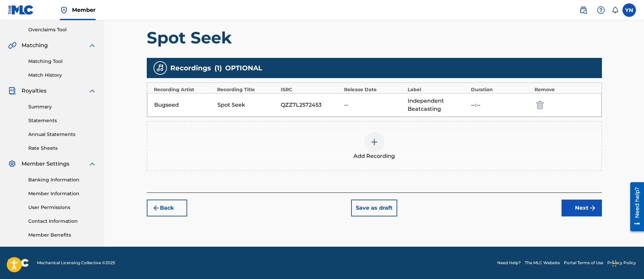
drag, startPoint x: 581, startPoint y: 220, endPoint x: 578, endPoint y: 216, distance: 5.1
click at [579, 219] on div "Register Work Search Enter Work Details Add Writers Add Publishers & Shares Add…" at bounding box center [374, 73] width 471 height 348
click at [576, 214] on button "Next" at bounding box center [582, 208] width 40 height 17
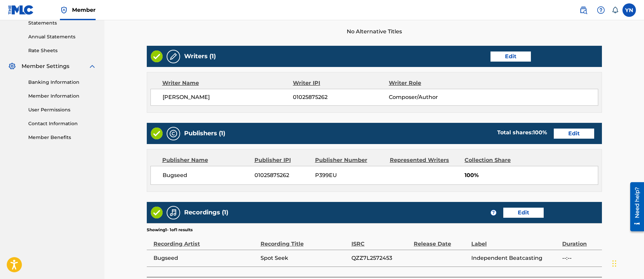
scroll to position [290, 0]
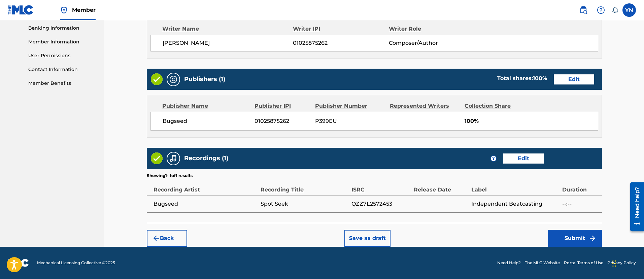
click at [576, 231] on button "Submit" at bounding box center [575, 238] width 54 height 17
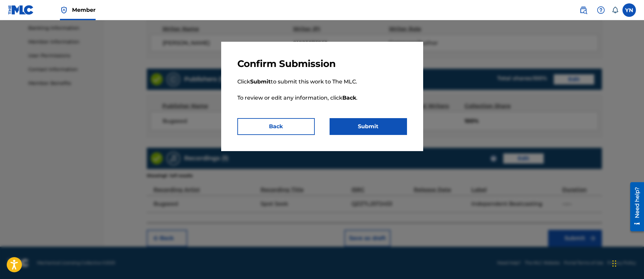
click at [379, 128] on button "Submit" at bounding box center [368, 126] width 77 height 17
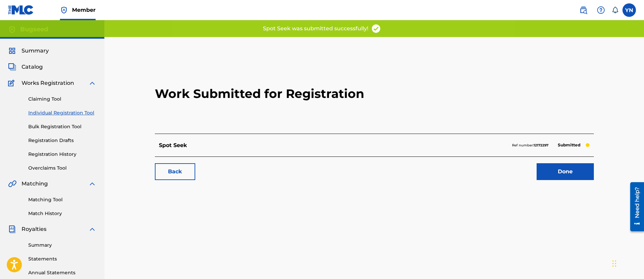
click at [60, 114] on link "Individual Registration Tool" at bounding box center [62, 112] width 68 height 7
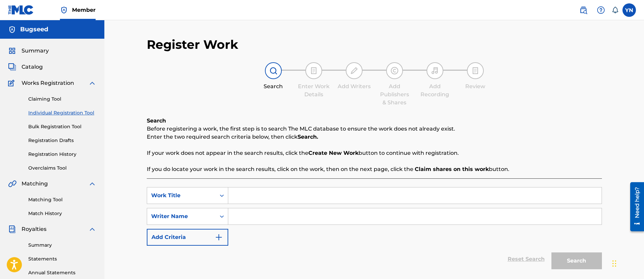
click at [70, 153] on link "Registration History" at bounding box center [62, 154] width 68 height 7
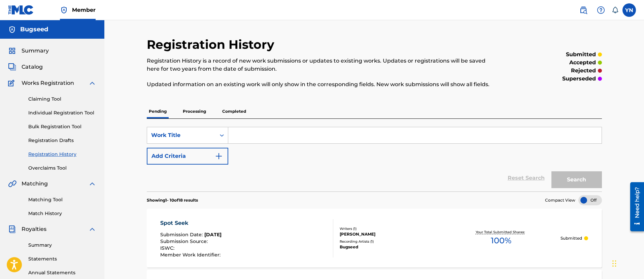
click at [57, 111] on link "Individual Registration Tool" at bounding box center [62, 112] width 68 height 7
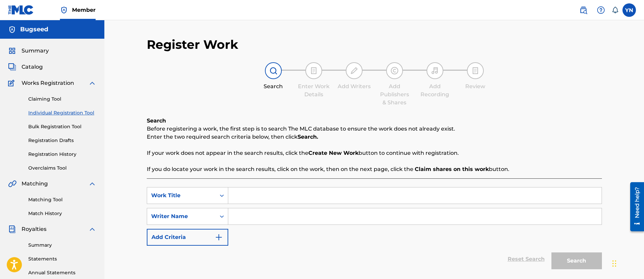
click at [391, 196] on input "Search Form" at bounding box center [414, 196] width 373 height 16
paste input "MLC?"
type input "MLC?"
paste input "[GEOGRAPHIC_DATA]"
type input "[GEOGRAPHIC_DATA]"
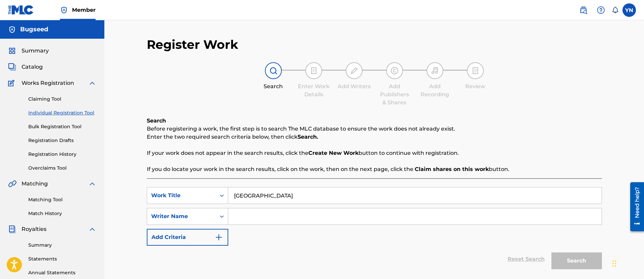
click at [293, 210] on input "Search Form" at bounding box center [414, 216] width 373 height 16
paste input "QZZ7L2572454"
click at [586, 271] on div "Search" at bounding box center [575, 259] width 54 height 27
click at [586, 266] on button "Search" at bounding box center [576, 261] width 51 height 17
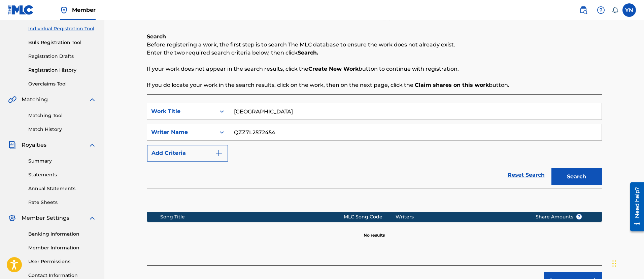
click at [301, 133] on input "QZZ7L2572454" at bounding box center [414, 132] width 373 height 16
type input "ゆ"
type input "[PERSON_NAME]"
click at [551, 168] on button "Search" at bounding box center [576, 176] width 51 height 17
click at [308, 118] on input "[GEOGRAPHIC_DATA]" at bounding box center [414, 111] width 373 height 16
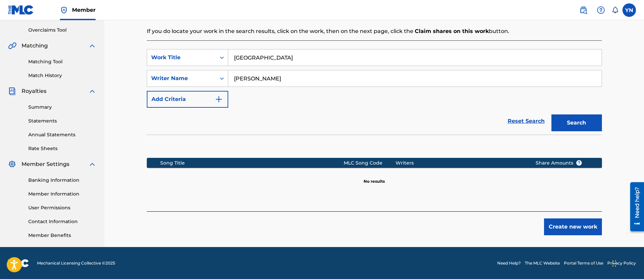
scroll to position [138, 0]
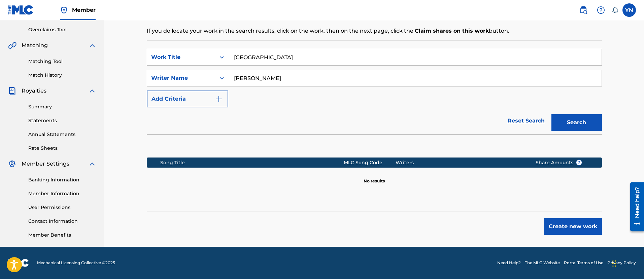
click at [574, 225] on button "Create new work" at bounding box center [573, 226] width 58 height 17
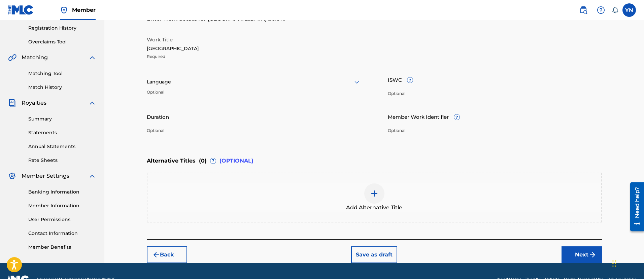
scroll to position [143, 0]
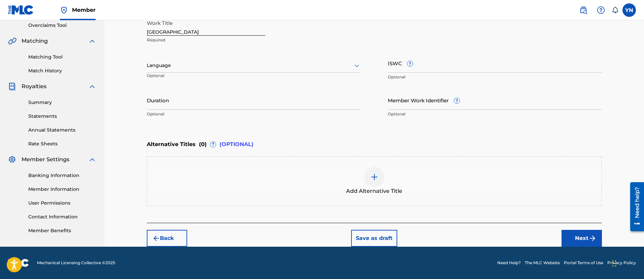
click at [564, 238] on button "Next" at bounding box center [582, 238] width 40 height 17
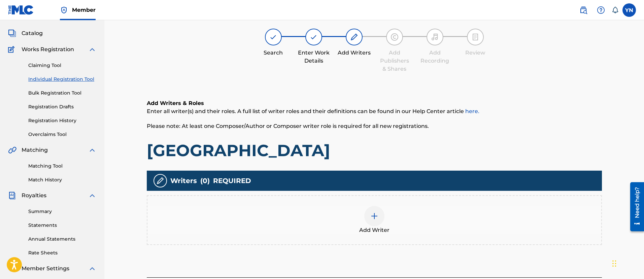
scroll to position [30, 0]
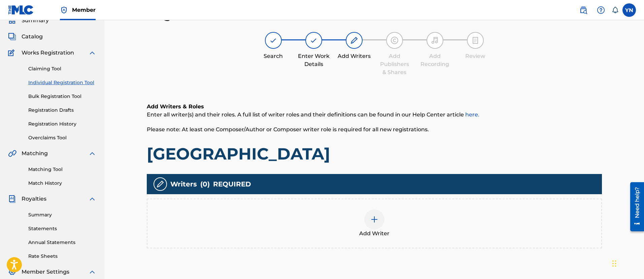
click at [358, 234] on div "Add Writer" at bounding box center [374, 223] width 454 height 28
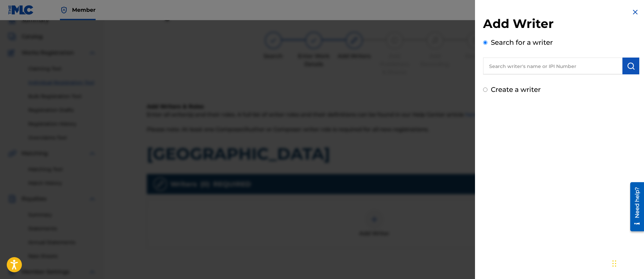
click at [527, 66] on input "text" at bounding box center [552, 66] width 139 height 17
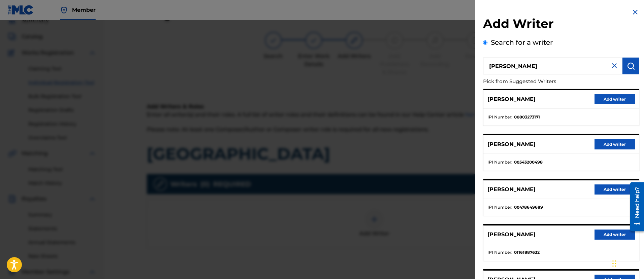
drag, startPoint x: 514, startPoint y: 69, endPoint x: 571, endPoint y: 75, distance: 56.6
click at [570, 74] on div "[PERSON_NAME] Pick from Suggested Writers [PERSON_NAME] Add writer IPI Number :…" at bounding box center [561, 182] width 156 height 249
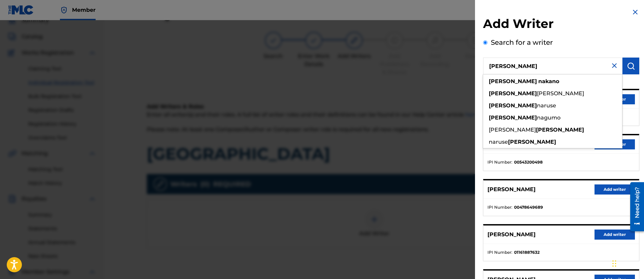
type input "[PERSON_NAME]"
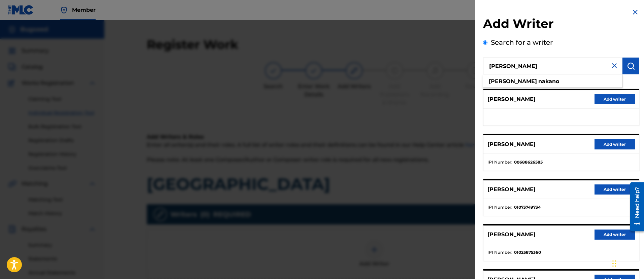
scroll to position [70, 0]
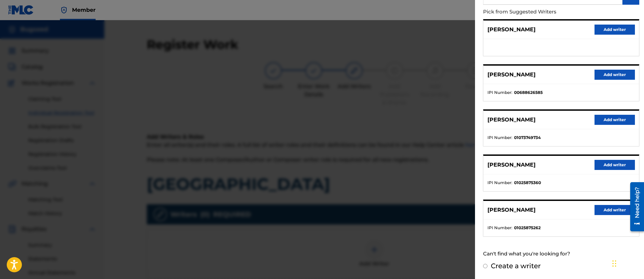
click at [612, 205] on button "Add writer" at bounding box center [615, 210] width 40 height 10
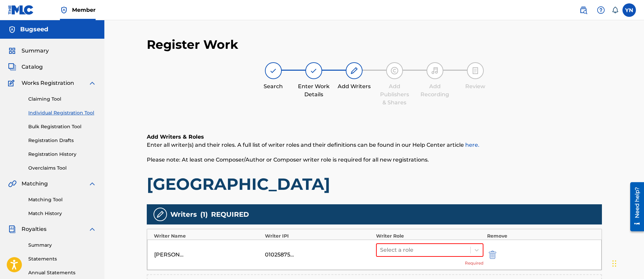
drag, startPoint x: 430, startPoint y: 262, endPoint x: 427, endPoint y: 257, distance: 6.5
click at [427, 262] on div "Select a role Required" at bounding box center [430, 254] width 108 height 23
click at [426, 256] on div "Select a role" at bounding box center [424, 250] width 94 height 12
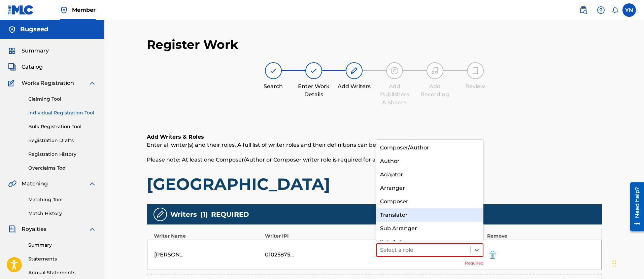
scroll to position [9, 0]
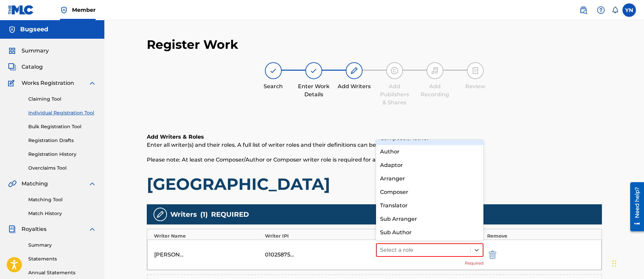
click at [401, 142] on div "Composer/Author" at bounding box center [430, 138] width 108 height 13
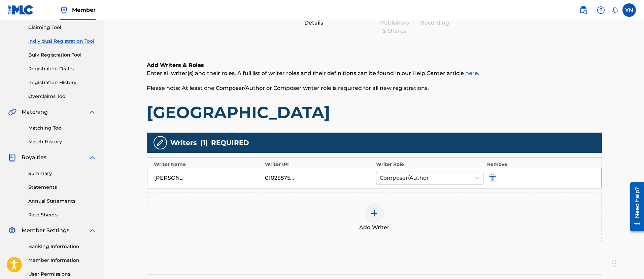
scroll to position [84, 0]
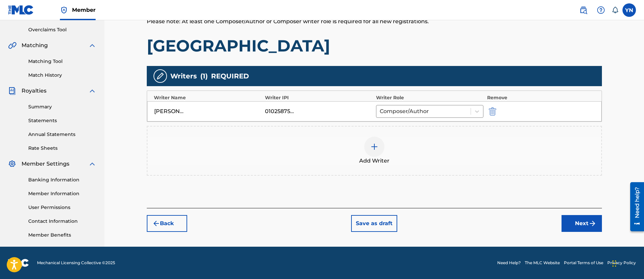
click at [578, 225] on button "Next" at bounding box center [582, 223] width 40 height 17
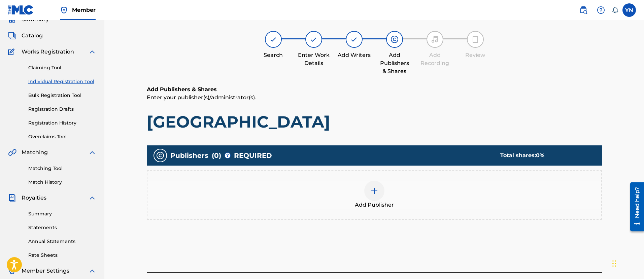
scroll to position [30, 0]
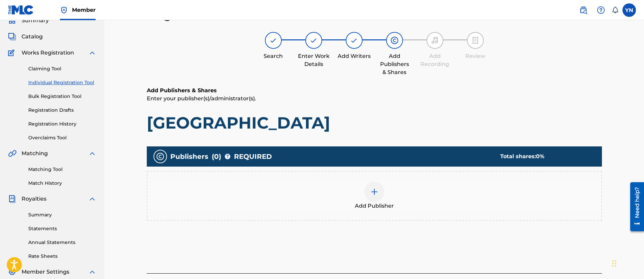
click at [369, 193] on div at bounding box center [374, 192] width 20 height 20
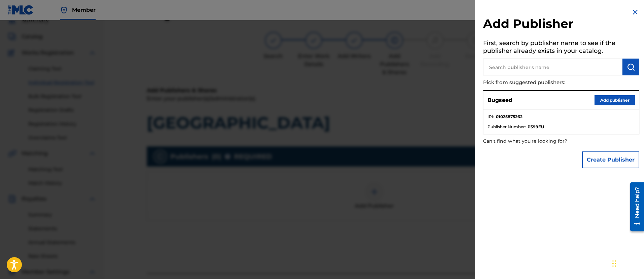
click at [596, 101] on button "Add publisher" at bounding box center [615, 100] width 40 height 10
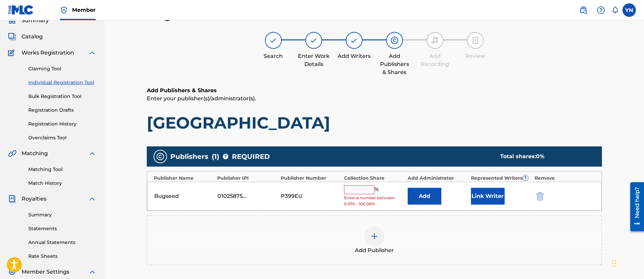
click at [362, 191] on input "text" at bounding box center [359, 190] width 30 height 9
type input "100"
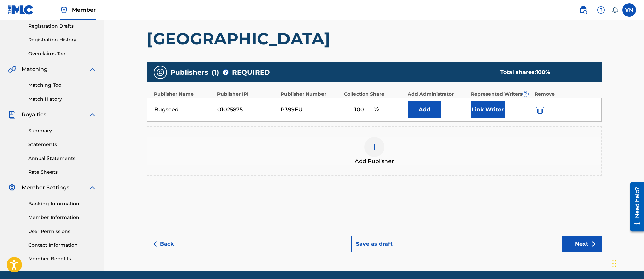
click at [570, 248] on button "Next" at bounding box center [582, 244] width 40 height 17
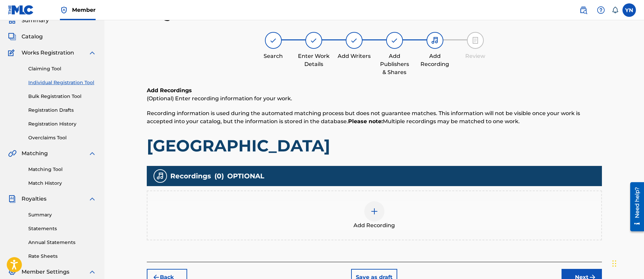
click at [518, 209] on div "Add Recording" at bounding box center [374, 215] width 454 height 28
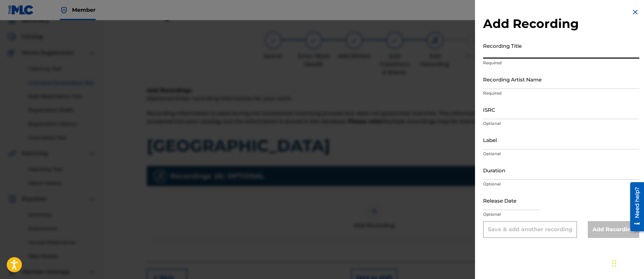
paste input "[GEOGRAPHIC_DATA]"
type input "[GEOGRAPHIC_DATA]"
click at [523, 89] on div "Recording Artist Name Required" at bounding box center [561, 85] width 156 height 30
click at [521, 85] on input "Recording Artist Name" at bounding box center [561, 79] width 156 height 19
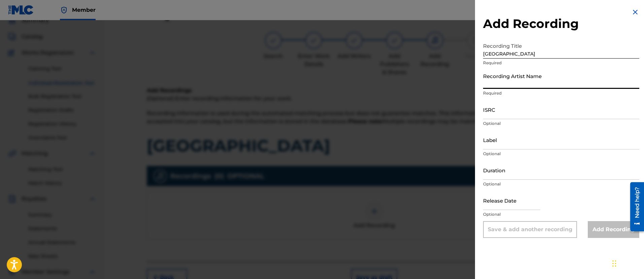
type input "Bugseed"
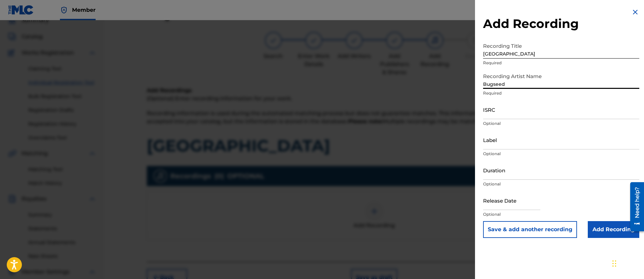
click at [519, 145] on input "Label" at bounding box center [561, 139] width 156 height 19
type input "Independent Beatcasting"
click at [549, 101] on input "ISRC" at bounding box center [561, 109] width 156 height 19
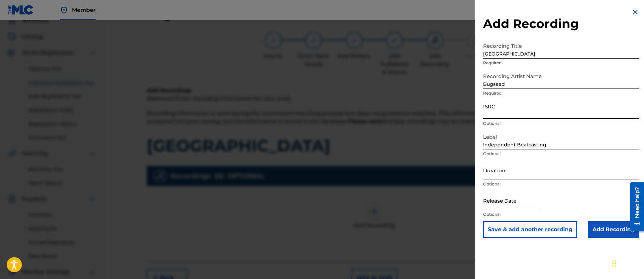
paste input "QZZ7L2572454"
type input "QZZ7L2572454"
click at [609, 230] on input "Add Recording" at bounding box center [614, 229] width 52 height 17
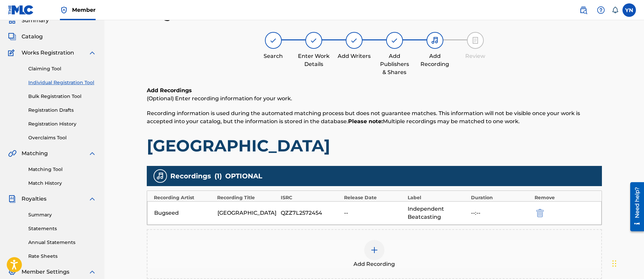
scroll to position [114, 0]
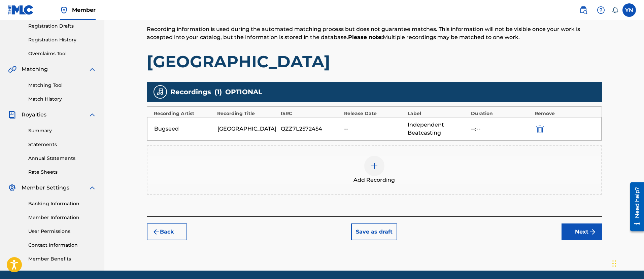
click at [580, 230] on button "Next" at bounding box center [582, 232] width 40 height 17
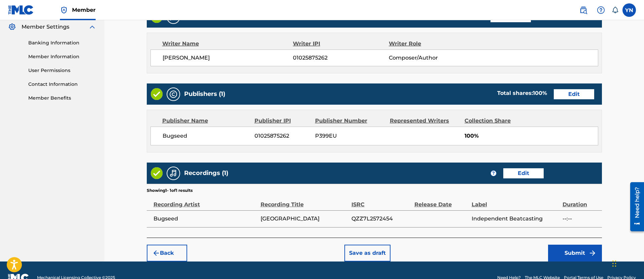
scroll to position [283, 0]
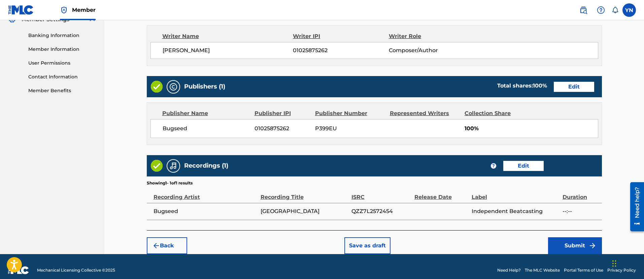
click at [567, 237] on button "Submit" at bounding box center [575, 245] width 54 height 17
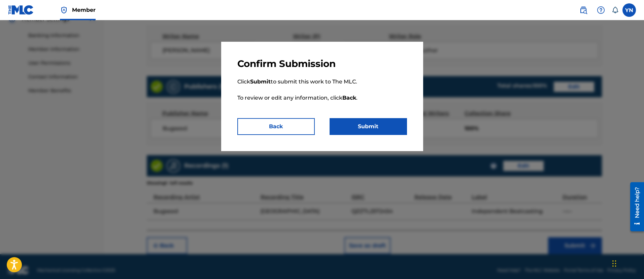
click at [373, 133] on button "Submit" at bounding box center [368, 126] width 77 height 17
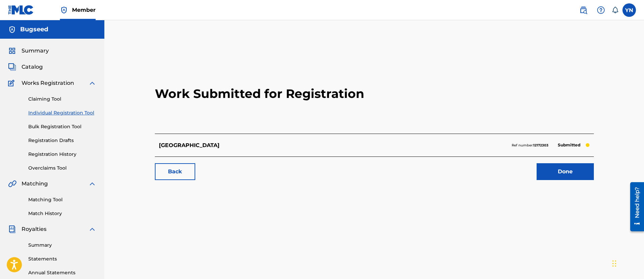
click at [558, 175] on link "Done" at bounding box center [565, 171] width 57 height 17
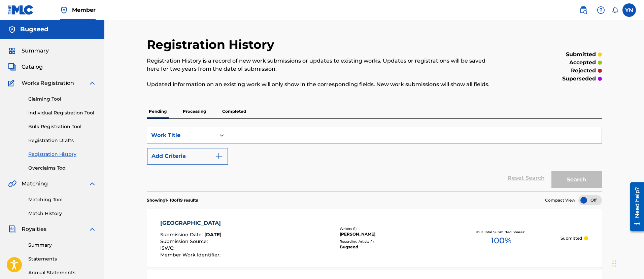
click at [334, 137] on input "Search Form" at bounding box center [414, 135] width 373 height 16
click at [51, 114] on link "Individual Registration Tool" at bounding box center [62, 112] width 68 height 7
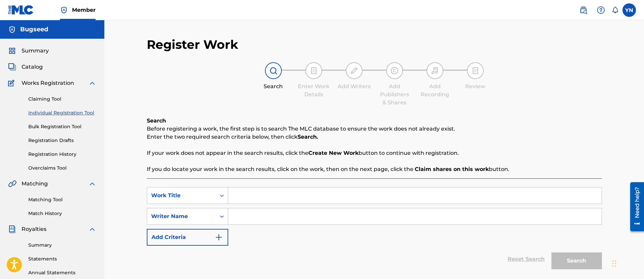
click at [311, 191] on input "Search Form" at bounding box center [414, 196] width 373 height 16
paste input "Sadhana"
type input "Sadhana"
click at [303, 219] on input "Search Form" at bounding box center [414, 216] width 373 height 16
type input "[PERSON_NAME]"
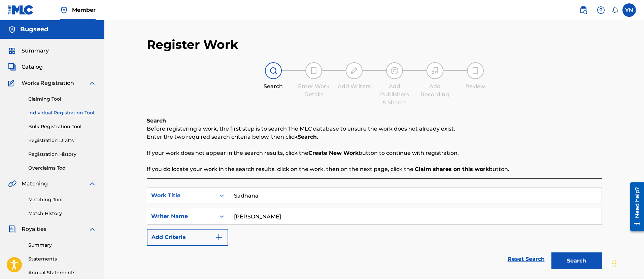
click at [551, 253] on button "Search" at bounding box center [576, 261] width 51 height 17
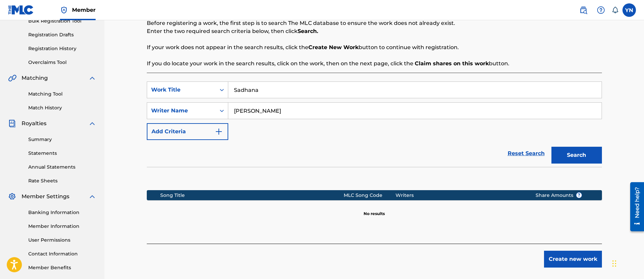
scroll to position [138, 0]
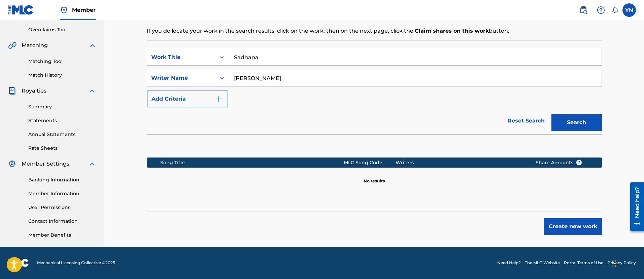
click at [570, 227] on button "Create new work" at bounding box center [573, 226] width 58 height 17
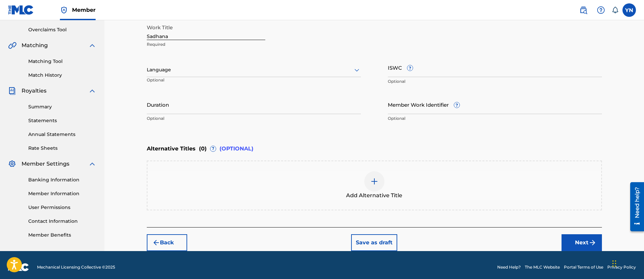
click at [570, 237] on button "Next" at bounding box center [582, 242] width 40 height 17
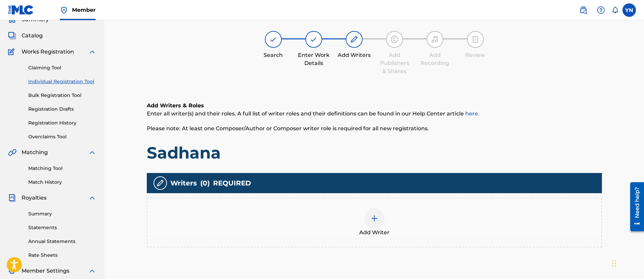
scroll to position [30, 0]
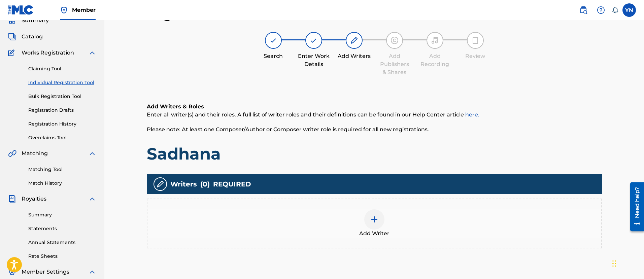
click at [375, 222] on img at bounding box center [374, 219] width 8 height 8
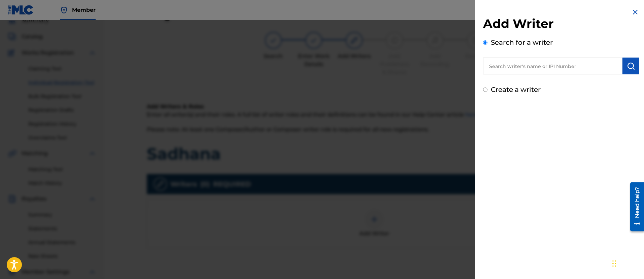
click at [531, 88] on label "Create a writer" at bounding box center [516, 90] width 50 height 8
radio input "true"
click at [488, 88] on input "Create a writer" at bounding box center [485, 90] width 4 height 4
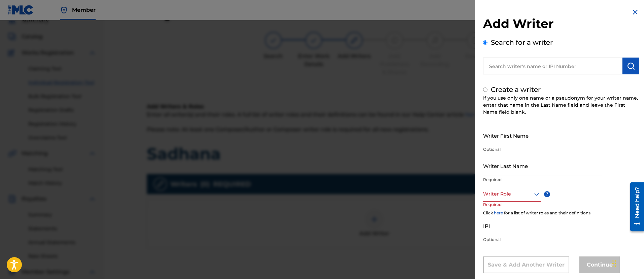
radio input "false"
radio input "true"
click at [528, 68] on input "text" at bounding box center [552, 66] width 139 height 17
radio input "true"
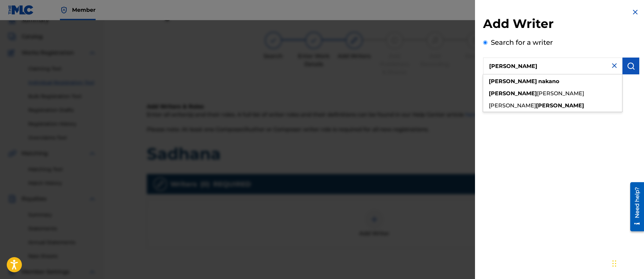
type input "[PERSON_NAME]"
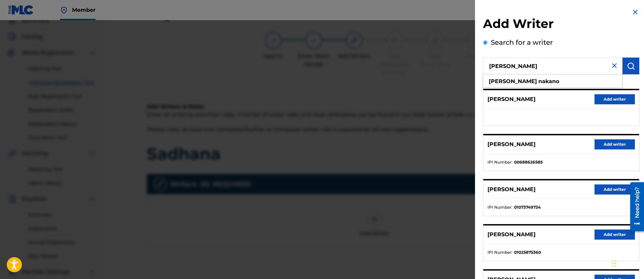
scroll to position [70, 0]
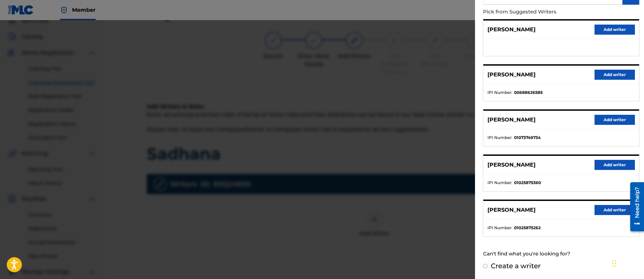
click at [596, 211] on button "Add writer" at bounding box center [615, 210] width 40 height 10
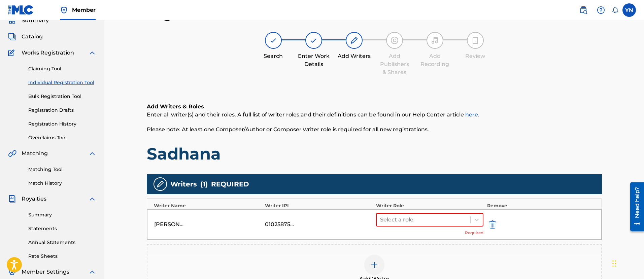
click at [435, 226] on div "Select a role Required" at bounding box center [430, 224] width 108 height 23
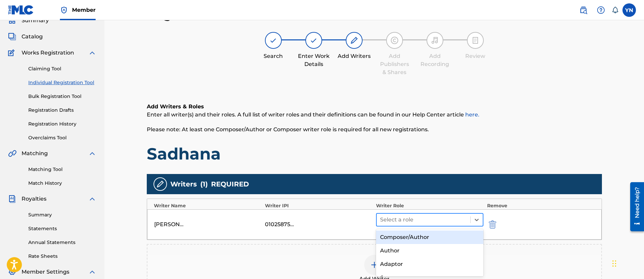
click at [429, 220] on div at bounding box center [423, 219] width 87 height 9
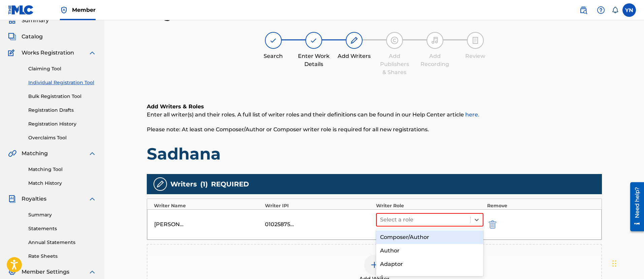
click at [414, 241] on div "Composer/Author" at bounding box center [430, 237] width 108 height 13
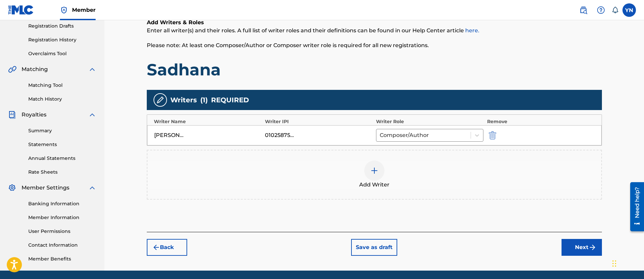
click at [567, 244] on button "Next" at bounding box center [582, 247] width 40 height 17
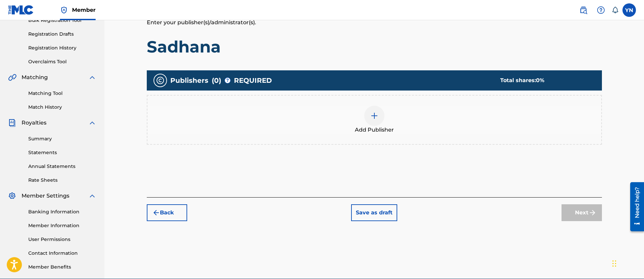
scroll to position [114, 0]
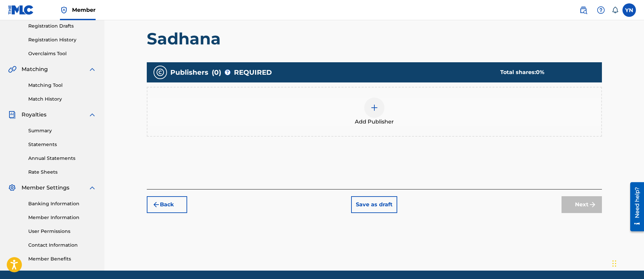
click at [410, 116] on div "Add Publisher" at bounding box center [374, 112] width 454 height 28
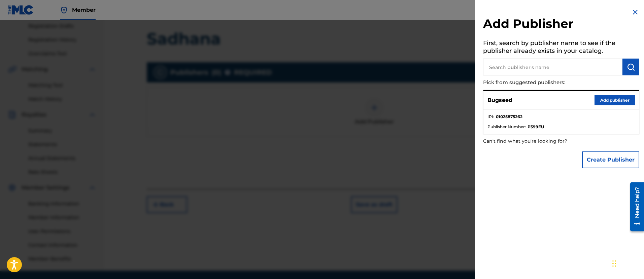
click at [618, 103] on button "Add publisher" at bounding box center [615, 100] width 40 height 10
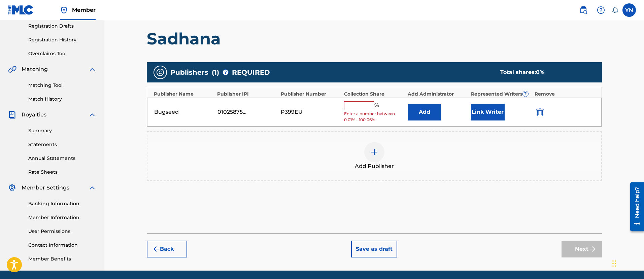
click at [366, 105] on input "text" at bounding box center [359, 105] width 30 height 9
type input "100"
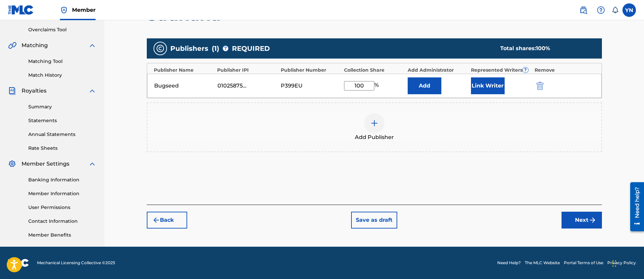
click at [589, 220] on img "submit" at bounding box center [593, 220] width 8 height 8
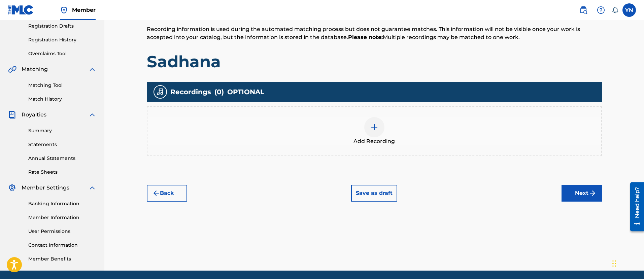
click at [432, 124] on div "Add Recording" at bounding box center [374, 131] width 454 height 28
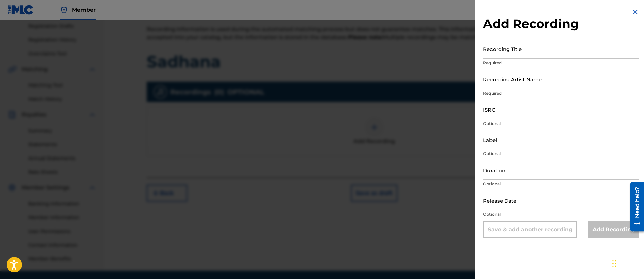
click at [548, 54] on input "Recording Title" at bounding box center [561, 48] width 156 height 19
paste input "Sadhana"
type input "Sadhana"
click at [533, 82] on input "Recording Artist Name" at bounding box center [561, 79] width 156 height 19
type input "Bugseed"
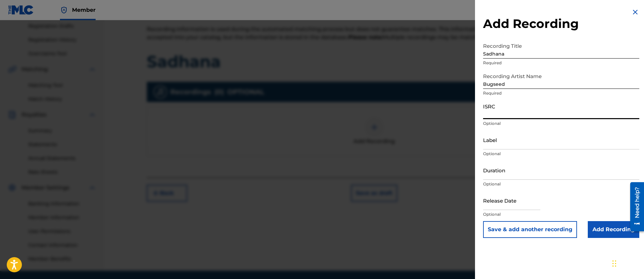
click at [531, 114] on input "ISRC" at bounding box center [561, 109] width 156 height 19
click at [527, 111] on input "ISRC" at bounding box center [561, 109] width 156 height 19
click at [489, 142] on input "Label" at bounding box center [561, 139] width 156 height 19
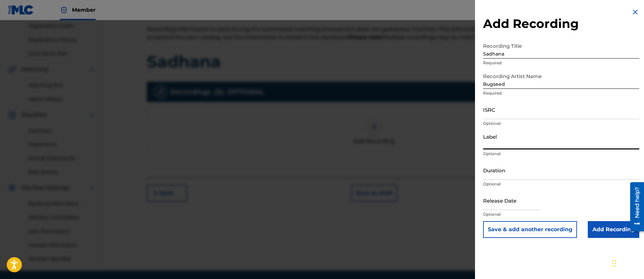
type input "Independent Beatcasting"
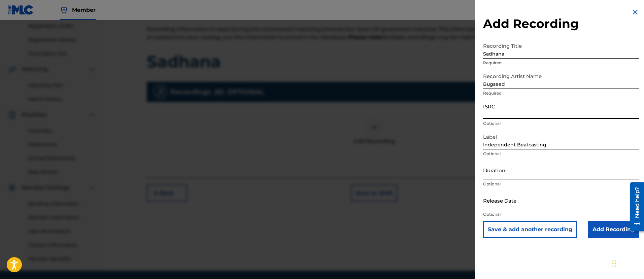
drag, startPoint x: 536, startPoint y: 119, endPoint x: 535, endPoint y: 113, distance: 5.8
click at [536, 118] on input "ISRC" at bounding box center [561, 109] width 156 height 19
paste input "QZZ7L2572455"
type input "QZZ7L2572455"
click at [622, 229] on input "Add Recording" at bounding box center [614, 229] width 52 height 17
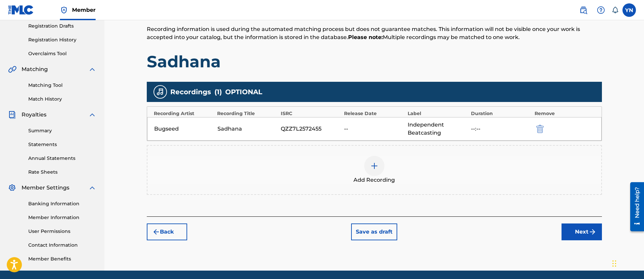
click at [578, 234] on button "Next" at bounding box center [582, 232] width 40 height 17
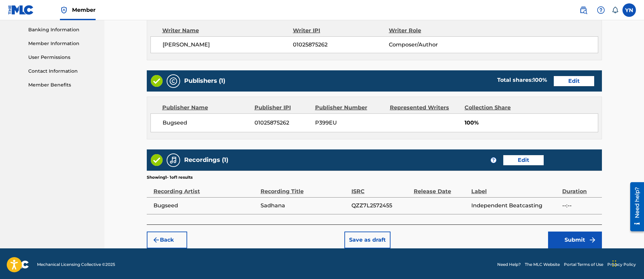
scroll to position [290, 0]
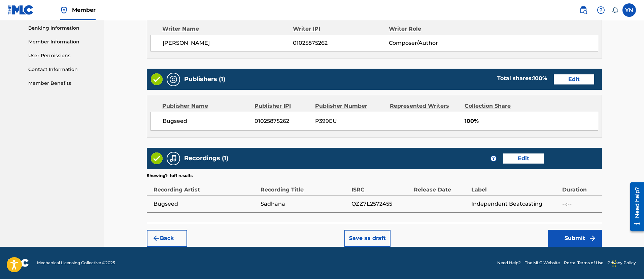
click at [557, 230] on button "Submit" at bounding box center [575, 238] width 54 height 17
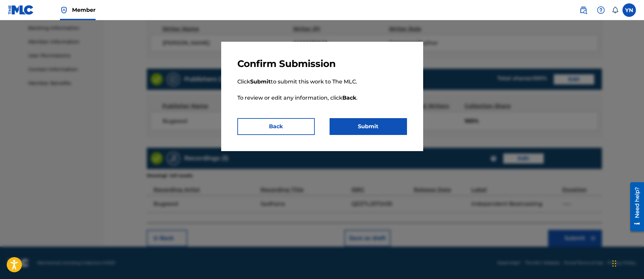
click at [373, 129] on button "Submit" at bounding box center [368, 126] width 77 height 17
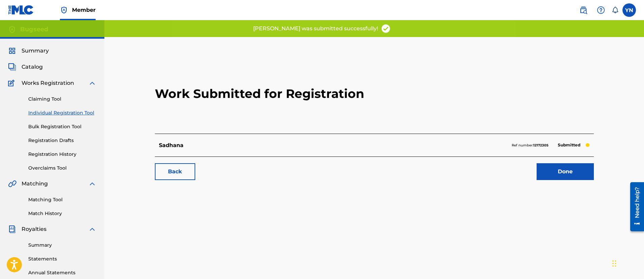
click at [561, 174] on link "Done" at bounding box center [565, 171] width 57 height 17
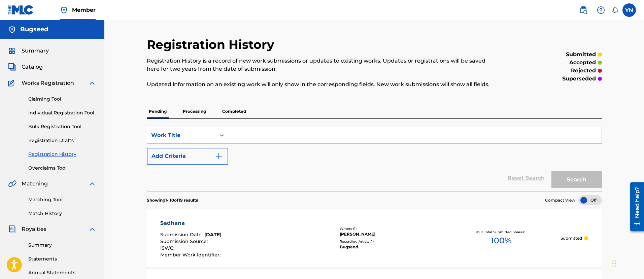
click at [53, 114] on link "Individual Registration Tool" at bounding box center [62, 112] width 68 height 7
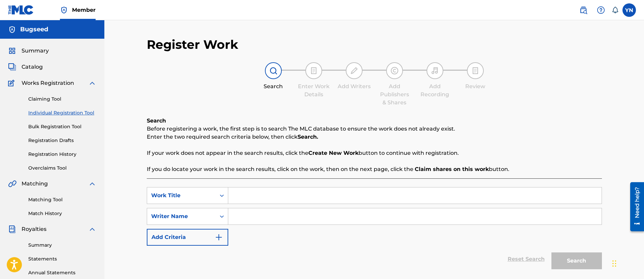
click at [278, 193] on input "Search Form" at bounding box center [414, 196] width 373 height 16
paste input "Time Remembered"
type input "Time Remembered"
click at [291, 211] on input "Search Form" at bounding box center [414, 216] width 373 height 16
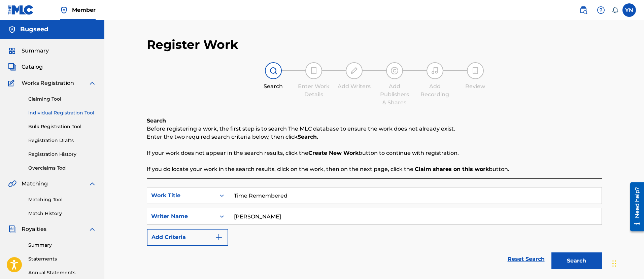
click at [551, 253] on button "Search" at bounding box center [576, 261] width 51 height 17
click at [344, 219] on input "[PERSON_NAME]" at bounding box center [414, 216] width 373 height 16
type input "[PERSON_NAME]"
click at [551, 253] on button "Search" at bounding box center [576, 261] width 51 height 17
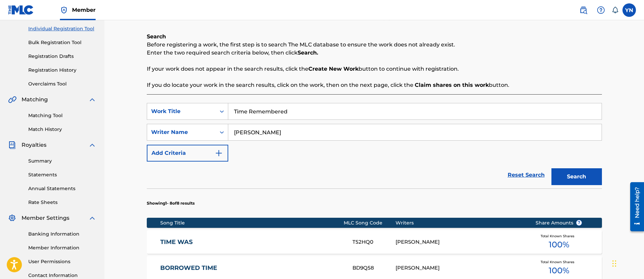
scroll to position [168, 0]
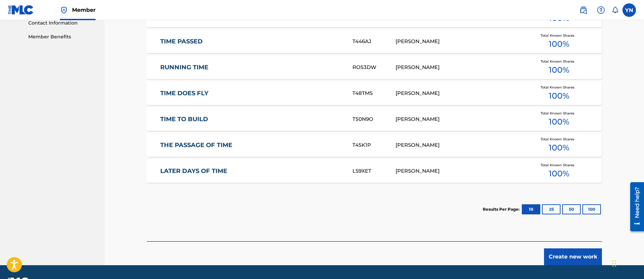
click at [571, 260] on button "Create new work" at bounding box center [573, 256] width 58 height 17
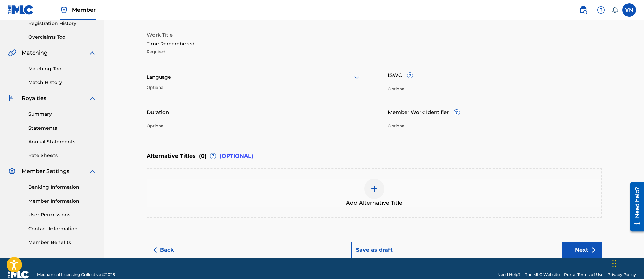
scroll to position [143, 0]
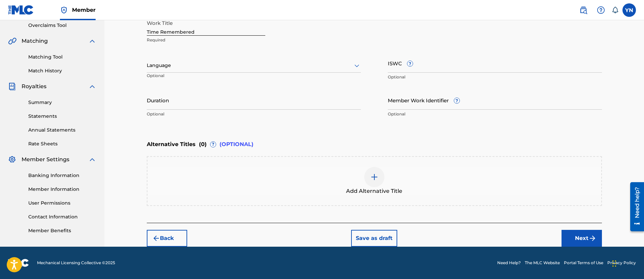
click at [572, 238] on button "Next" at bounding box center [582, 238] width 40 height 17
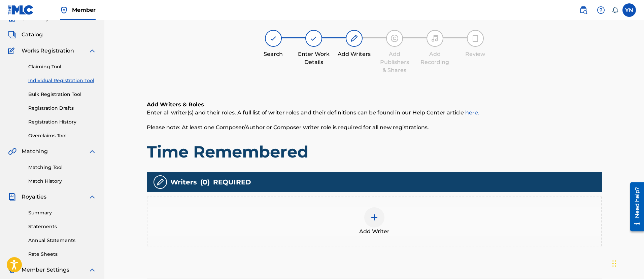
scroll to position [30, 0]
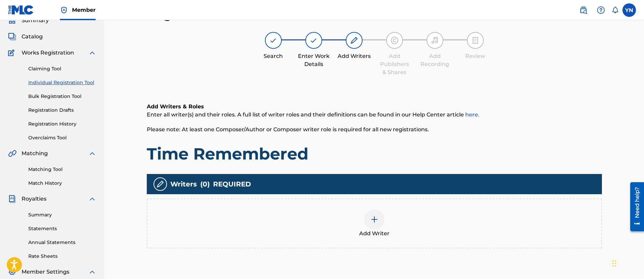
click at [381, 211] on div "Add Writer" at bounding box center [374, 223] width 454 height 28
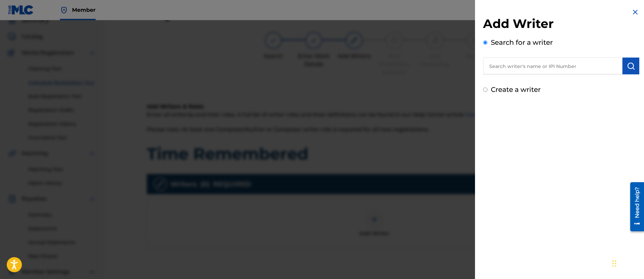
click at [534, 95] on div "Add Writer Search for a writer Create a writer" at bounding box center [561, 51] width 172 height 103
click at [530, 66] on input "text" at bounding box center [552, 66] width 139 height 17
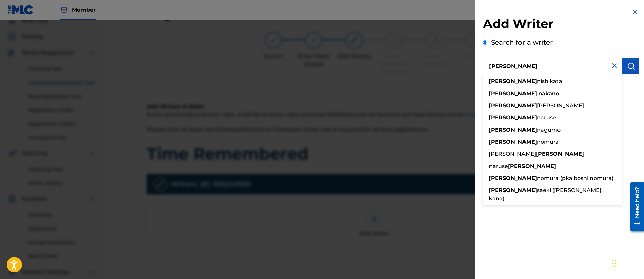
type input "[PERSON_NAME]"
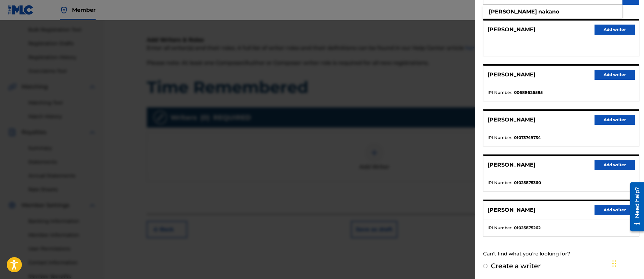
scroll to position [114, 0]
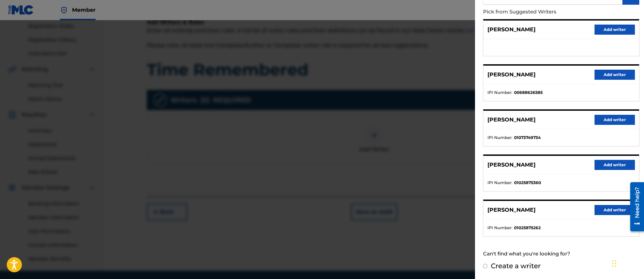
click at [601, 214] on button "Add writer" at bounding box center [615, 210] width 40 height 10
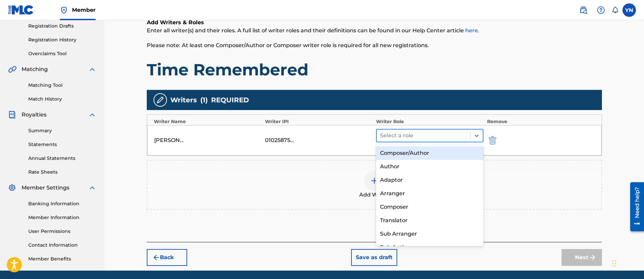
click at [429, 131] on div at bounding box center [423, 135] width 87 height 9
click at [433, 152] on div "Composer/Author" at bounding box center [430, 152] width 108 height 13
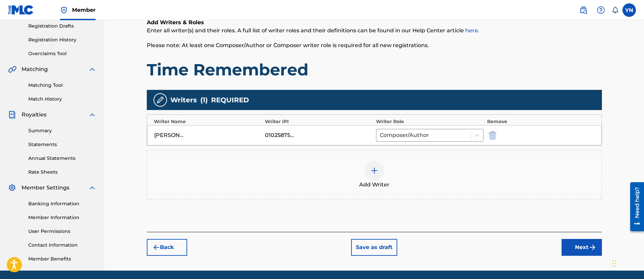
click at [574, 244] on button "Next" at bounding box center [582, 247] width 40 height 17
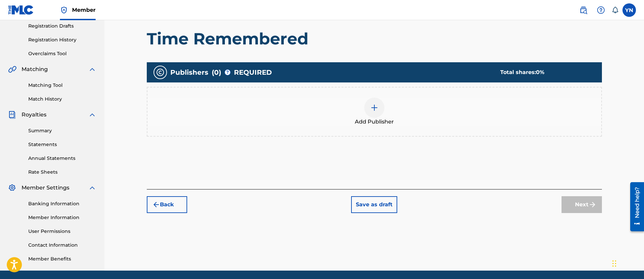
scroll to position [30, 0]
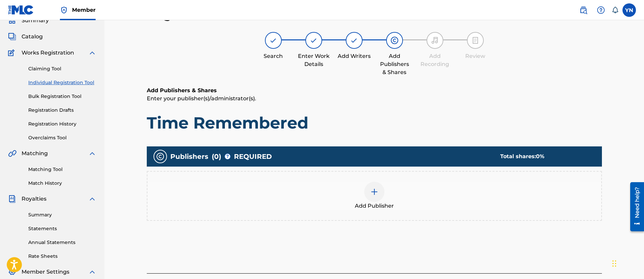
click at [428, 198] on div "Add Publisher" at bounding box center [374, 196] width 454 height 28
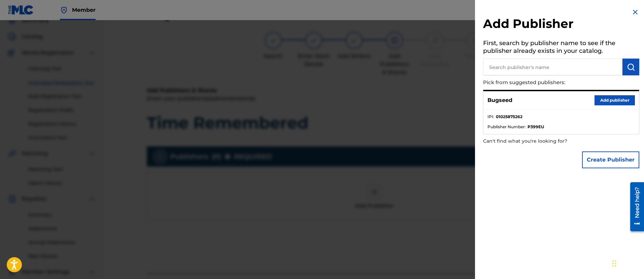
click at [620, 93] on div "Bugseed Add publisher" at bounding box center [561, 100] width 156 height 19
click at [622, 98] on button "Add publisher" at bounding box center [615, 100] width 40 height 10
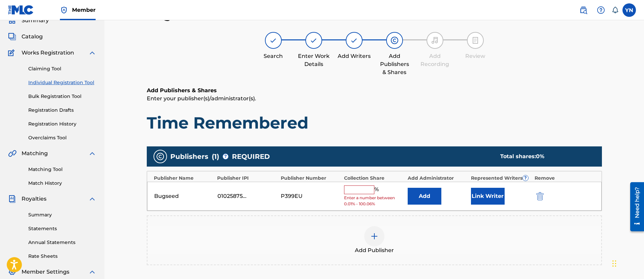
click at [363, 186] on input "text" at bounding box center [359, 190] width 30 height 9
type input "100"
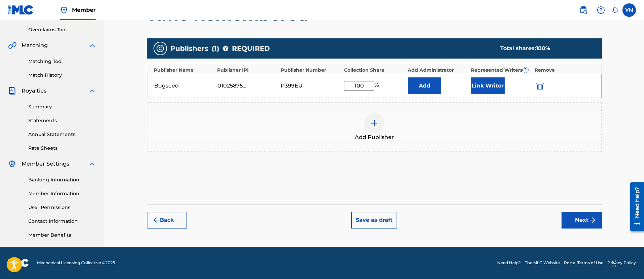
click at [573, 226] on button "Next" at bounding box center [582, 220] width 40 height 17
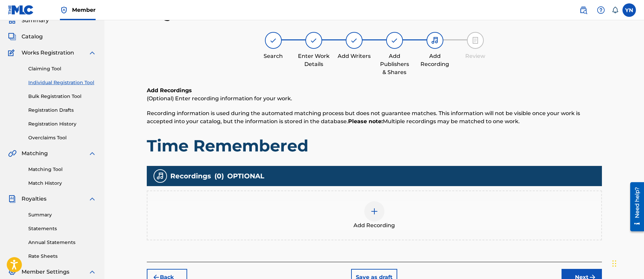
click at [480, 216] on div "Add Recording" at bounding box center [374, 215] width 454 height 28
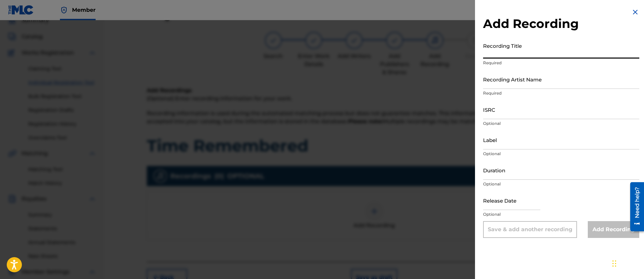
click at [527, 51] on input "Recording Title" at bounding box center [561, 48] width 156 height 19
paste input "Time Remembered"
type input "Time Remembered"
click at [519, 89] on div "Recording Artist Name Required" at bounding box center [561, 85] width 156 height 30
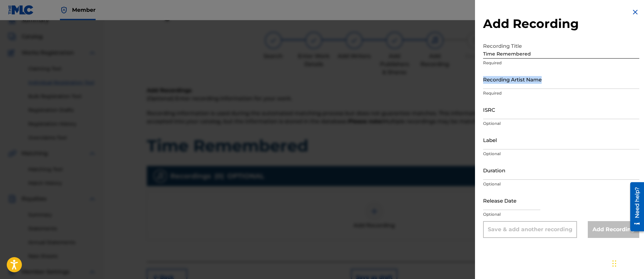
click at [518, 86] on input "Recording Artist Name" at bounding box center [561, 79] width 156 height 19
type input "Bugseed"
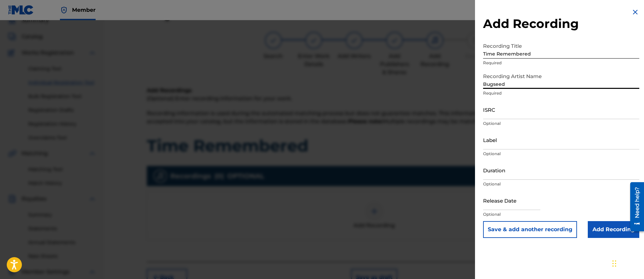
click at [526, 114] on input "ISRC" at bounding box center [561, 109] width 156 height 19
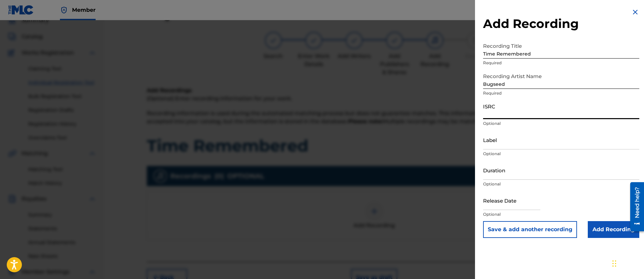
click at [522, 111] on input "ISRC" at bounding box center [561, 109] width 156 height 19
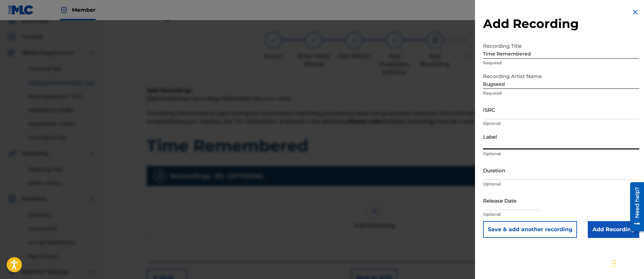
click at [496, 144] on input "Label" at bounding box center [561, 139] width 156 height 19
type input "Independent Beatcasting"
click at [530, 109] on input "ISRC" at bounding box center [561, 109] width 156 height 19
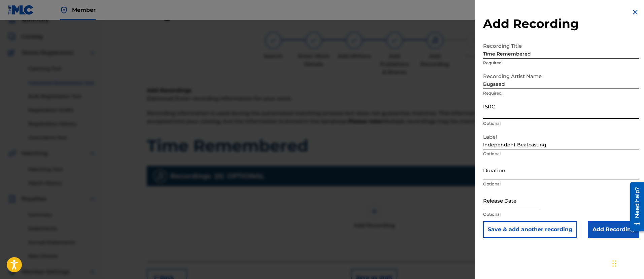
paste input "QZZ7L2572456"
type input "QZZ7L2572456"
click at [593, 233] on input "Add Recording" at bounding box center [614, 229] width 52 height 17
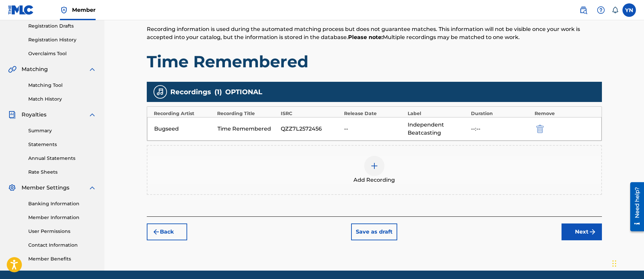
click at [574, 232] on button "Next" at bounding box center [582, 232] width 40 height 17
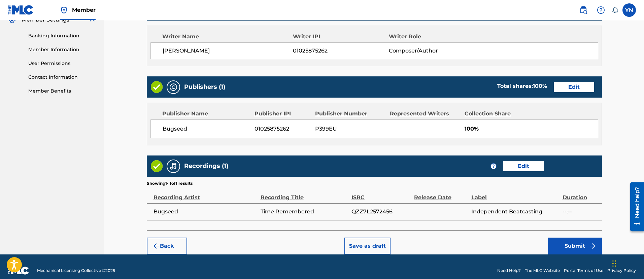
scroll to position [283, 0]
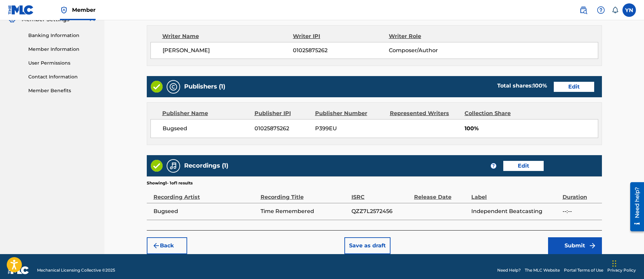
click at [558, 248] on button "Submit" at bounding box center [575, 245] width 54 height 17
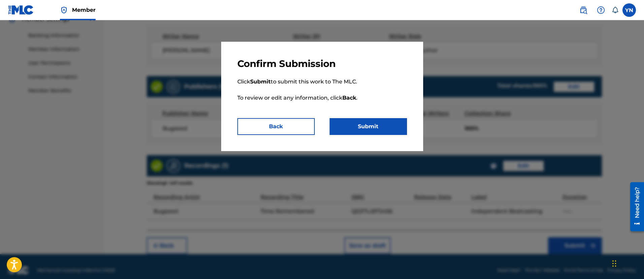
click at [378, 130] on button "Submit" at bounding box center [368, 126] width 77 height 17
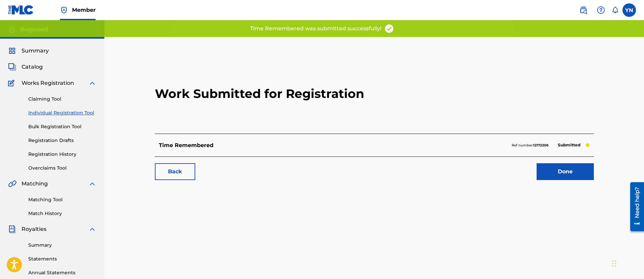
click at [43, 114] on link "Individual Registration Tool" at bounding box center [62, 112] width 68 height 7
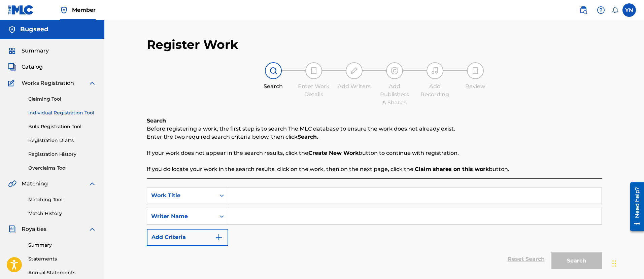
click at [315, 189] on input "Search Form" at bounding box center [414, 196] width 373 height 16
paste input "Fade Away"
type input "Fade Away"
click at [292, 217] on input "Search Form" at bounding box center [414, 216] width 373 height 16
click at [283, 218] on input "Search Form" at bounding box center [414, 216] width 373 height 16
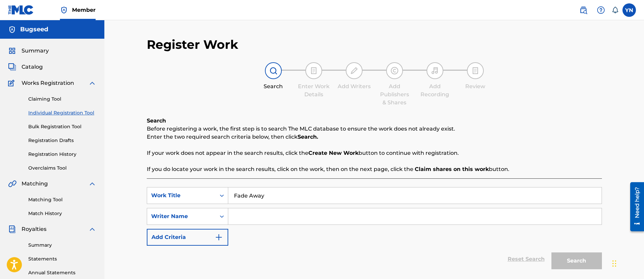
paste input "QZZ7L2572457"
type input "QZZ7L2572457"
click at [574, 260] on button "Search" at bounding box center [576, 261] width 51 height 17
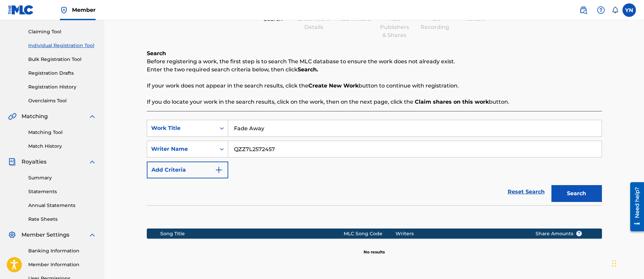
scroll to position [138, 0]
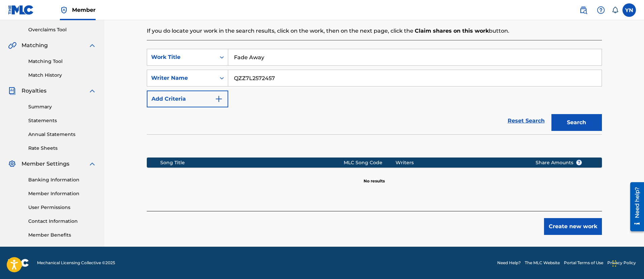
click at [576, 224] on button "Create new work" at bounding box center [573, 226] width 58 height 17
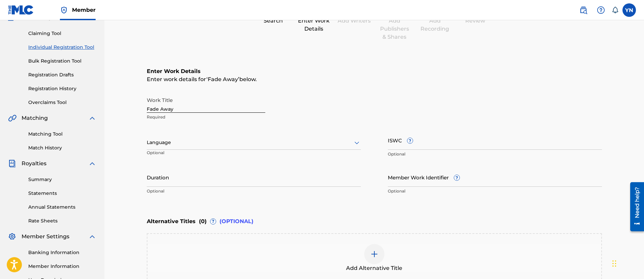
scroll to position [54, 0]
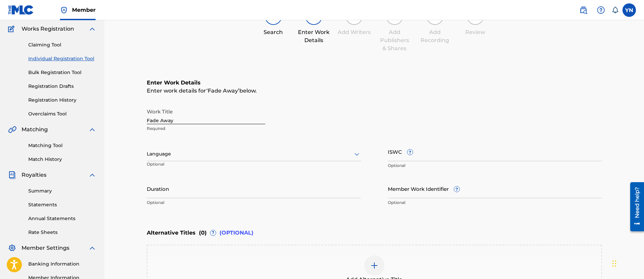
click at [275, 153] on div at bounding box center [254, 154] width 214 height 8
click at [257, 169] on div "English" at bounding box center [253, 168] width 213 height 15
click at [295, 132] on div "Work Title Fade Away Required" at bounding box center [374, 120] width 455 height 30
click at [312, 152] on div at bounding box center [254, 154] width 214 height 8
click at [350, 128] on div "Work Title Fade Away Required" at bounding box center [374, 120] width 455 height 30
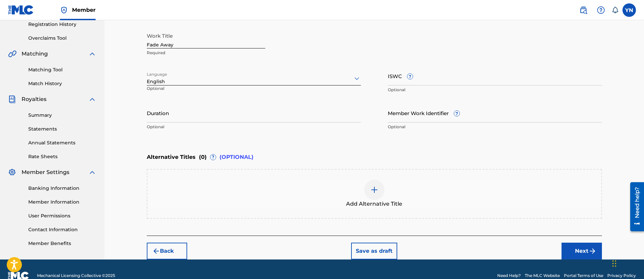
scroll to position [143, 0]
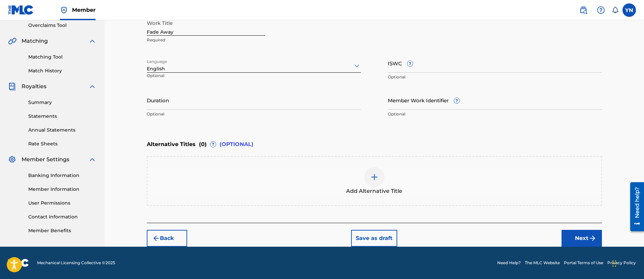
click at [574, 239] on button "Next" at bounding box center [582, 238] width 40 height 17
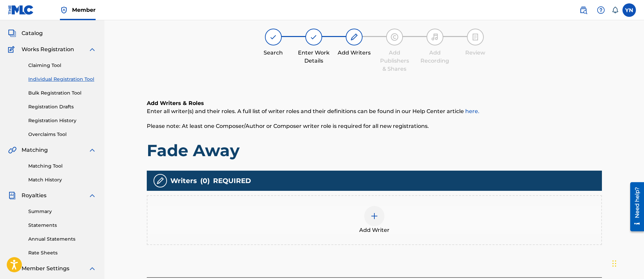
scroll to position [30, 0]
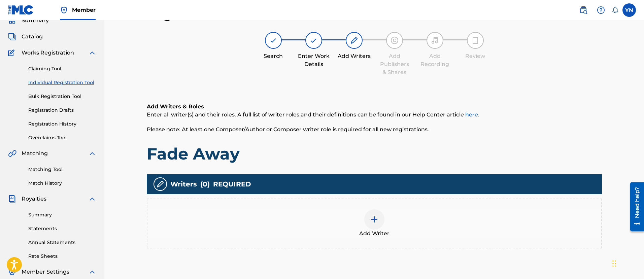
click at [438, 225] on div "Add Writer" at bounding box center [374, 223] width 454 height 28
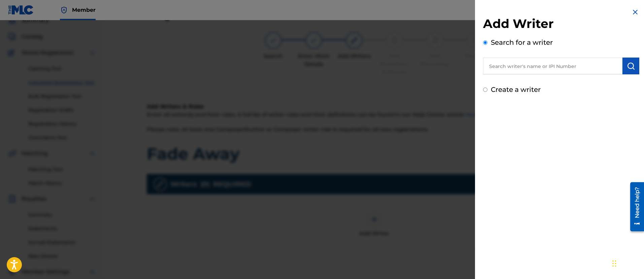
click at [535, 64] on input "text" at bounding box center [552, 66] width 139 height 17
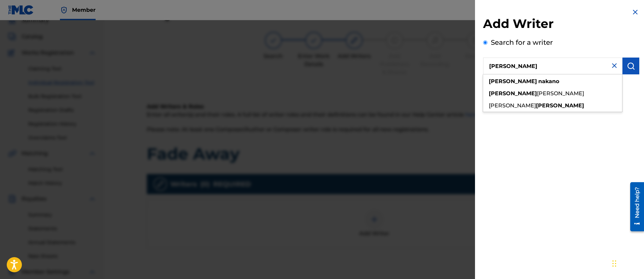
type input "[PERSON_NAME]"
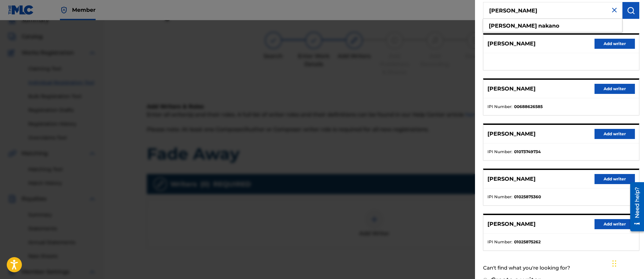
scroll to position [70, 0]
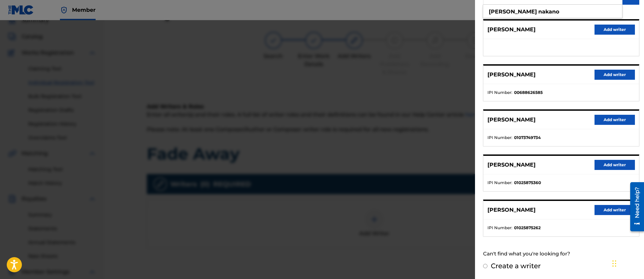
click at [597, 214] on button "Add writer" at bounding box center [615, 210] width 40 height 10
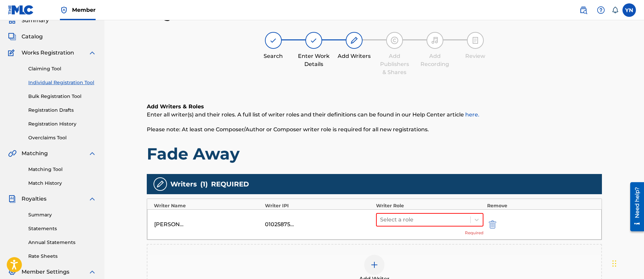
click at [413, 228] on div "Select a role Required" at bounding box center [430, 224] width 108 height 23
click at [415, 224] on div at bounding box center [423, 219] width 87 height 9
click at [418, 237] on div "Composer/Author" at bounding box center [430, 237] width 108 height 13
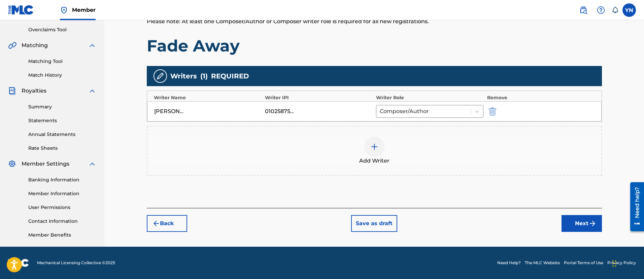
click at [589, 228] on button "Next" at bounding box center [582, 223] width 40 height 17
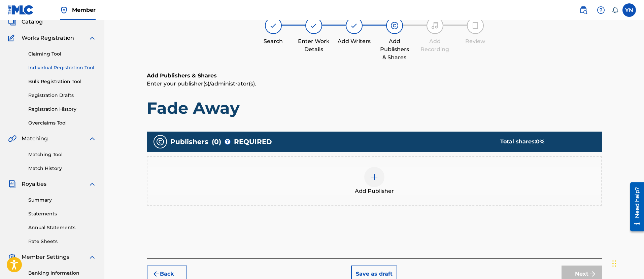
scroll to position [30, 0]
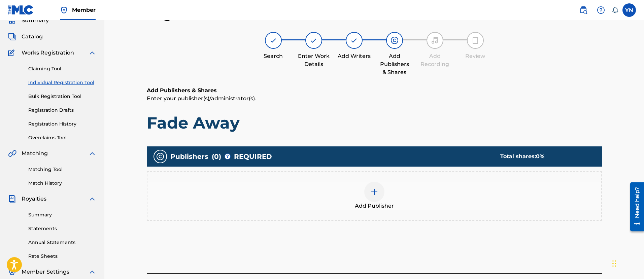
click at [480, 200] on div "Add Publisher" at bounding box center [374, 196] width 454 height 28
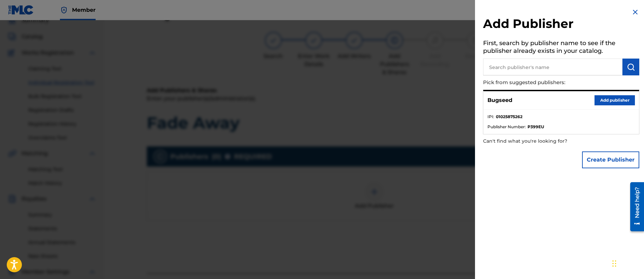
click at [624, 104] on button "Add publisher" at bounding box center [615, 100] width 40 height 10
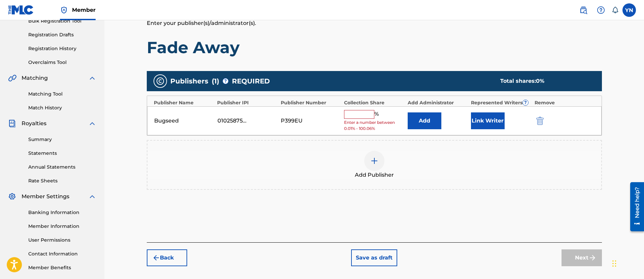
scroll to position [114, 0]
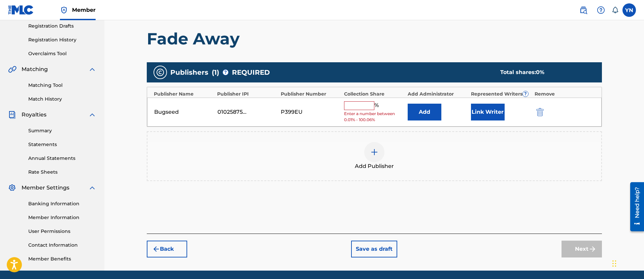
drag, startPoint x: 365, startPoint y: 104, endPoint x: 367, endPoint y: 107, distance: 3.6
click at [366, 106] on input "text" at bounding box center [359, 105] width 30 height 9
type input "100"
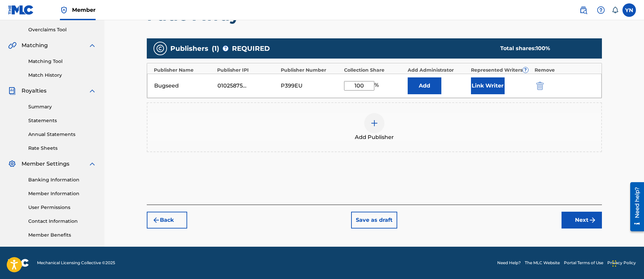
click at [579, 230] on div "Register Work Search Enter Work Details Add Writers Add Publishers & Shares Add…" at bounding box center [374, 73] width 471 height 348
click at [579, 223] on button "Next" at bounding box center [582, 220] width 40 height 17
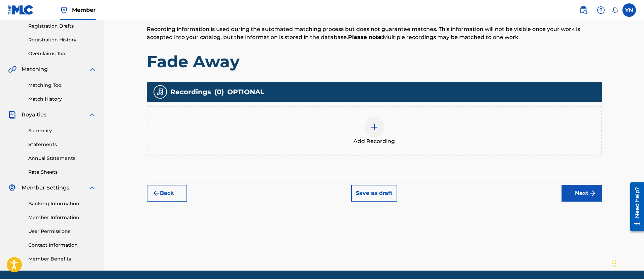
click at [573, 195] on button "Next" at bounding box center [582, 193] width 40 height 17
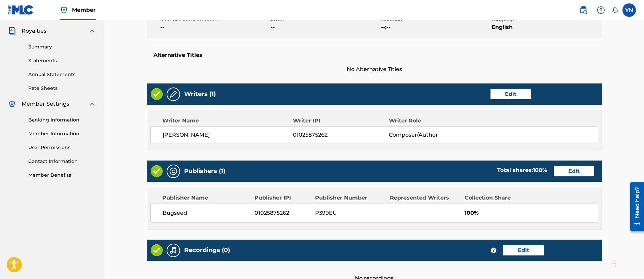
scroll to position [268, 0]
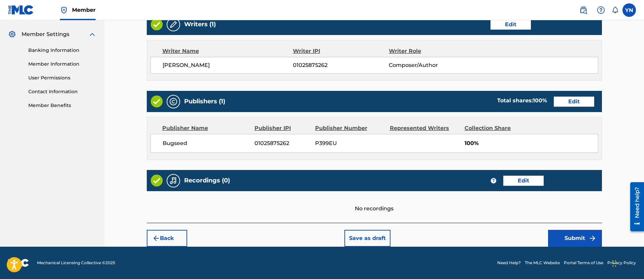
click at [560, 235] on button "Submit" at bounding box center [575, 238] width 54 height 17
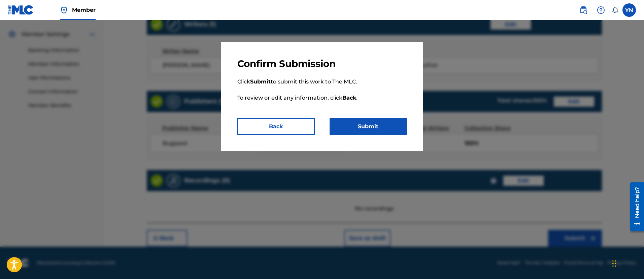
click at [294, 127] on button "Back" at bounding box center [275, 126] width 77 height 17
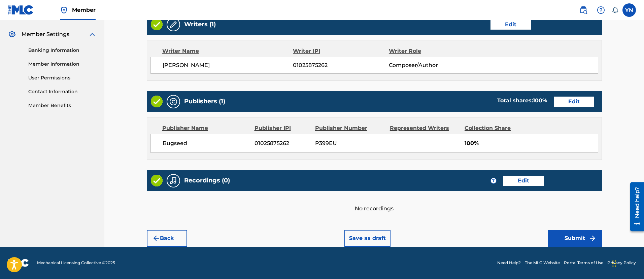
click at [524, 176] on button "Edit" at bounding box center [523, 181] width 40 height 10
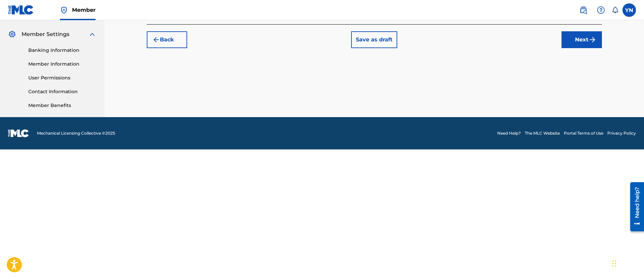
scroll to position [138, 0]
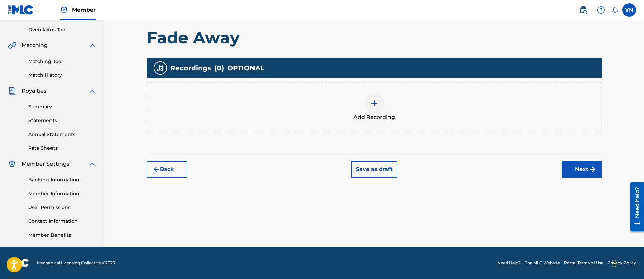
click at [367, 109] on div at bounding box center [374, 103] width 20 height 20
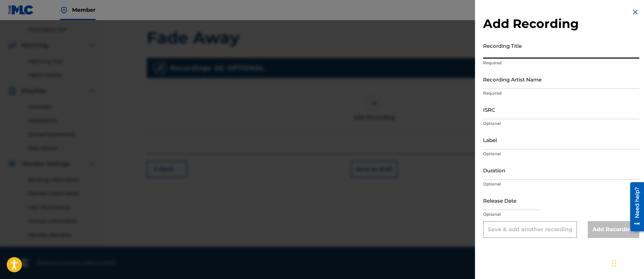
click at [549, 55] on input "Recording Title" at bounding box center [561, 48] width 156 height 19
paste input "QZZ7L2572457"
type input "QZZ7L2572457"
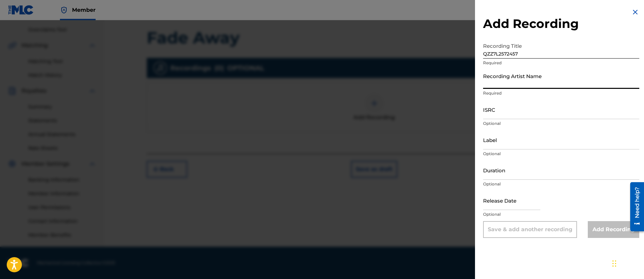
click at [545, 80] on input "Recording Artist Name" at bounding box center [561, 79] width 156 height 19
click at [501, 113] on input "ISRC" at bounding box center [561, 109] width 156 height 19
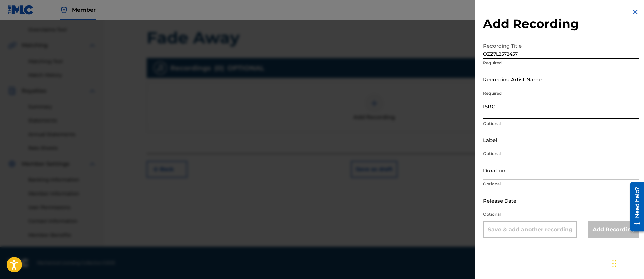
paste input "QZZ7L2572457"
type input "QZZ7L2572457"
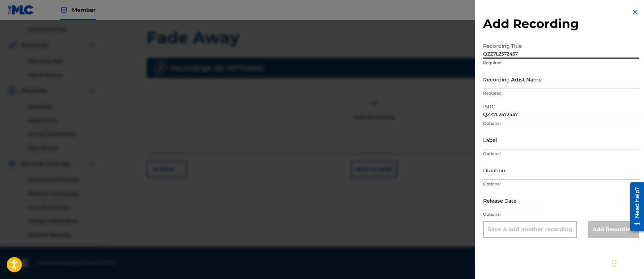
click at [515, 49] on input "QZZ7L2572457" at bounding box center [561, 48] width 156 height 19
paste input "Fade Away"
type input "Fade Away"
drag, startPoint x: 517, startPoint y: 81, endPoint x: 523, endPoint y: 89, distance: 9.2
click at [518, 81] on input "Recording Artist Name" at bounding box center [561, 79] width 156 height 19
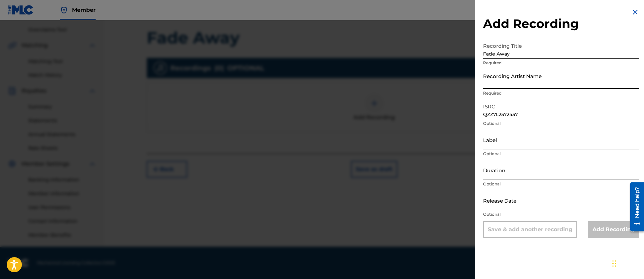
type input "Bugseed"
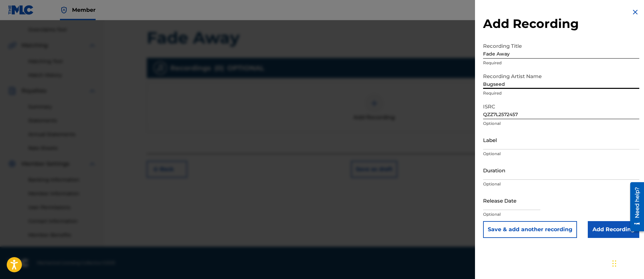
click at [522, 142] on input "Label" at bounding box center [561, 139] width 156 height 19
type input "Independent Beatcasting"
click at [595, 227] on input "Add Recording" at bounding box center [614, 229] width 52 height 17
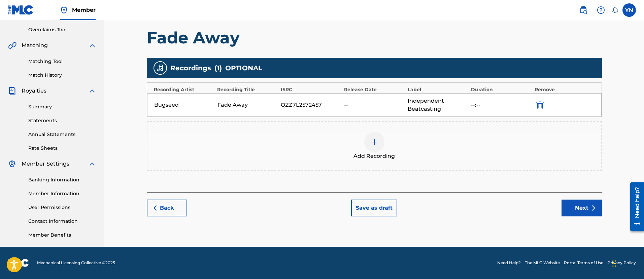
click at [580, 211] on button "Next" at bounding box center [582, 208] width 40 height 17
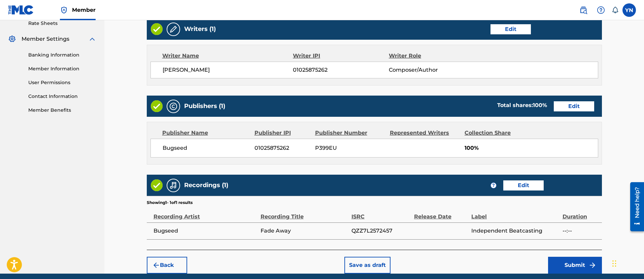
scroll to position [290, 0]
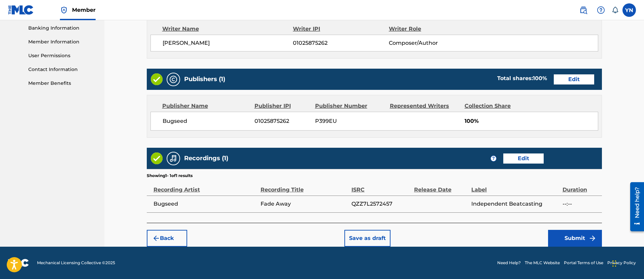
click at [570, 235] on button "Submit" at bounding box center [575, 238] width 54 height 17
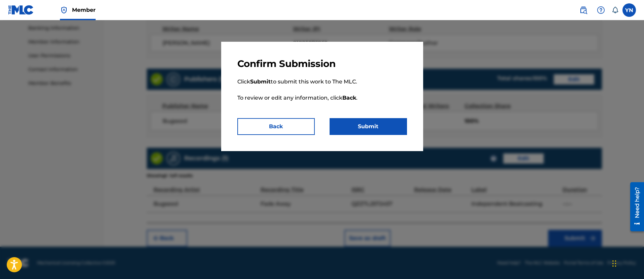
click at [386, 123] on button "Submit" at bounding box center [368, 126] width 77 height 17
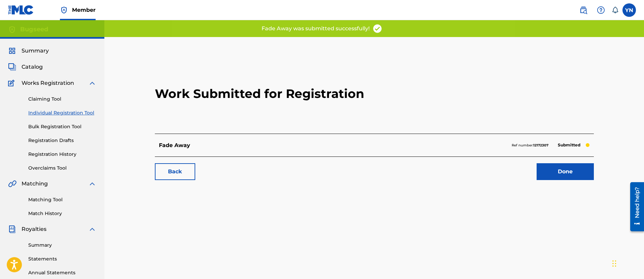
click at [562, 164] on link "Done" at bounding box center [565, 171] width 57 height 17
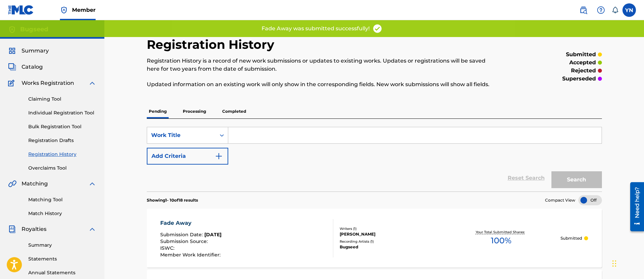
click at [54, 112] on link "Individual Registration Tool" at bounding box center [62, 112] width 68 height 7
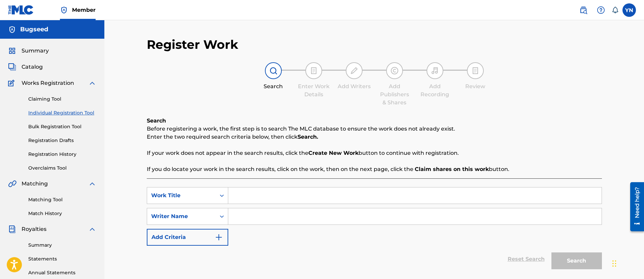
click at [256, 197] on input "Search Form" at bounding box center [414, 196] width 373 height 16
paste input "[PERSON_NAME]"
type input "[PERSON_NAME]"
click at [263, 219] on input "Search Form" at bounding box center [414, 216] width 373 height 16
type input "[PERSON_NAME]"
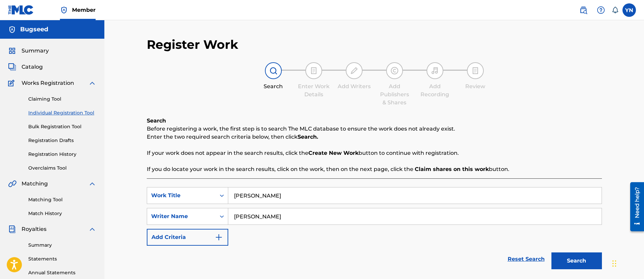
click at [551, 253] on button "Search" at bounding box center [576, 261] width 51 height 17
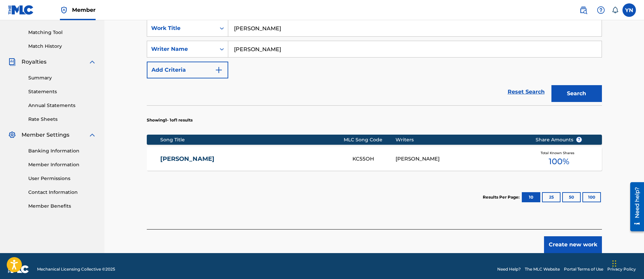
scroll to position [168, 0]
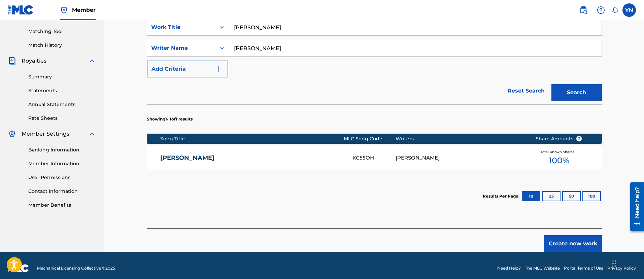
click at [400, 159] on div "[PERSON_NAME]" at bounding box center [461, 158] width 130 height 8
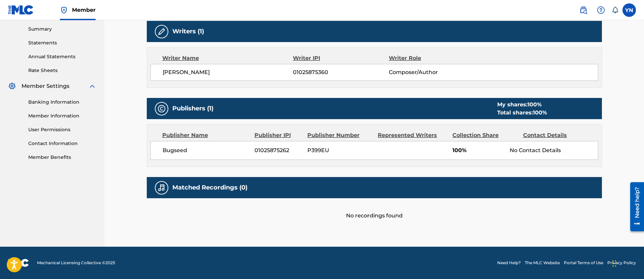
scroll to position [132, 0]
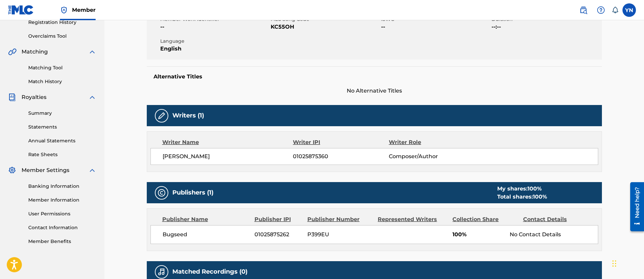
click at [51, 70] on link "Matching Tool" at bounding box center [62, 67] width 68 height 7
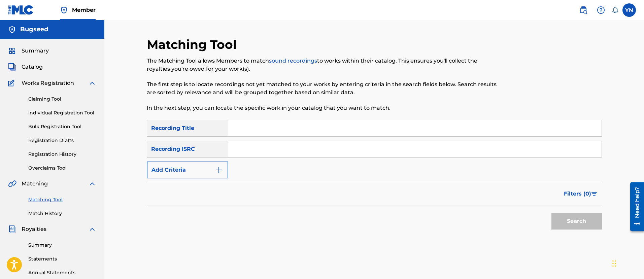
click at [273, 126] on input "Search Form" at bounding box center [414, 128] width 373 height 16
paste input "[PERSON_NAME]"
type input "[PERSON_NAME]"
click at [245, 148] on input "Search Form" at bounding box center [414, 149] width 373 height 16
paste input "GBSMU2089837"
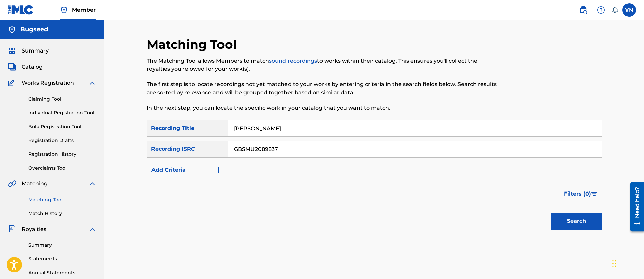
type input "GBSMU2089837"
click at [586, 222] on button "Search" at bounding box center [576, 221] width 51 height 17
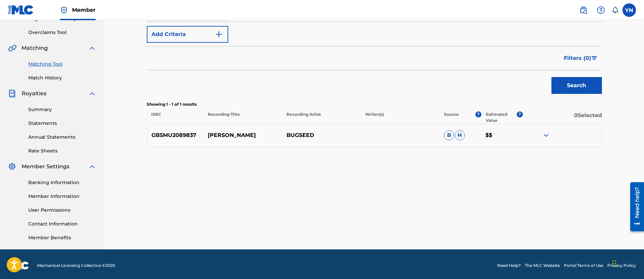
scroll to position [138, 0]
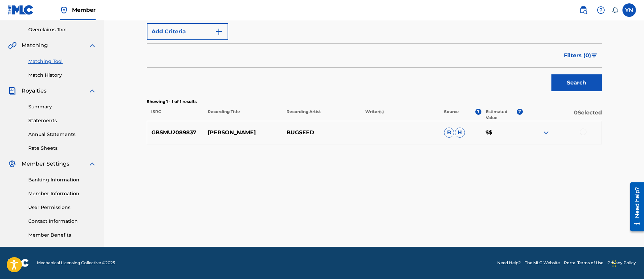
click at [582, 134] on div at bounding box center [583, 132] width 7 height 7
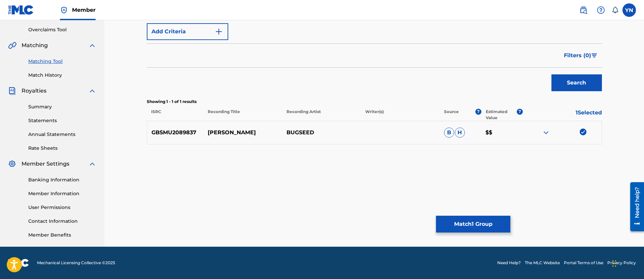
click at [487, 222] on button "Match 1 Group" at bounding box center [473, 224] width 74 height 17
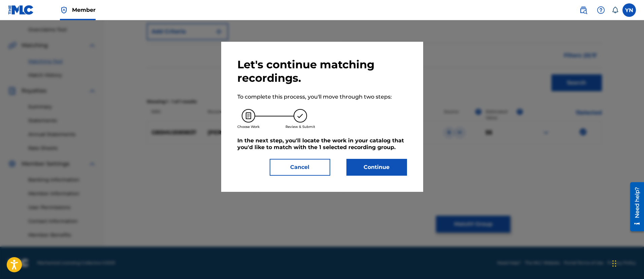
click at [387, 169] on button "Continue" at bounding box center [376, 167] width 61 height 17
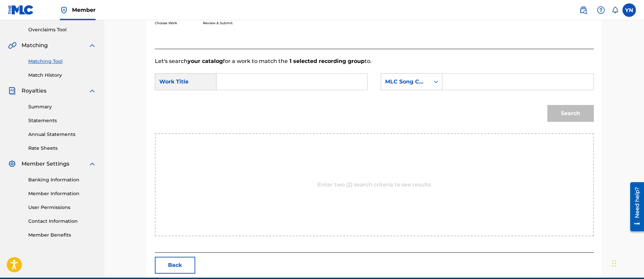
click at [331, 89] on input "Search Form" at bounding box center [291, 82] width 139 height 16
paste input "GBSMU2089837"
click at [400, 89] on div "MLC Song Code" at bounding box center [412, 81] width 62 height 17
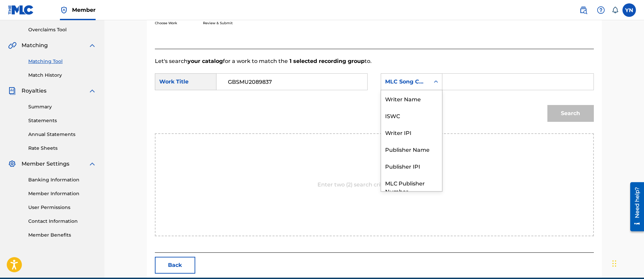
scroll to position [25, 0]
click at [351, 72] on form "SearchWithCriteria1729e9d5-ecdf-4fb0-828d-0ad543af98dd Work Title GBSMU2089837 …" at bounding box center [374, 99] width 439 height 68
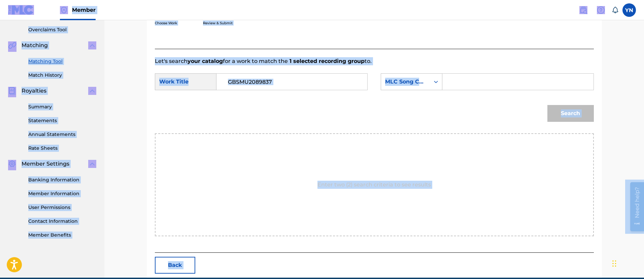
click at [349, 82] on input "GBSMU2089837" at bounding box center [291, 82] width 139 height 16
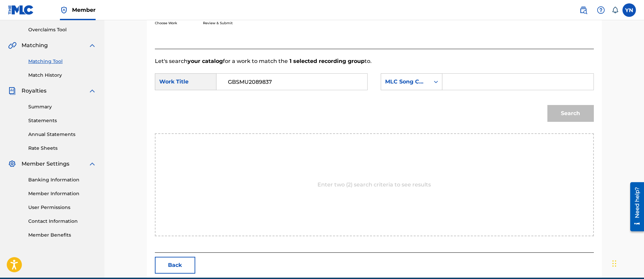
paste input "[PERSON_NAME] ( BUGSEED – [PERSON_NAME])"
click at [251, 85] on input "[PERSON_NAME] ( BUGSEED – [PERSON_NAME])" at bounding box center [291, 82] width 139 height 16
drag, startPoint x: 254, startPoint y: 87, endPoint x: 353, endPoint y: 96, distance: 99.1
click at [353, 96] on form "SearchWithCriteria1729e9d5-ecdf-4fb0-828d-0ad543af98dd Work Title [PERSON_NAME]…" at bounding box center [374, 99] width 439 height 68
type input "[PERSON_NAME]"
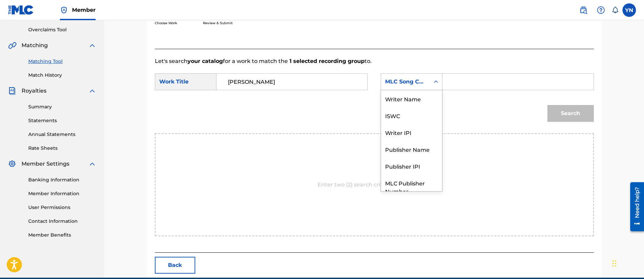
click at [417, 82] on div "MLC Song Code" at bounding box center [405, 82] width 41 height 8
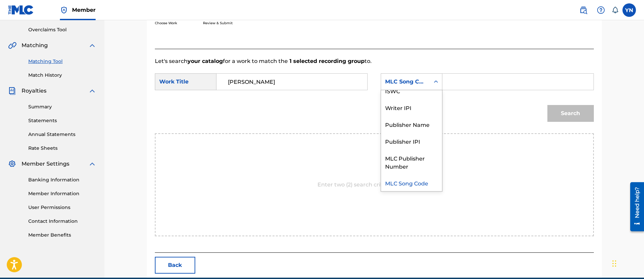
scroll to position [0, 0]
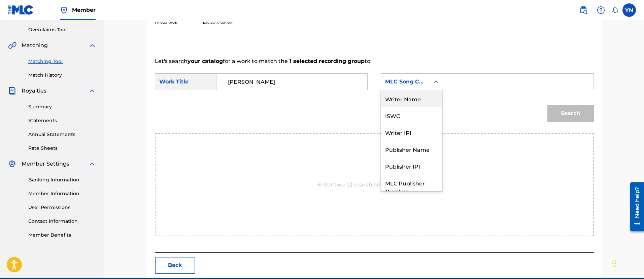
click at [418, 97] on div "Writer Name" at bounding box center [411, 98] width 61 height 17
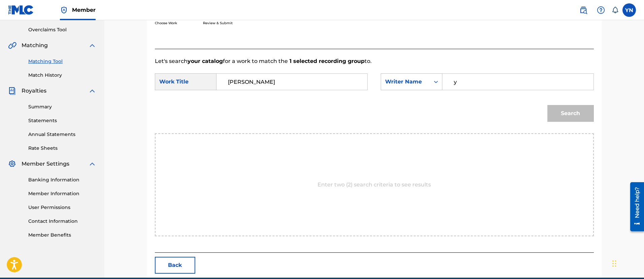
click at [487, 81] on input "y" at bounding box center [517, 82] width 139 height 16
type input "[PERSON_NAME]"
click at [548, 107] on button "Search" at bounding box center [570, 113] width 46 height 17
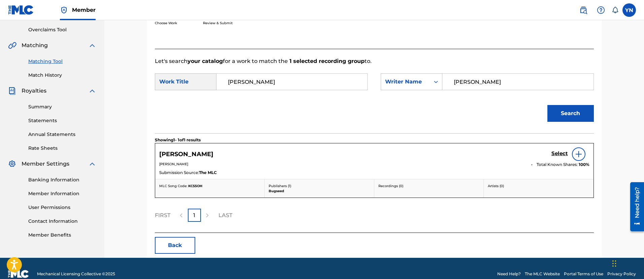
click at [556, 156] on h5 "Select" at bounding box center [559, 153] width 16 height 6
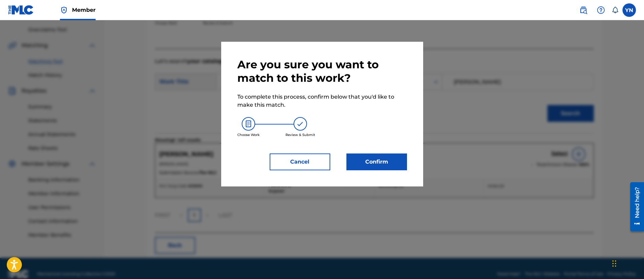
click at [400, 161] on button "Confirm" at bounding box center [376, 162] width 61 height 17
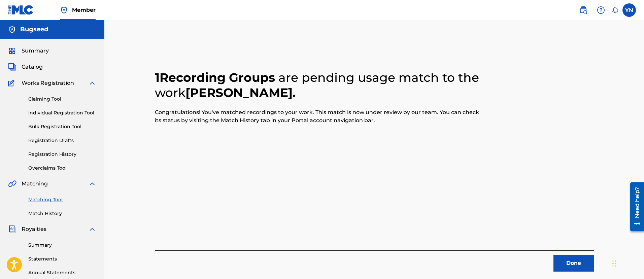
click at [570, 268] on button "Done" at bounding box center [574, 263] width 40 height 17
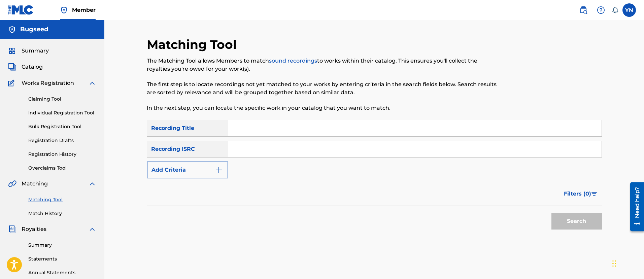
click at [293, 131] on input "Search Form" at bounding box center [414, 128] width 373 height 16
paste input "Behind The Scenes"
type input "Behind The Scenes"
click at [291, 150] on input "Search Form" at bounding box center [414, 149] width 373 height 16
paste input "US25X1902807"
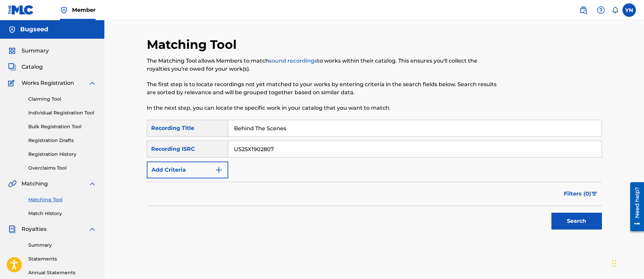
type input "US25X1902807"
click at [288, 125] on input "Behind The Scenes" at bounding box center [414, 128] width 373 height 16
click at [563, 218] on button "Search" at bounding box center [576, 221] width 51 height 17
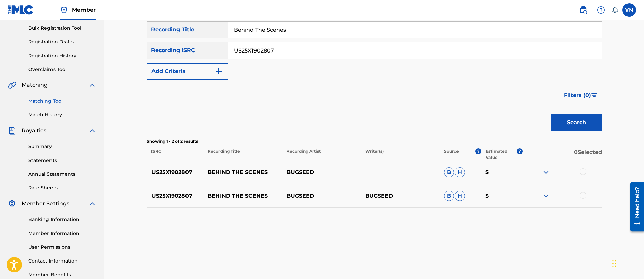
scroll to position [138, 0]
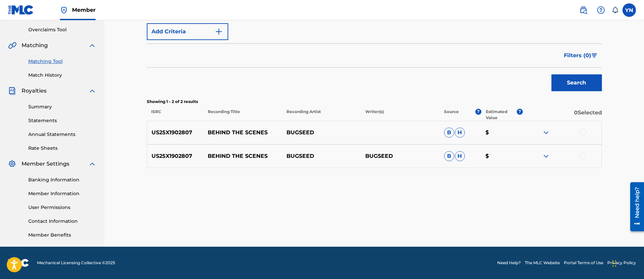
click at [583, 158] on div at bounding box center [583, 155] width 7 height 7
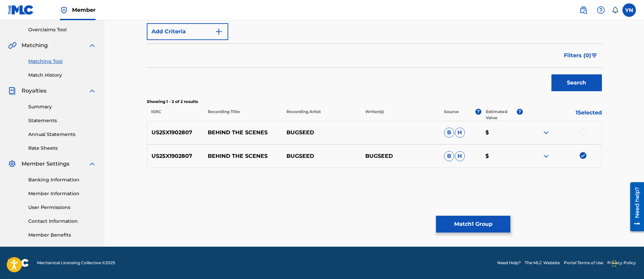
click at [584, 135] on div at bounding box center [583, 132] width 7 height 7
click at [480, 216] on button "Match 2 Groups" at bounding box center [473, 224] width 74 height 17
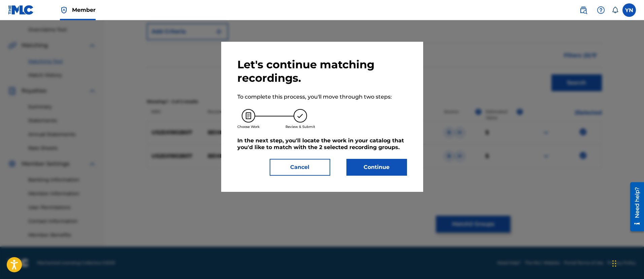
click at [392, 161] on button "Continue" at bounding box center [376, 167] width 61 height 17
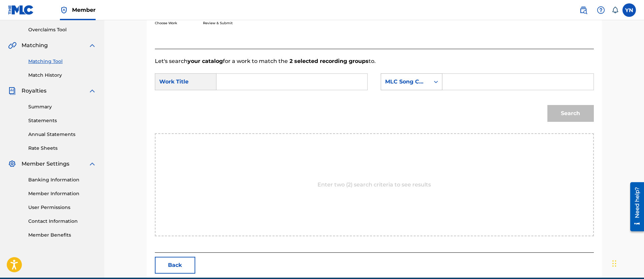
drag, startPoint x: 310, startPoint y: 81, endPoint x: 418, endPoint y: 83, distance: 108.1
click at [310, 81] on input "Search Form" at bounding box center [291, 82] width 139 height 16
paste input "Behind The Scenes"
type input "Behind The Scenes"
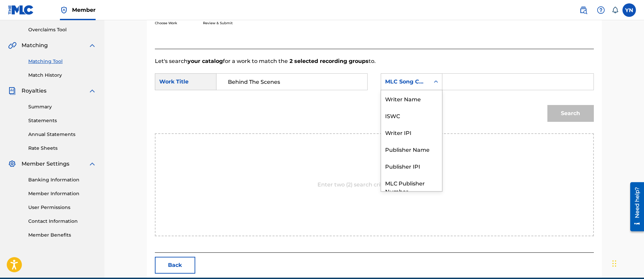
click at [415, 74] on div "MLC Song Code" at bounding box center [412, 81] width 62 height 17
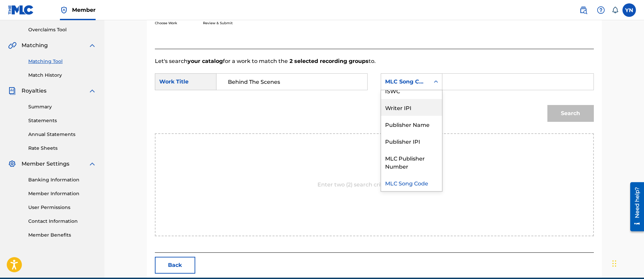
scroll to position [0, 0]
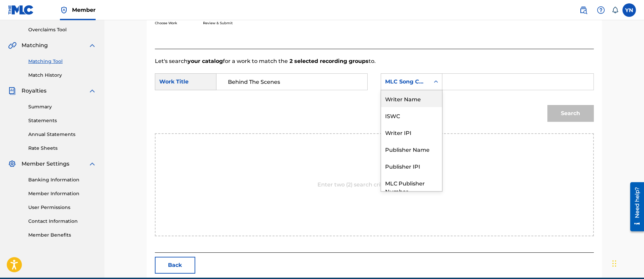
click at [419, 93] on div "Writer Name" at bounding box center [411, 98] width 61 height 17
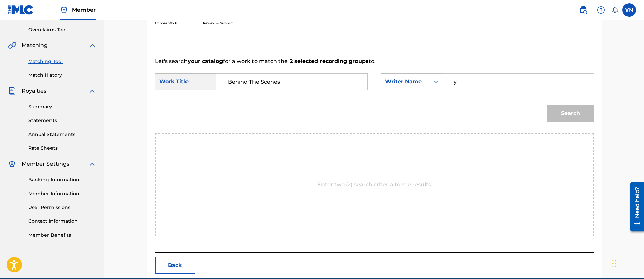
click at [476, 79] on input "y" at bounding box center [517, 82] width 139 height 16
type input "[PERSON_NAME]"
click at [581, 113] on button "Search" at bounding box center [570, 113] width 46 height 17
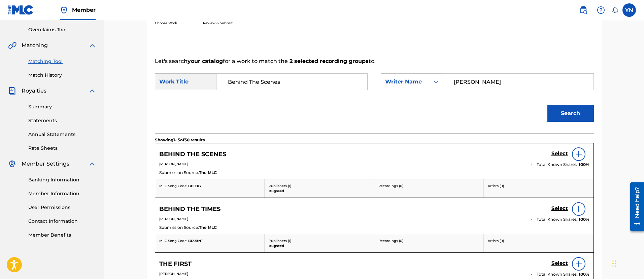
click at [558, 154] on h5 "Select" at bounding box center [559, 153] width 16 height 6
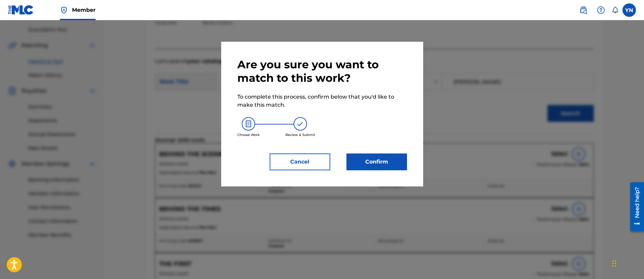
click at [405, 165] on button "Confirm" at bounding box center [376, 162] width 61 height 17
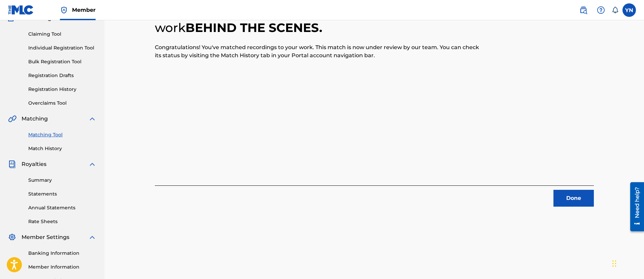
scroll to position [54, 0]
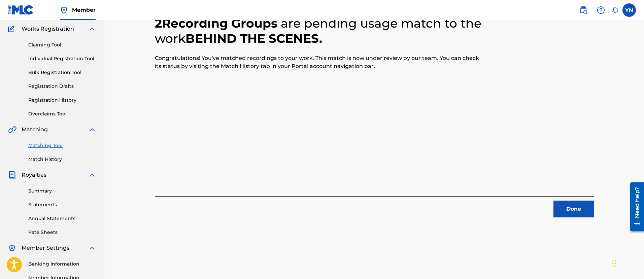
click at [581, 209] on button "Done" at bounding box center [574, 209] width 40 height 17
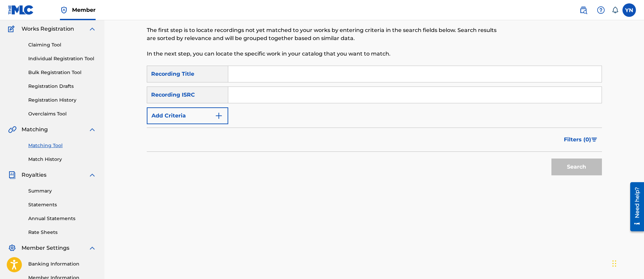
click at [295, 95] on input "Search Form" at bounding box center [414, 95] width 373 height 16
paste input "Feels Real Good"
type input "Feels Real Good"
click at [293, 76] on input "Search Form" at bounding box center [414, 74] width 373 height 16
paste input "[PERSON_NAME]"
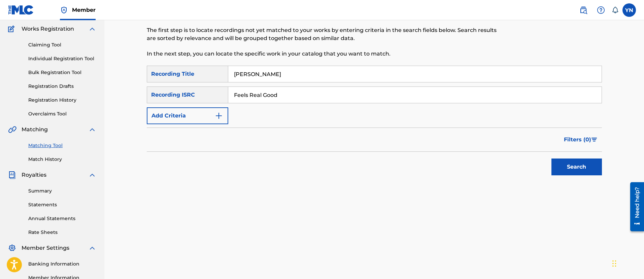
type input "[PERSON_NAME]"
click at [560, 163] on button "Search" at bounding box center [576, 167] width 51 height 17
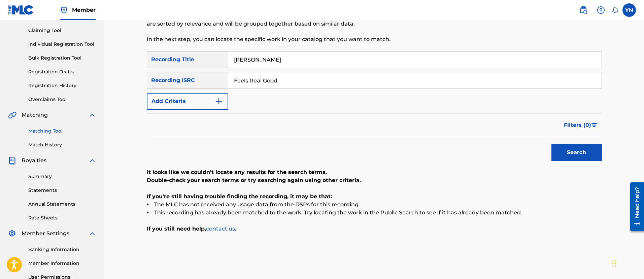
scroll to position [0, 0]
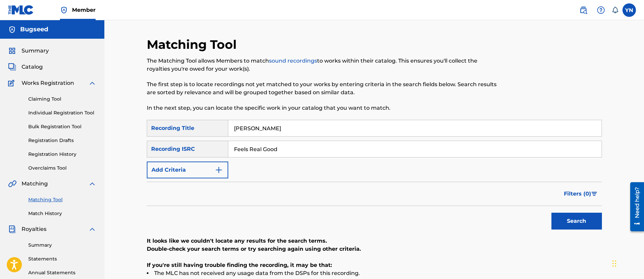
click at [48, 99] on link "Claiming Tool" at bounding box center [62, 99] width 68 height 7
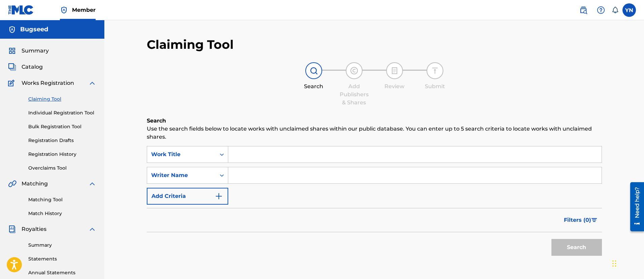
click at [270, 158] on input "Search Form" at bounding box center [414, 154] width 373 height 16
paste input "[PERSON_NAME]"
type input "[PERSON_NAME]"
click at [275, 177] on input "Search Form" at bounding box center [414, 175] width 373 height 16
paste input "[PERSON_NAME]"
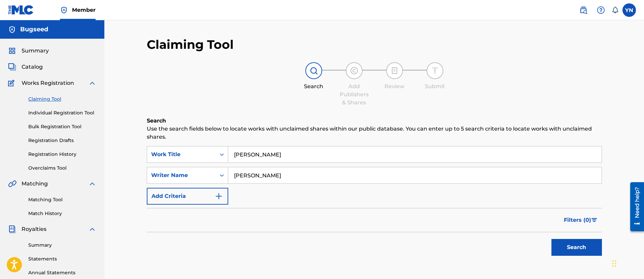
type input "[PERSON_NAME]"
click at [255, 157] on input "[PERSON_NAME]" at bounding box center [414, 154] width 373 height 16
paste input "Feels Real Good"
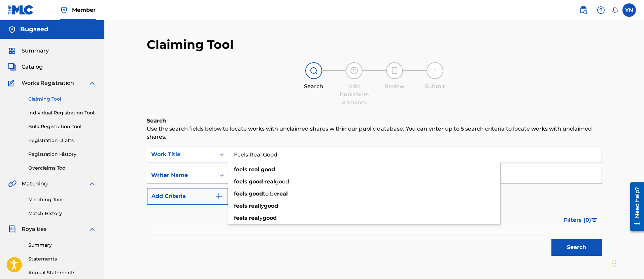
type input "Feels Real Good"
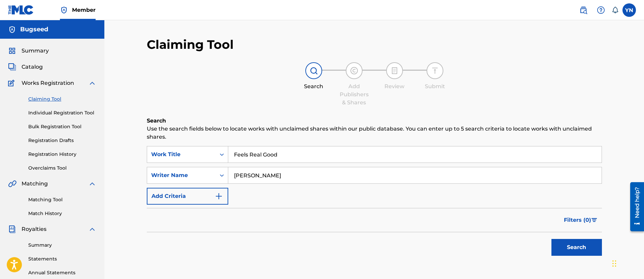
click at [561, 251] on button "Search" at bounding box center [576, 247] width 51 height 17
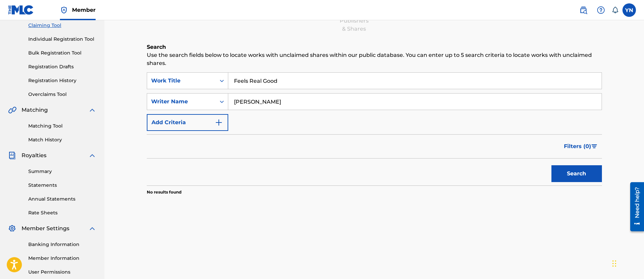
scroll to position [54, 0]
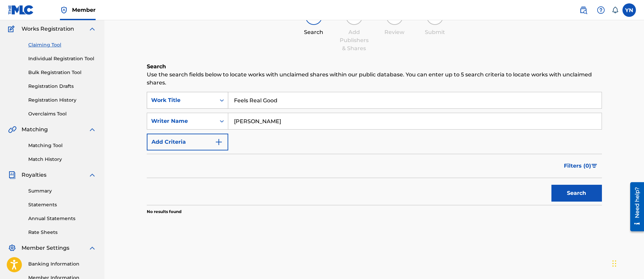
drag, startPoint x: 292, startPoint y: 101, endPoint x: 209, endPoint y: 101, distance: 82.5
click at [209, 101] on div "SearchWithCriteria1a19e664-ab06-465d-b03a-0f821834db99 Work Title Feels Real Go…" at bounding box center [374, 100] width 455 height 17
drag, startPoint x: 508, startPoint y: 129, endPoint x: 169, endPoint y: 129, distance: 339.0
click at [169, 129] on div "SearchWithCriteria15d31eb8-71d4-46d8-be85-2b6c4e5935ee Writer Name [PERSON_NAME]" at bounding box center [374, 121] width 455 height 17
type input "bugseed"
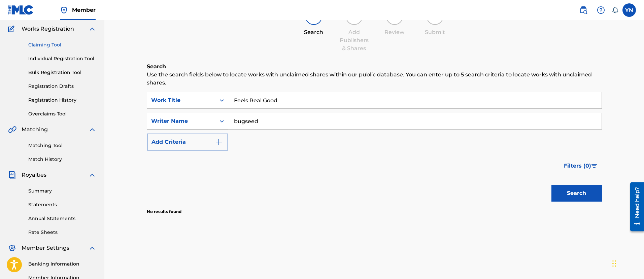
click at [551, 185] on button "Search" at bounding box center [576, 193] width 51 height 17
click at [177, 125] on div "Writer Name" at bounding box center [181, 121] width 69 height 13
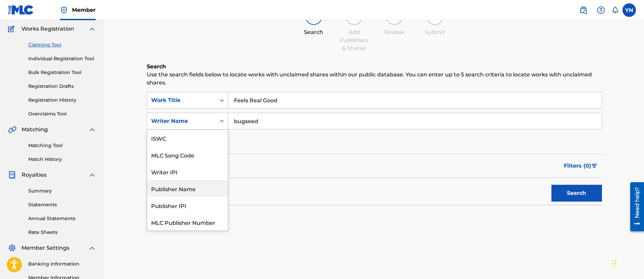
scroll to position [17, 0]
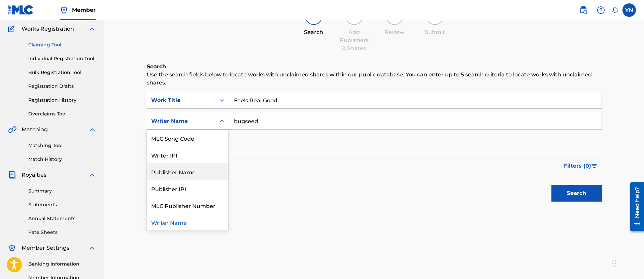
click at [196, 178] on div "Publisher Name" at bounding box center [187, 171] width 81 height 17
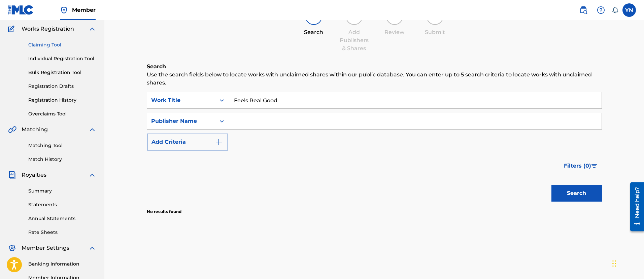
click at [297, 124] on input "Search Form" at bounding box center [414, 121] width 373 height 16
type input "bugseed"
click at [569, 194] on button "Search" at bounding box center [576, 193] width 51 height 17
click at [368, 121] on input "bugseed" at bounding box center [414, 121] width 373 height 16
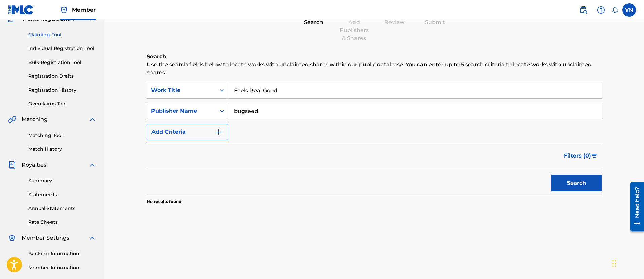
scroll to position [54, 0]
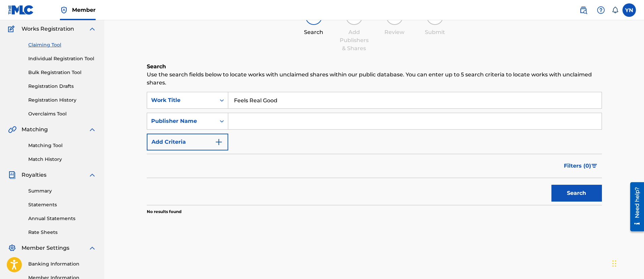
click at [505, 199] on div "Search" at bounding box center [374, 191] width 455 height 27
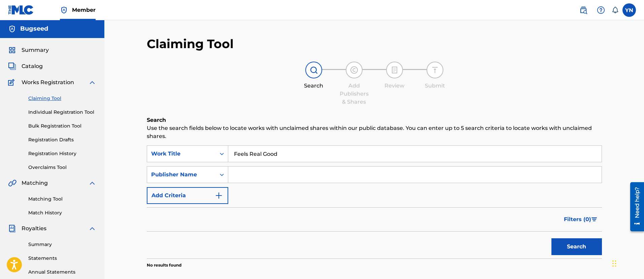
scroll to position [0, 0]
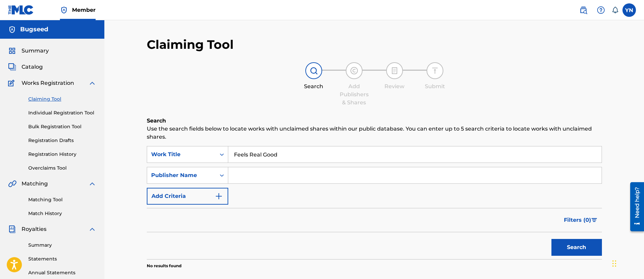
click at [45, 111] on link "Individual Registration Tool" at bounding box center [62, 112] width 68 height 7
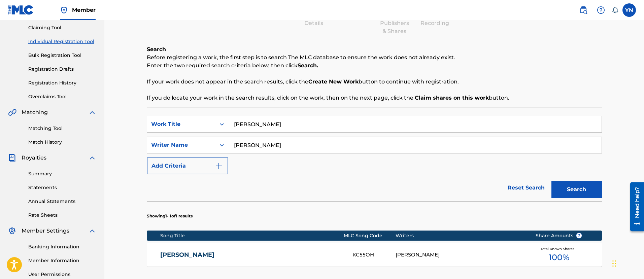
scroll to position [84, 0]
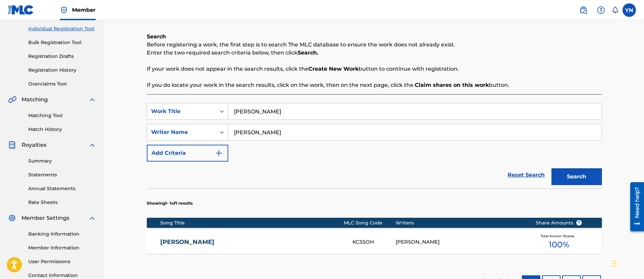
click at [264, 113] on input "[PERSON_NAME]" at bounding box center [414, 111] width 373 height 16
paste input "bugseed"
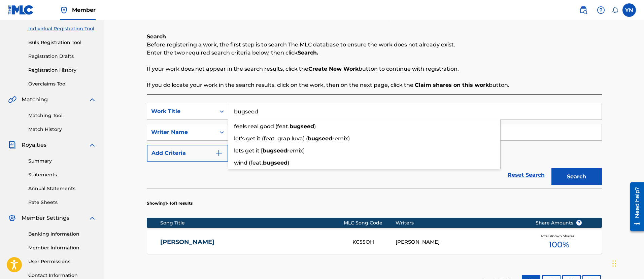
click at [293, 109] on input "bugseed" at bounding box center [414, 111] width 373 height 16
paste input "Feels Real Goo"
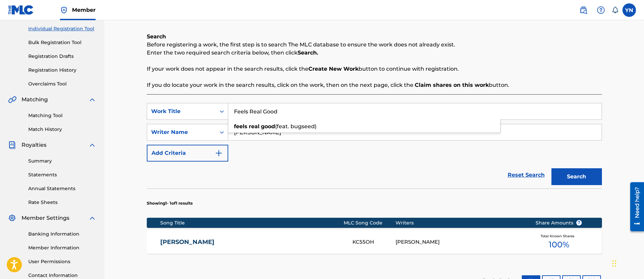
type input "Feels Real Good"
click at [517, 160] on div "SearchWithCriteria1729e9d5-ecdf-4fb0-828d-0ad543af98dd Work Title Feels Real Go…" at bounding box center [374, 132] width 455 height 59
click at [337, 131] on input "[PERSON_NAME]" at bounding box center [414, 132] width 373 height 16
click at [596, 169] on button "Search" at bounding box center [576, 176] width 51 height 17
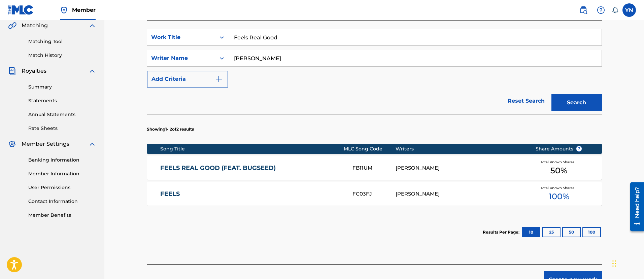
scroll to position [168, 0]
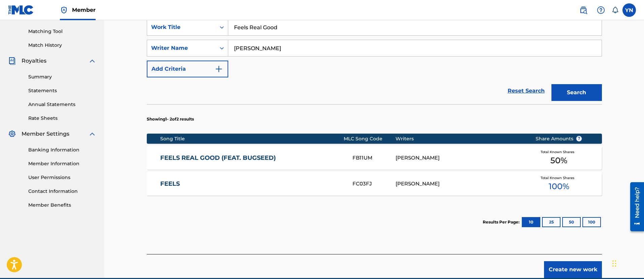
click at [411, 158] on div "[PERSON_NAME]" at bounding box center [461, 158] width 130 height 8
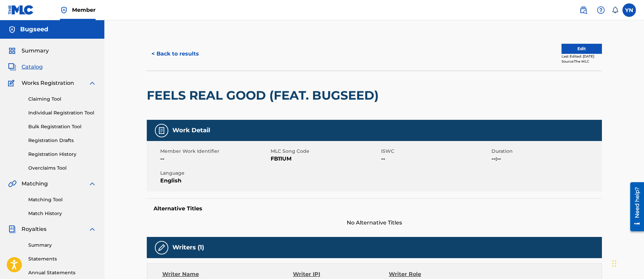
click at [584, 46] on button "Edit" at bounding box center [582, 49] width 40 height 10
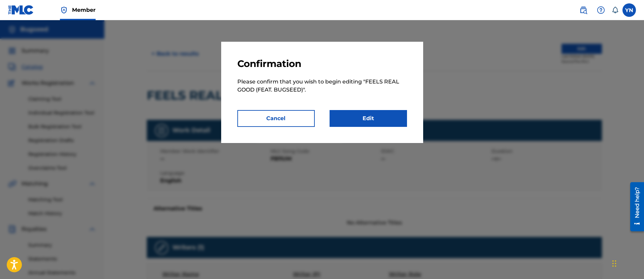
click at [367, 114] on link "Edit" at bounding box center [368, 118] width 77 height 17
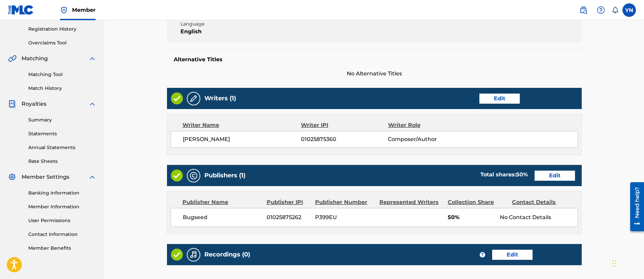
scroll to position [209, 0]
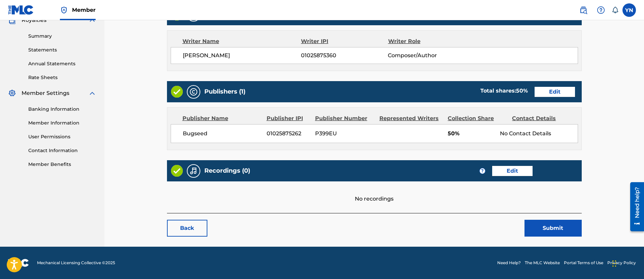
click at [505, 174] on link "Edit" at bounding box center [512, 171] width 40 height 10
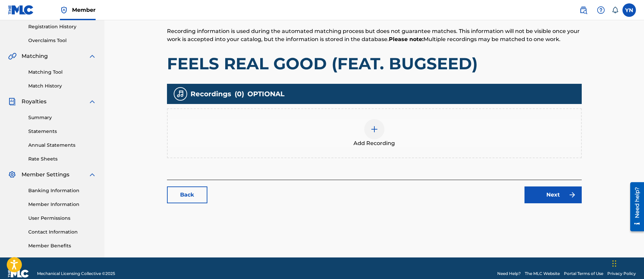
scroll to position [138, 0]
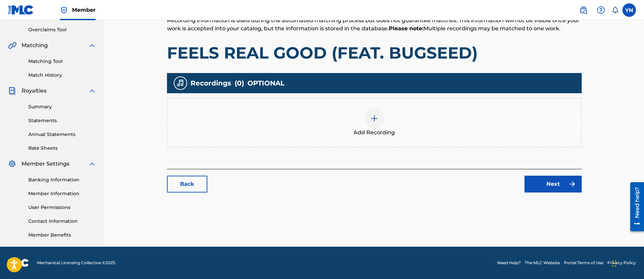
click at [363, 126] on div "Add Recording" at bounding box center [374, 122] width 413 height 28
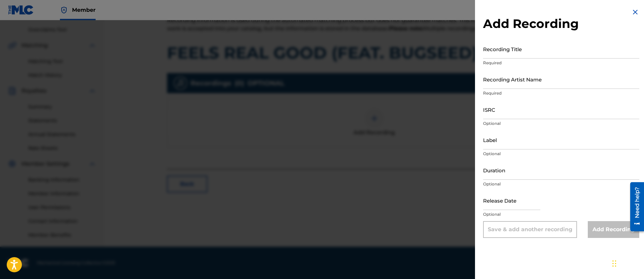
click at [540, 111] on input "ISRC" at bounding box center [561, 109] width 156 height 19
paste input "Feels Real Good"
type input "Feels Real Good"
click at [531, 51] on input "Recording Title" at bounding box center [561, 48] width 156 height 19
paste input "Feels Real Good"
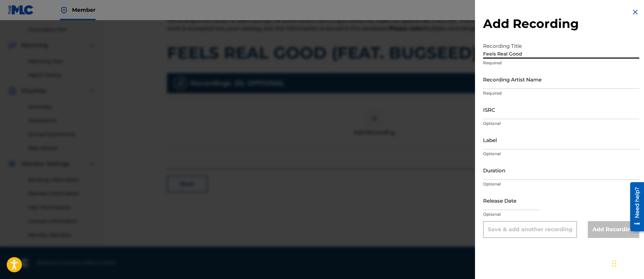
paste input "[PERSON_NAME]"
type input "Feels Real Good"
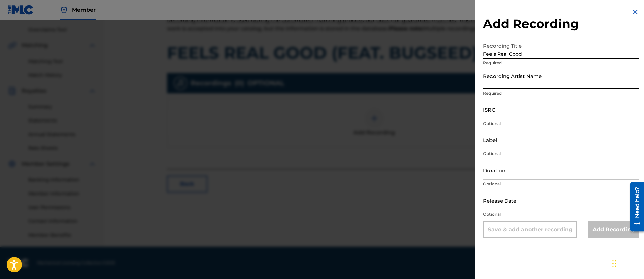
click at [514, 82] on input "Recording Artist Name" at bounding box center [561, 79] width 156 height 19
paste input "[PERSON_NAME]"
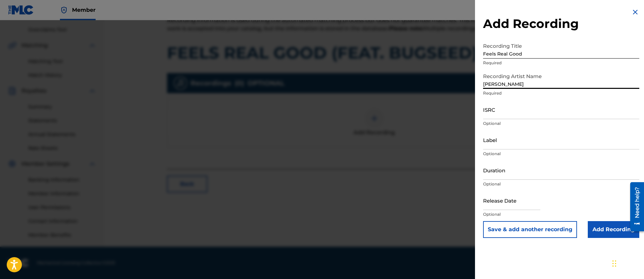
type input "[PERSON_NAME]"
click at [516, 113] on input "ISRC" at bounding box center [561, 109] width 156 height 19
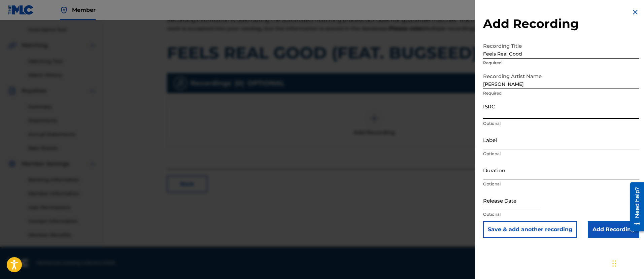
paste input "TCADJ1705679"
type input "TCADJ1705679"
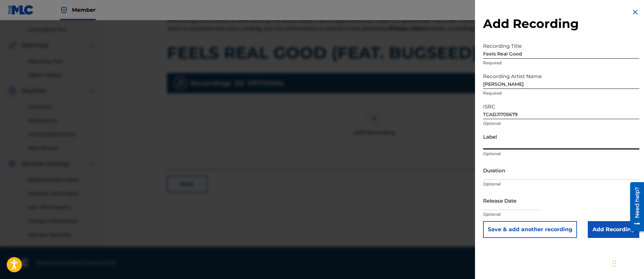
click at [555, 140] on input "Label" at bounding box center [561, 139] width 156 height 19
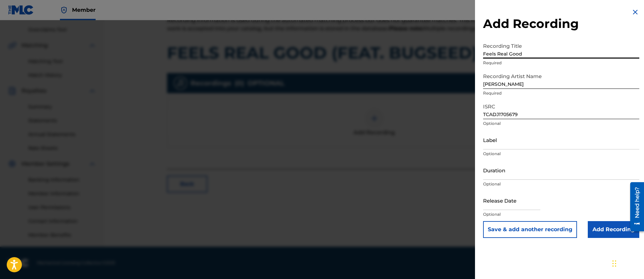
click at [559, 54] on input "Feels Real Good" at bounding box center [561, 48] width 156 height 19
click at [557, 82] on input "[PERSON_NAME]" at bounding box center [561, 79] width 156 height 19
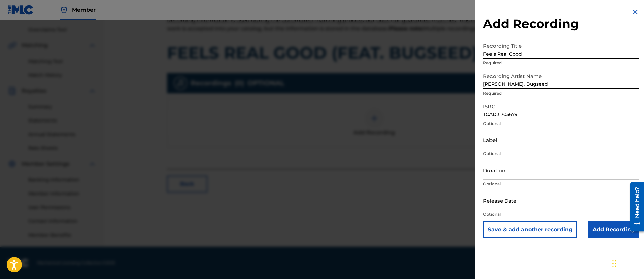
type input "[PERSON_NAME], Bugseed"
click at [597, 227] on input "Add Recording" at bounding box center [614, 229] width 52 height 17
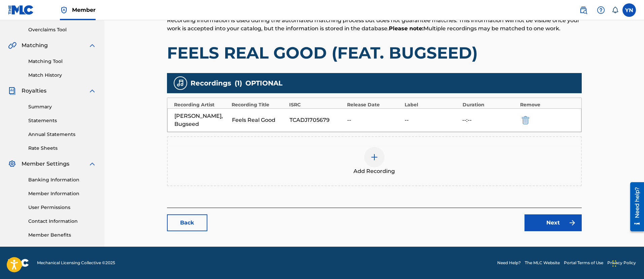
click at [561, 217] on link "Next" at bounding box center [553, 222] width 57 height 17
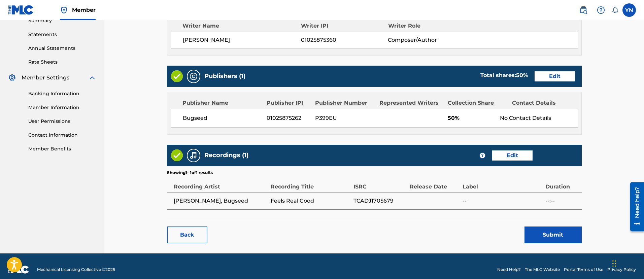
scroll to position [231, 0]
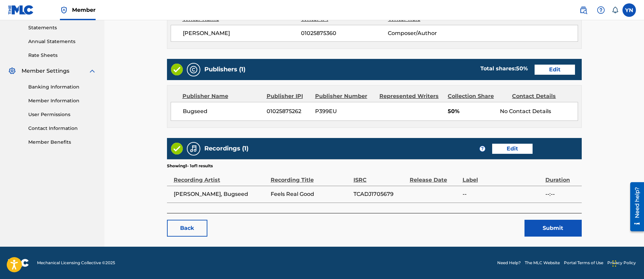
click at [535, 231] on button "Submit" at bounding box center [553, 228] width 57 height 17
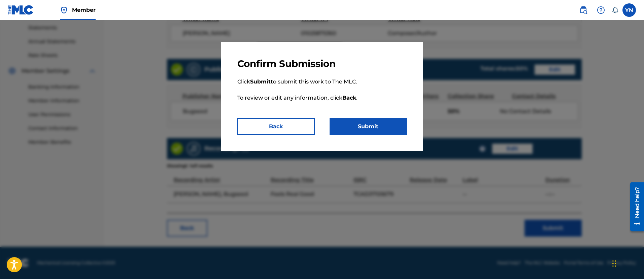
click at [379, 132] on button "Submit" at bounding box center [368, 126] width 77 height 17
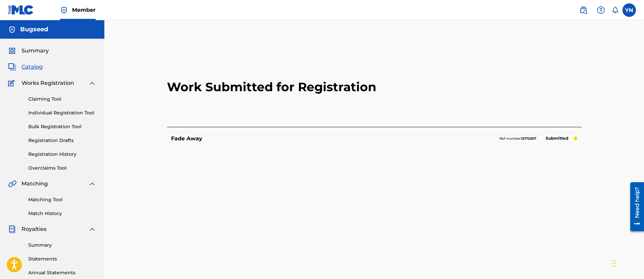
click at [40, 200] on link "Matching Tool" at bounding box center [62, 199] width 68 height 7
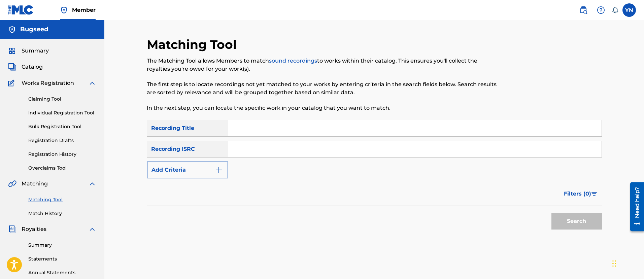
click at [287, 150] on input "Search Form" at bounding box center [414, 149] width 373 height 16
paste input "QZK6J2543964"
type input "QZK6J2543964"
drag, startPoint x: 281, startPoint y: 131, endPoint x: 325, endPoint y: 135, distance: 43.6
click at [281, 131] on input "Search Form" at bounding box center [414, 128] width 373 height 16
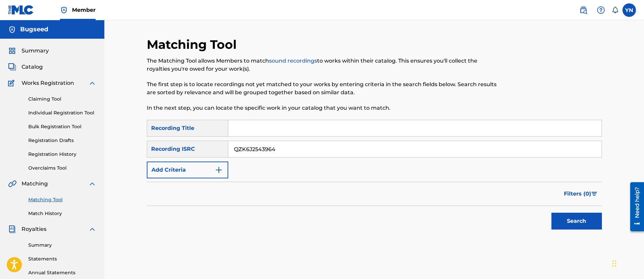
paste input "Angel"
type input "Angel"
click at [564, 215] on button "Search" at bounding box center [576, 221] width 51 height 17
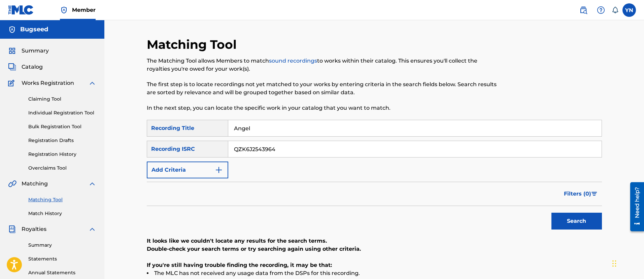
scroll to position [138, 0]
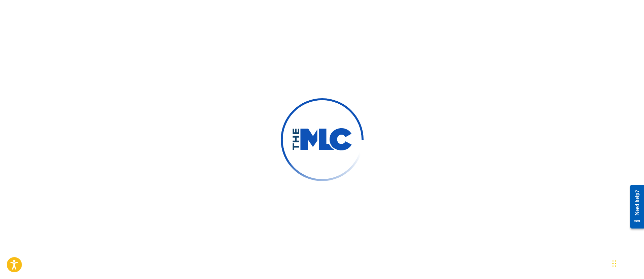
drag, startPoint x: 419, startPoint y: 154, endPoint x: 127, endPoint y: 145, distance: 292.0
drag, startPoint x: 444, startPoint y: 152, endPoint x: 304, endPoint y: 200, distance: 148.3
